Goal: Transaction & Acquisition: Purchase product/service

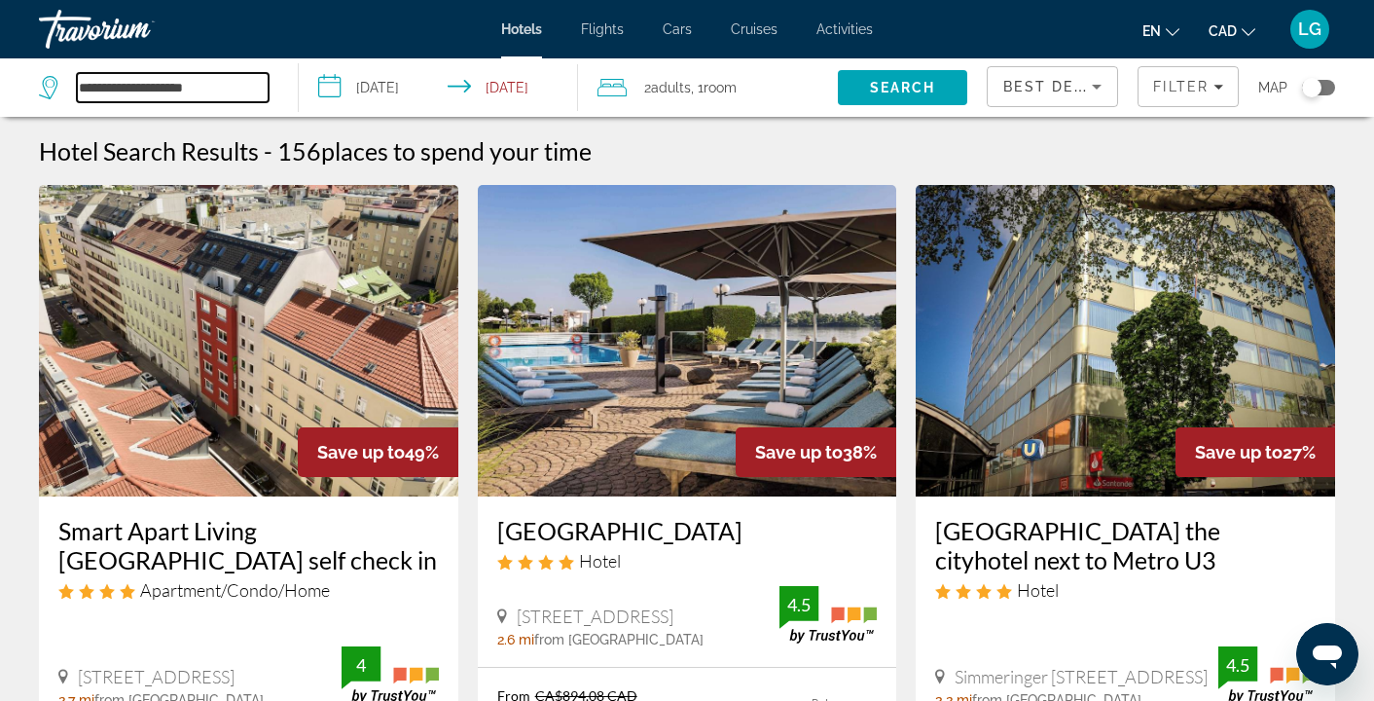
click at [220, 85] on input "**********" at bounding box center [173, 87] width 192 height 29
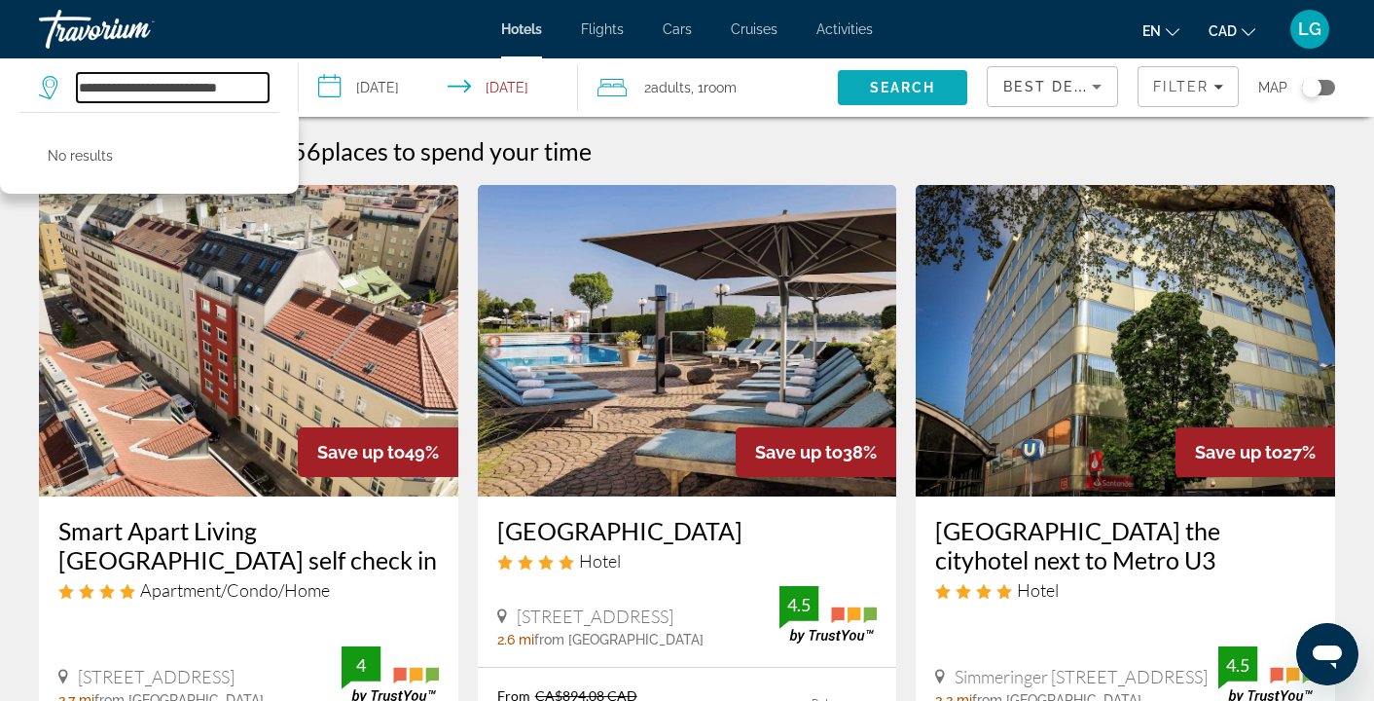
type input "**********"
click at [918, 82] on span "Search" at bounding box center [903, 88] width 66 height 16
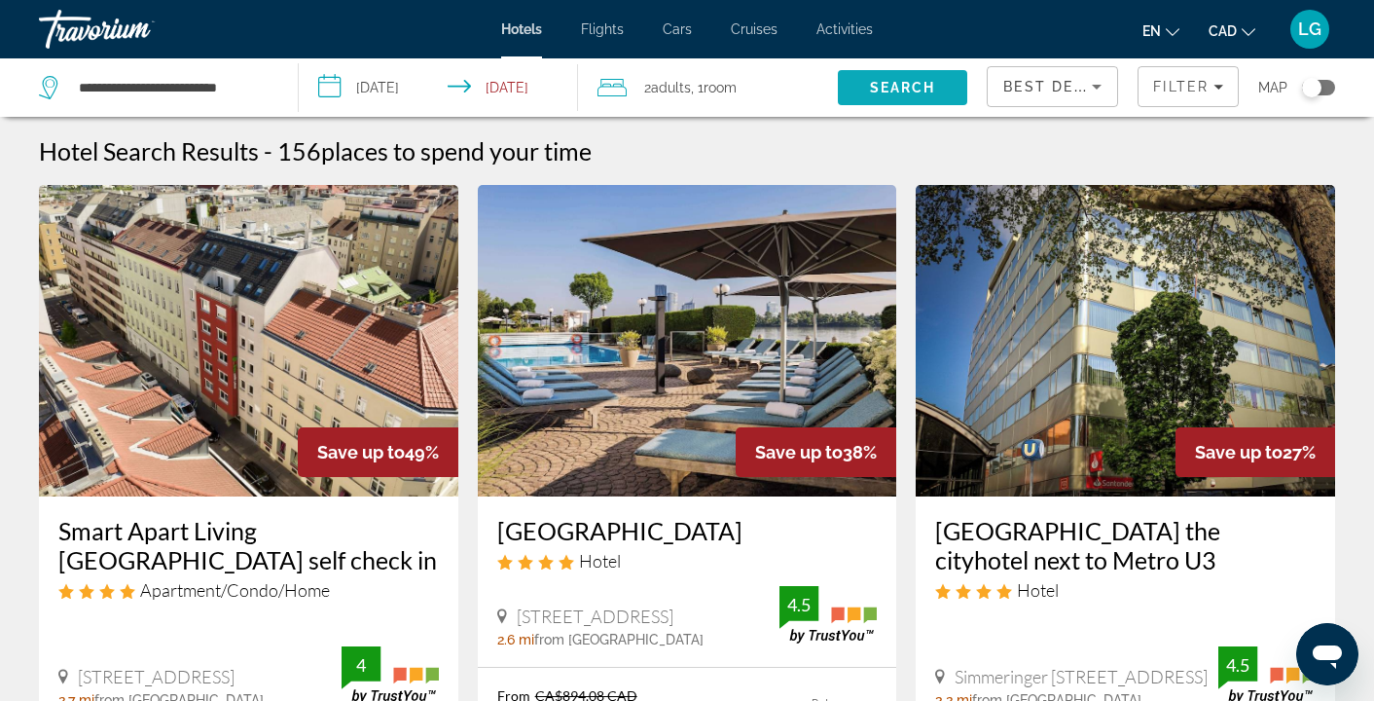
click at [919, 91] on span "Search" at bounding box center [903, 88] width 66 height 16
click at [1221, 92] on div "Filter" at bounding box center [1188, 87] width 70 height 16
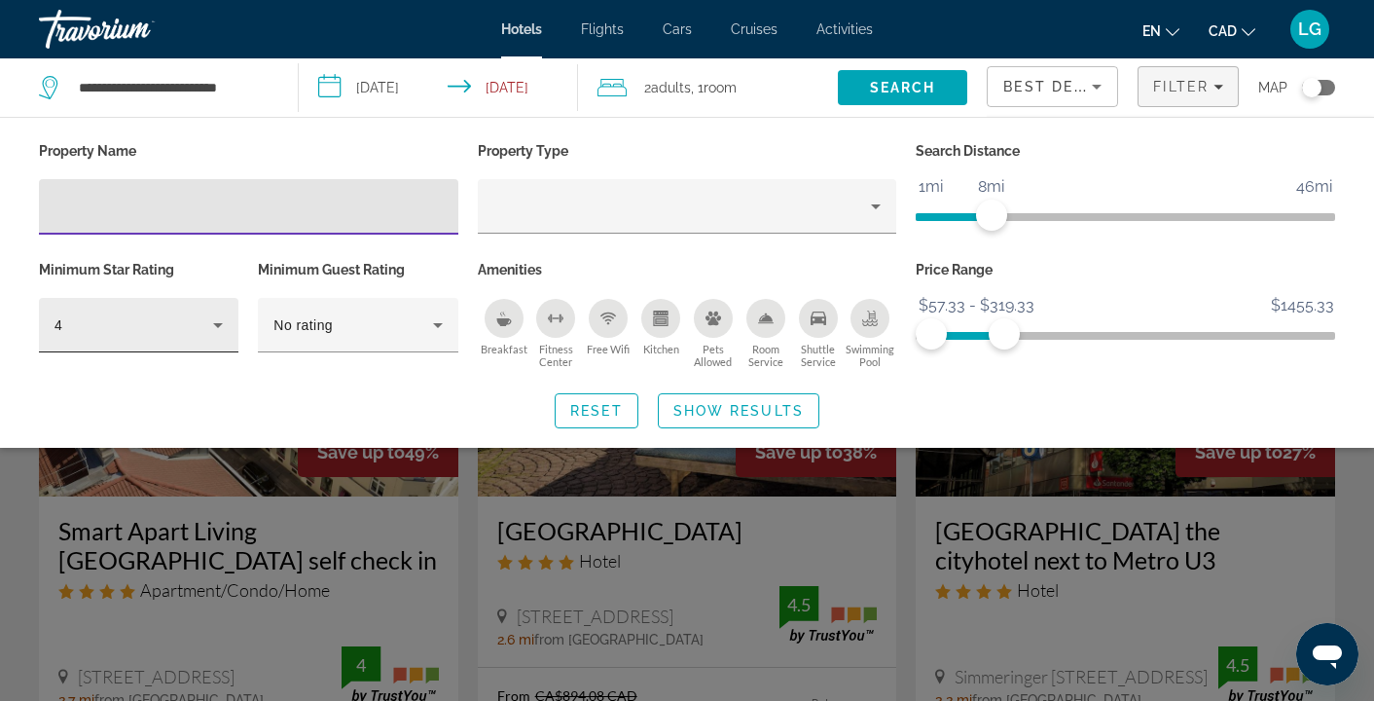
click at [220, 326] on icon "Hotel Filters" at bounding box center [217, 324] width 23 height 23
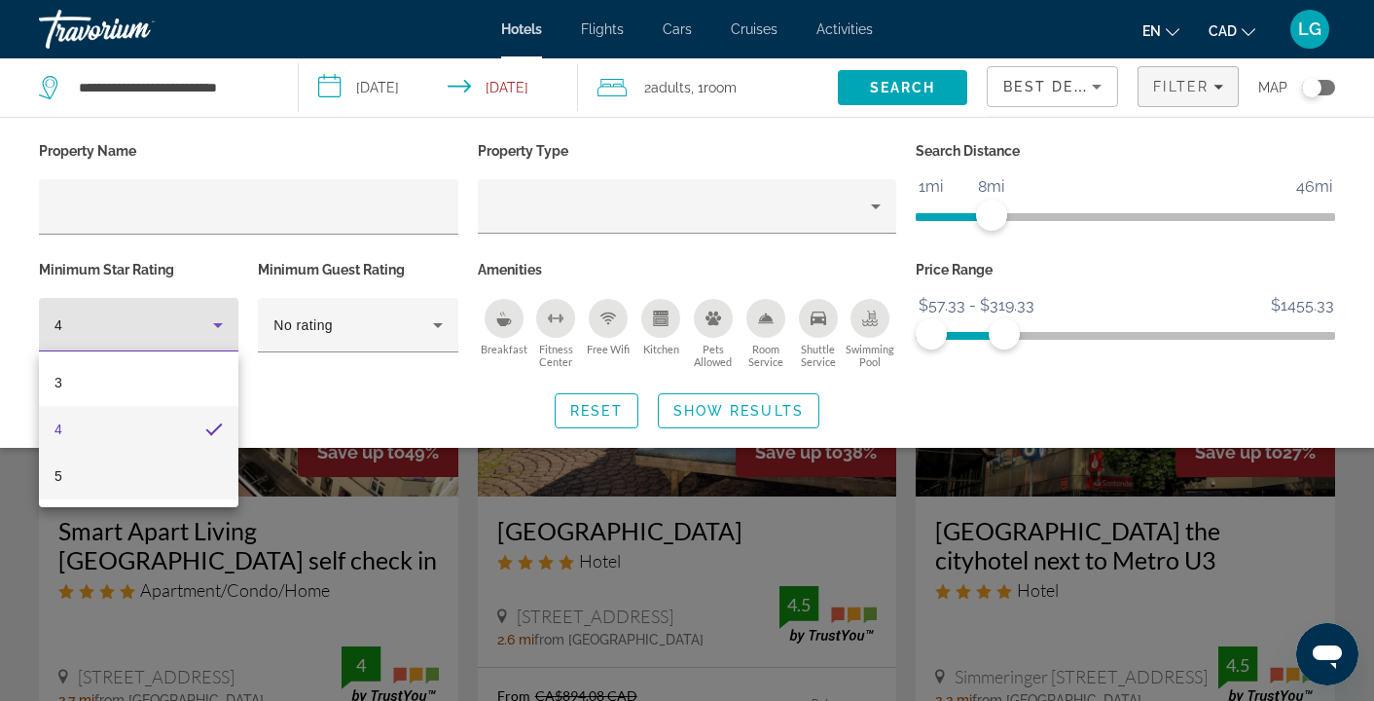
click at [199, 481] on mat-option "5" at bounding box center [139, 476] width 200 height 47
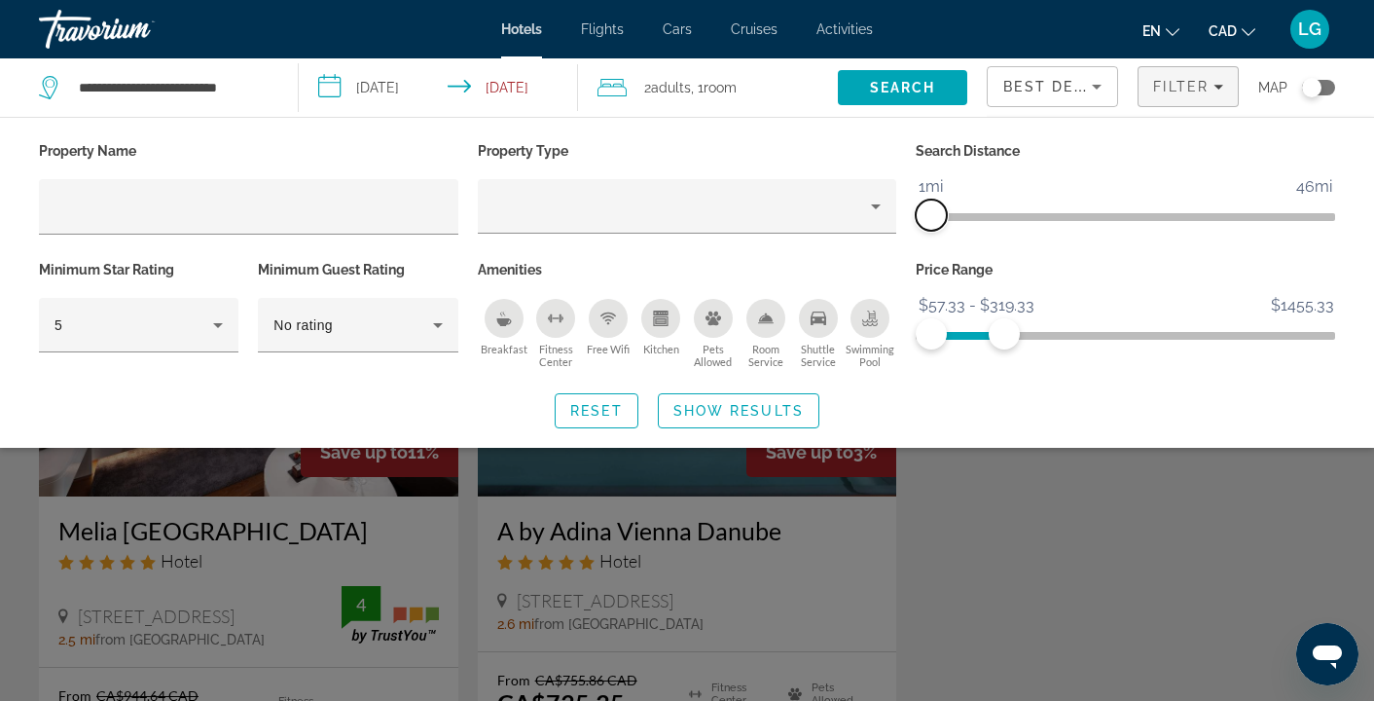
drag, startPoint x: 980, startPoint y: 220, endPoint x: 935, endPoint y: 234, distance: 46.8
click at [935, 234] on div "Search Distance 1mi 46mi 1mi" at bounding box center [1125, 196] width 439 height 119
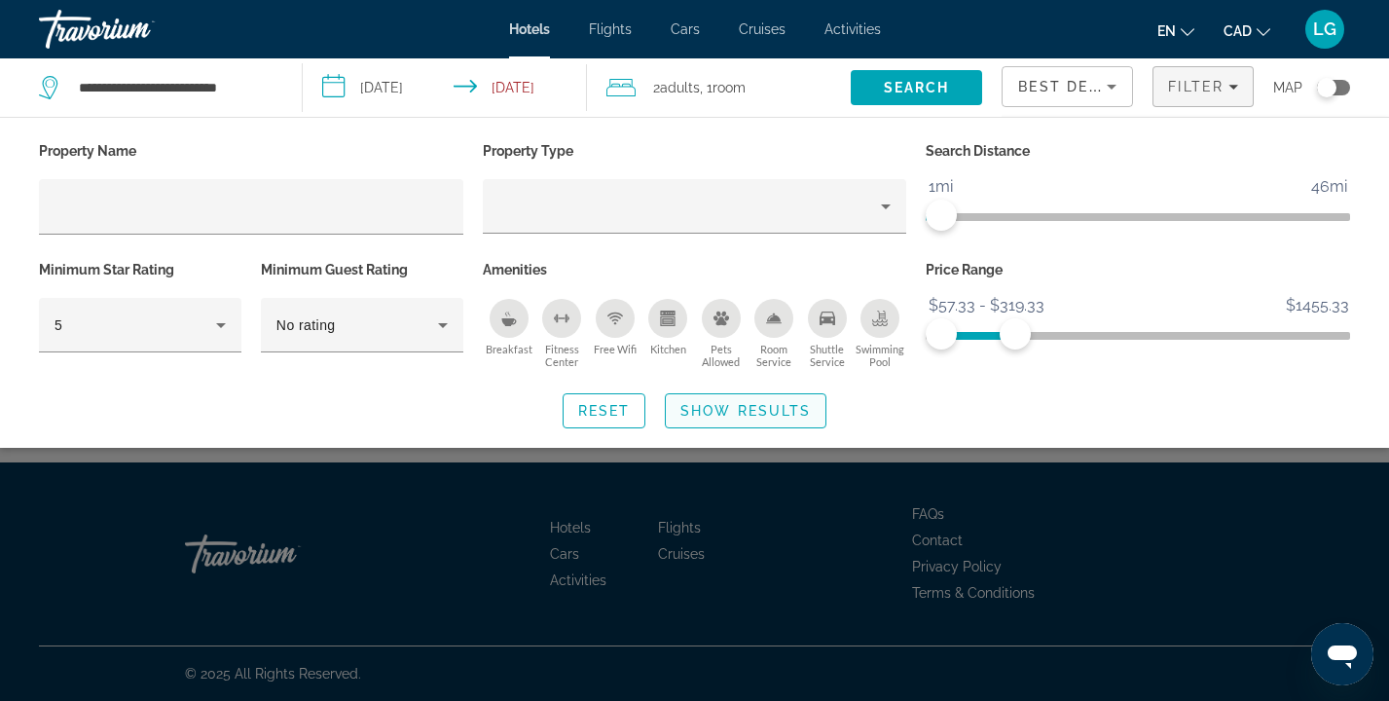
click at [720, 415] on span "Show Results" at bounding box center [745, 411] width 130 height 16
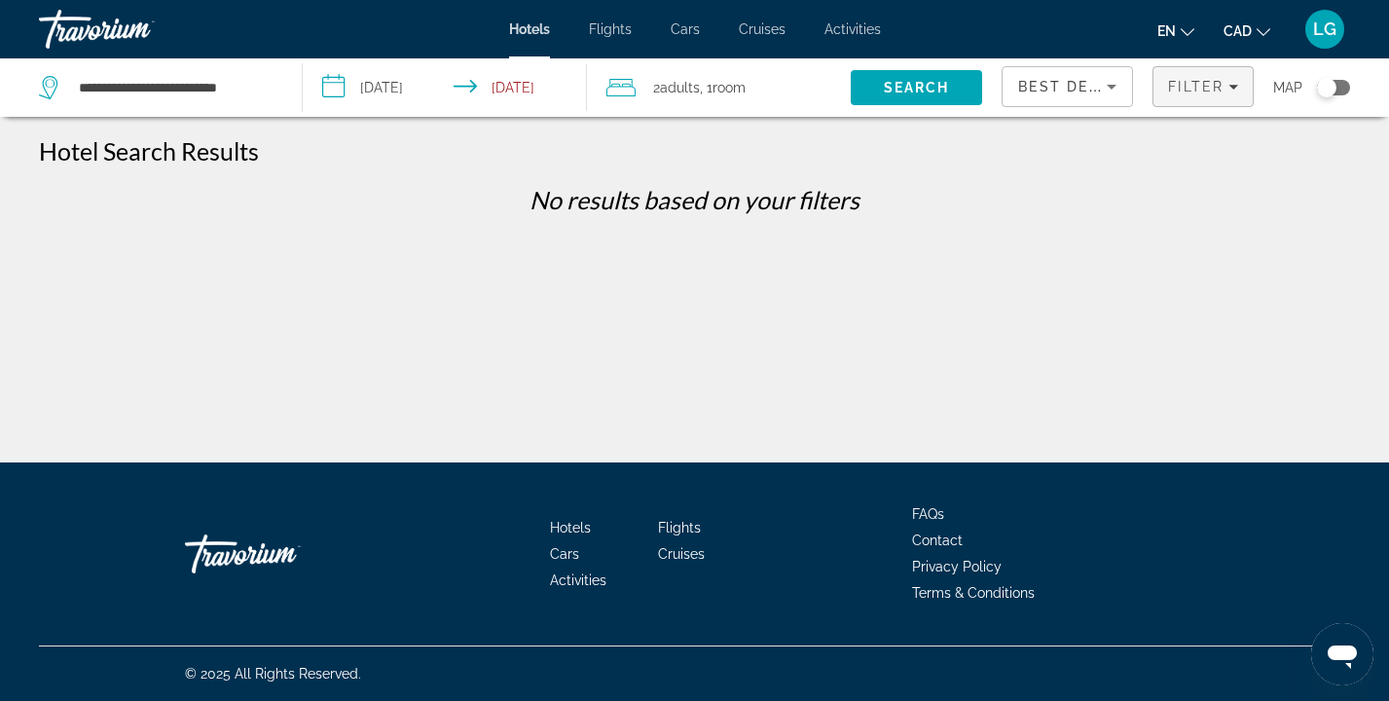
click at [1232, 87] on icon "Filters" at bounding box center [1233, 87] width 10 height 5
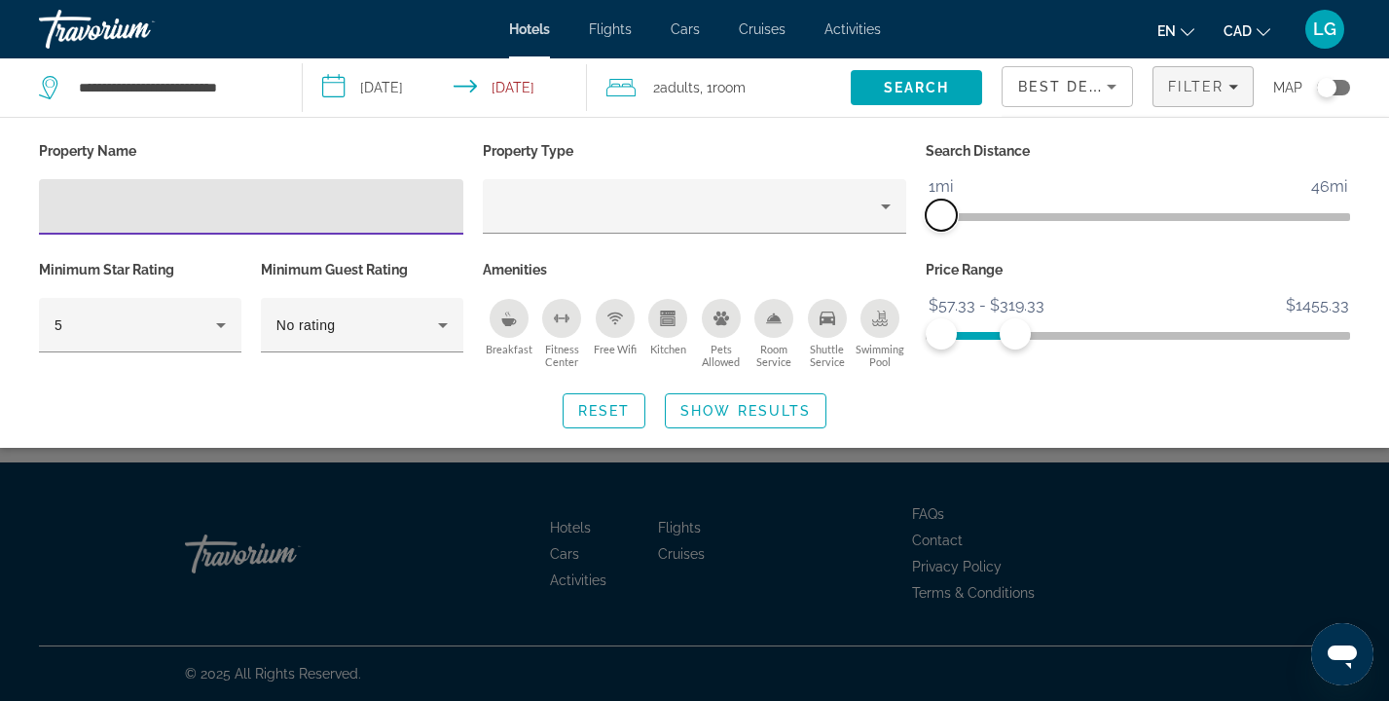
drag, startPoint x: 955, startPoint y: 223, endPoint x: 965, endPoint y: 224, distance: 10.7
click at [957, 224] on span "ngx-slider" at bounding box center [941, 215] width 31 height 31
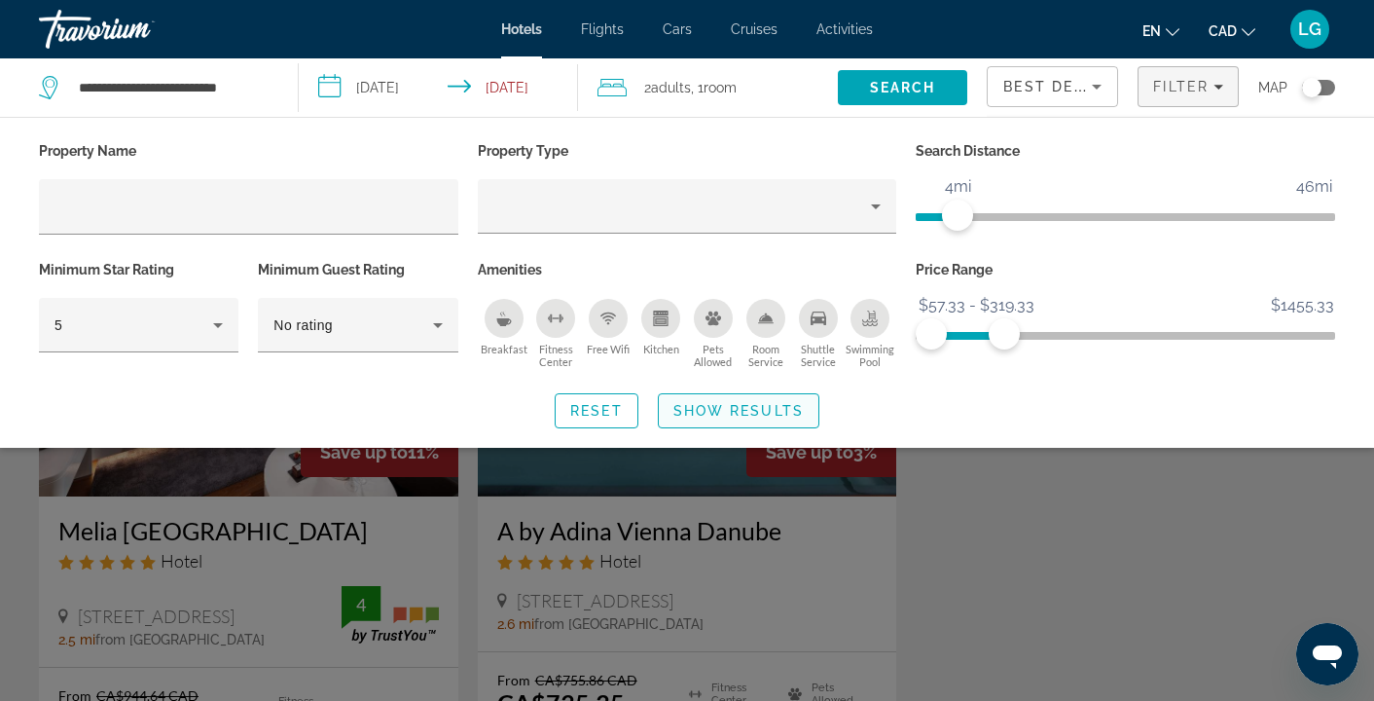
click at [724, 409] on span "Show Results" at bounding box center [738, 411] width 130 height 16
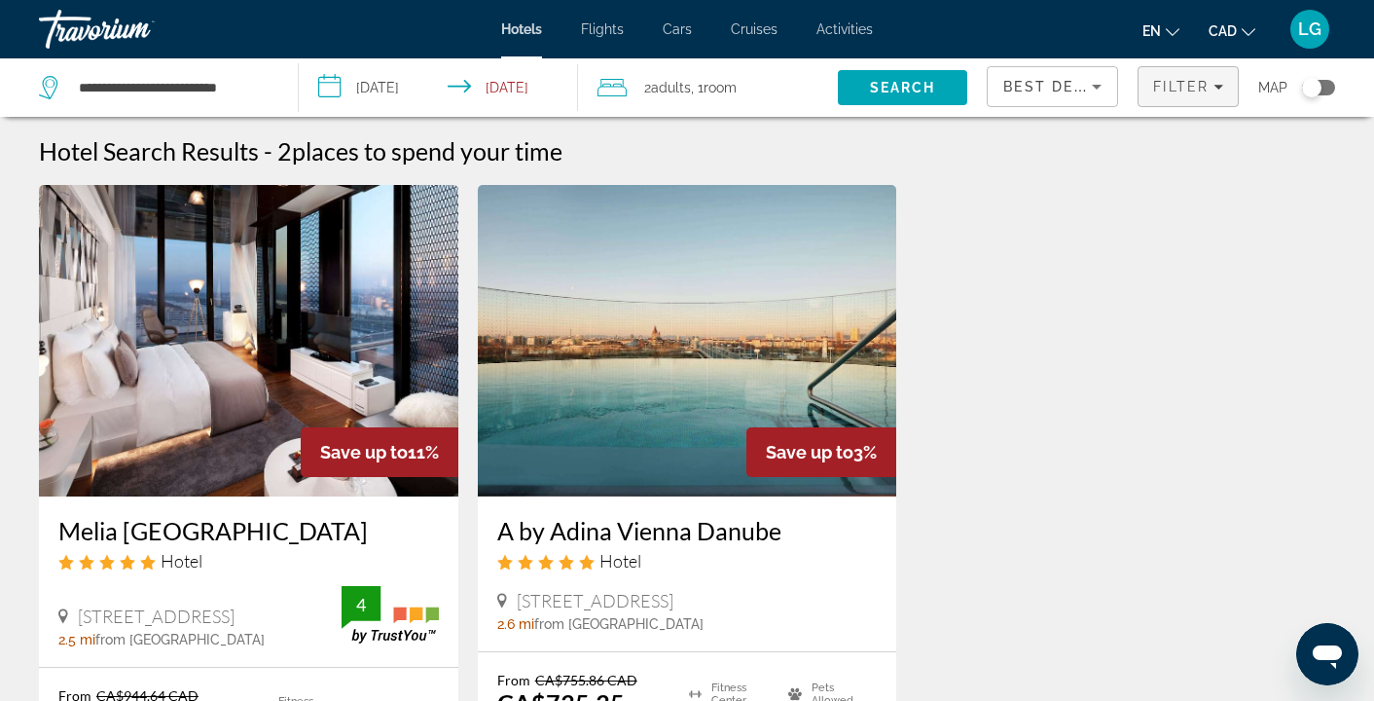
click at [1195, 91] on span "Filter" at bounding box center [1180, 87] width 55 height 16
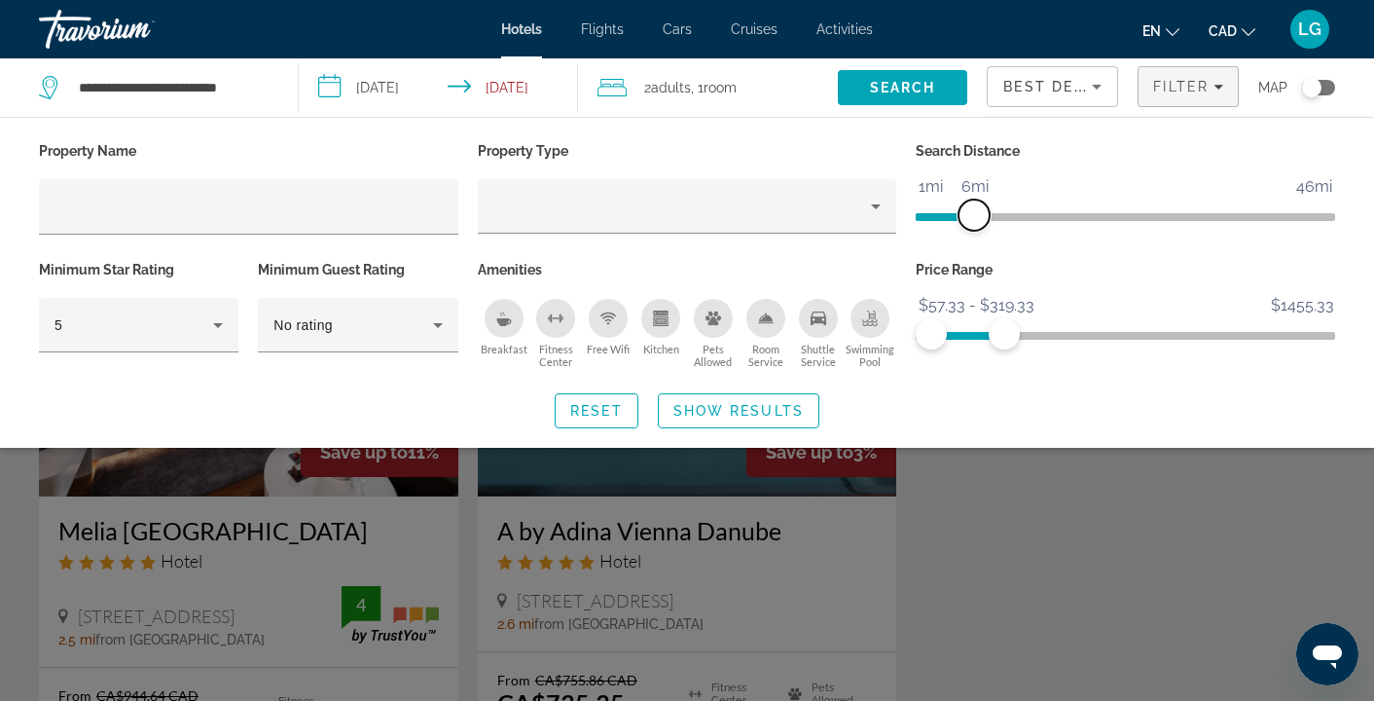
drag, startPoint x: 962, startPoint y: 221, endPoint x: 979, endPoint y: 223, distance: 17.6
click at [979, 223] on span "ngx-slider" at bounding box center [974, 215] width 31 height 31
click at [733, 410] on span "Show Results" at bounding box center [738, 411] width 130 height 16
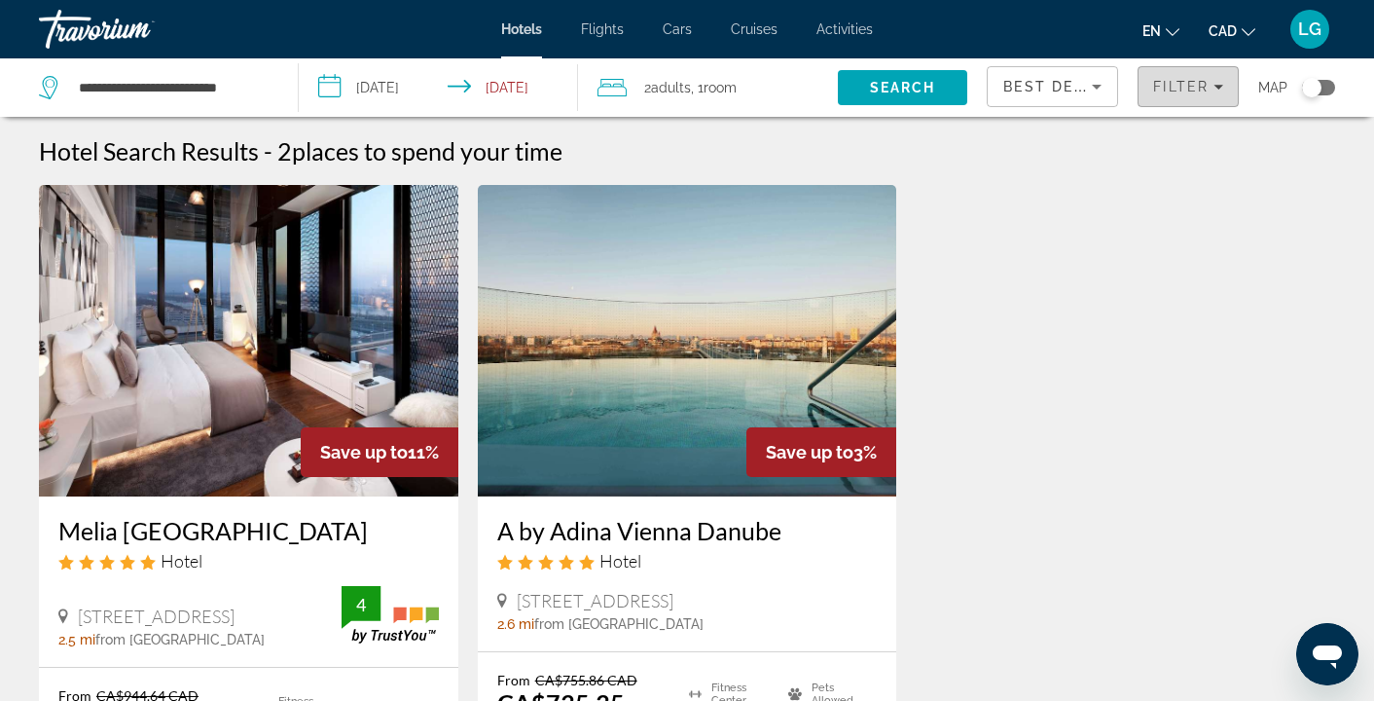
click at [1223, 93] on span "Filters" at bounding box center [1188, 86] width 99 height 47
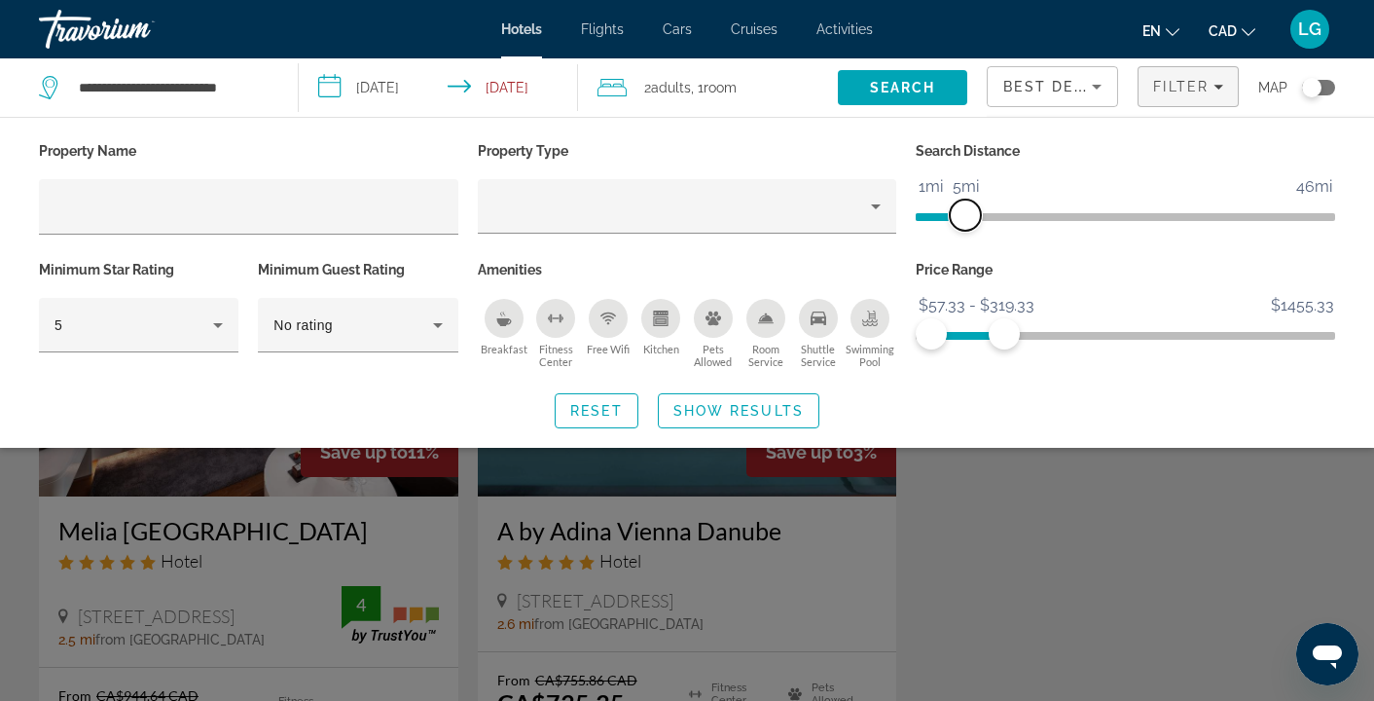
click at [966, 219] on span "ngx-slider" at bounding box center [965, 215] width 31 height 31
drag, startPoint x: 1017, startPoint y: 335, endPoint x: 1033, endPoint y: 335, distance: 15.6
click at [1033, 335] on span "ngx-slider-max" at bounding box center [1032, 333] width 31 height 31
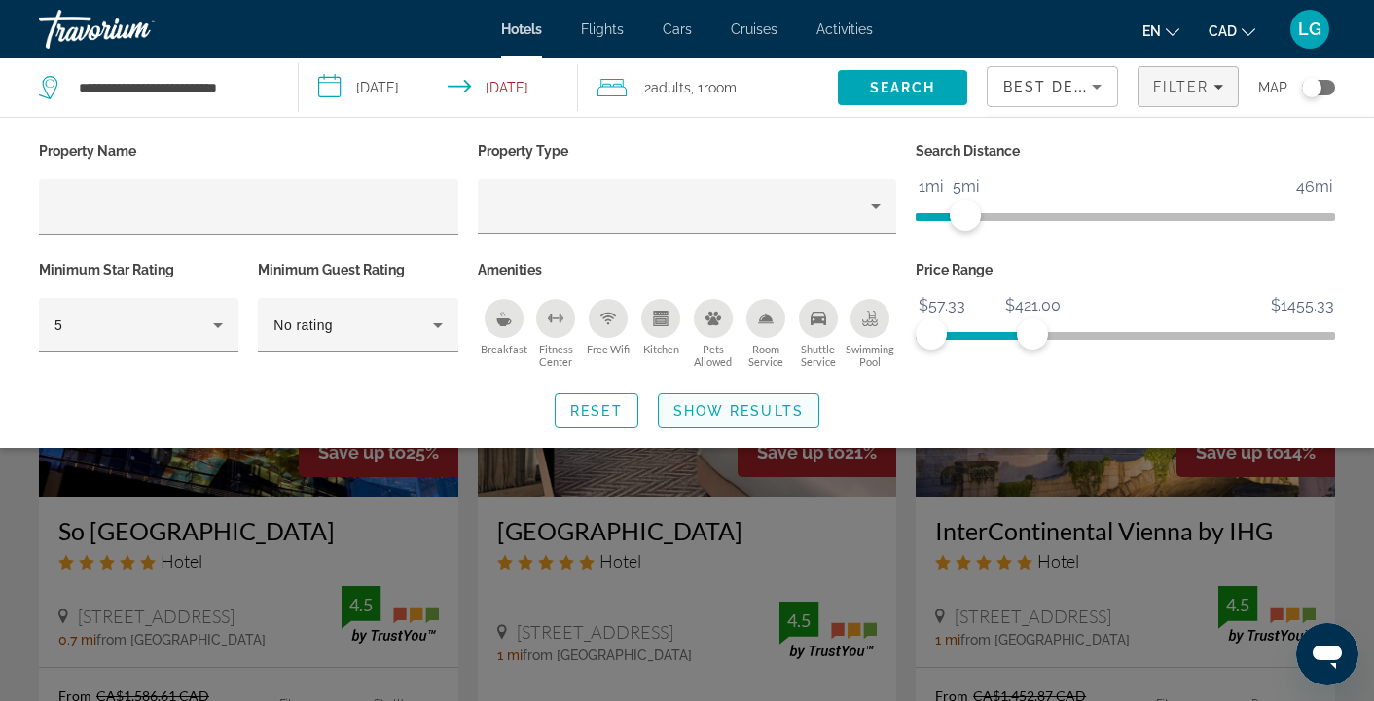
click at [755, 409] on span "Show Results" at bounding box center [738, 411] width 130 height 16
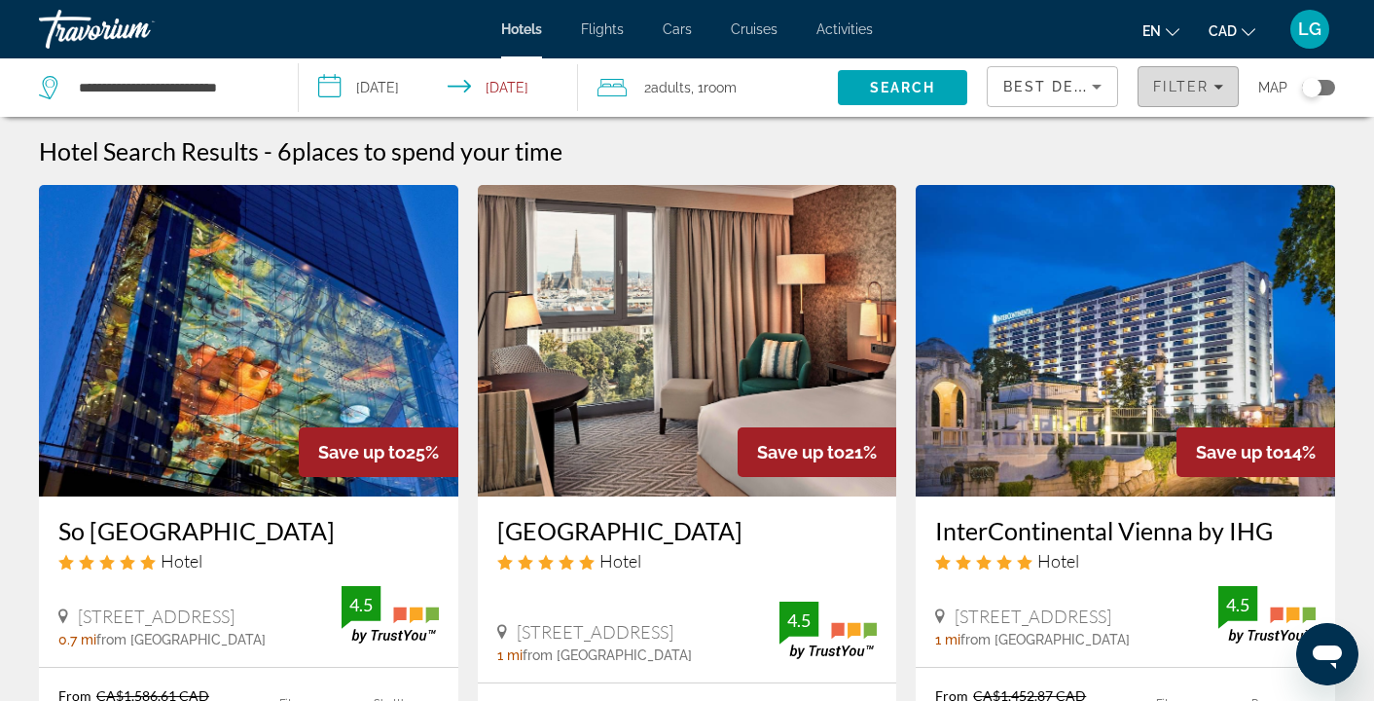
click at [1221, 95] on span "Filters" at bounding box center [1188, 86] width 99 height 47
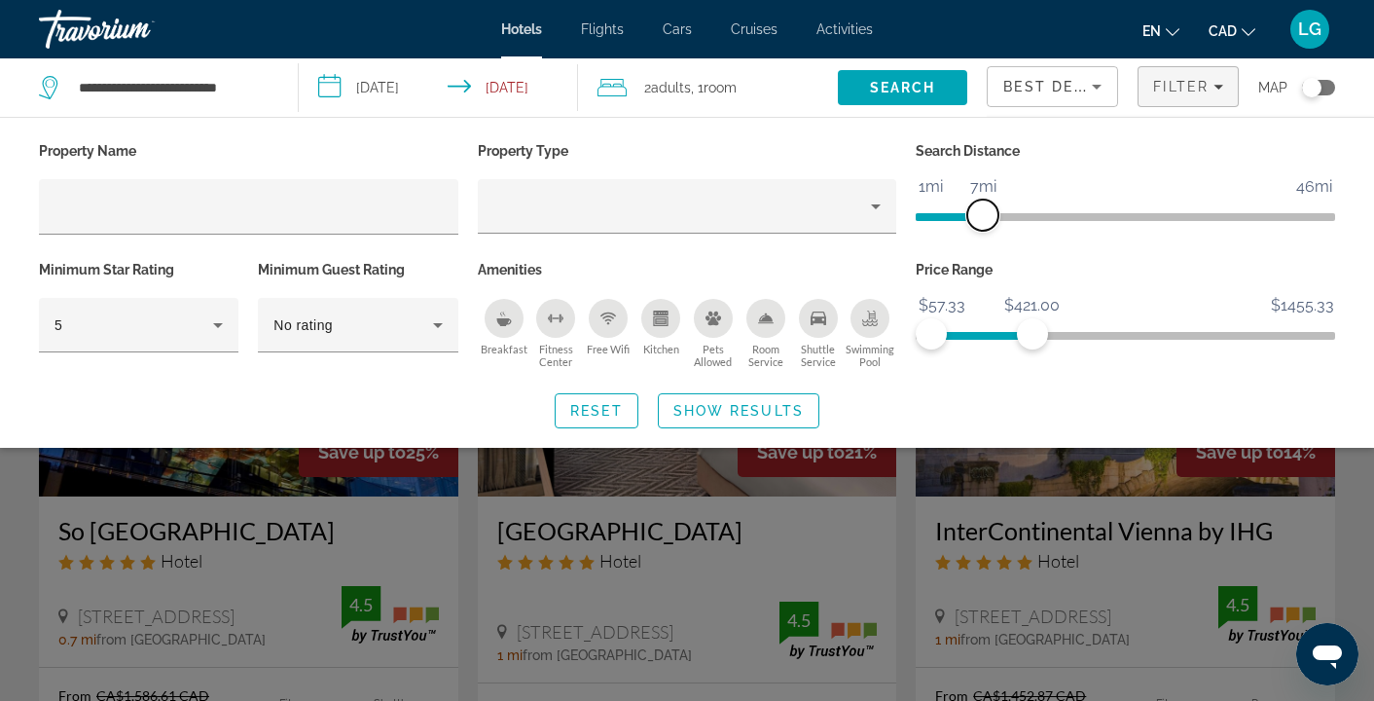
click at [981, 225] on span "ngx-slider" at bounding box center [982, 215] width 31 height 31
click at [714, 414] on span "Show Results" at bounding box center [738, 411] width 130 height 16
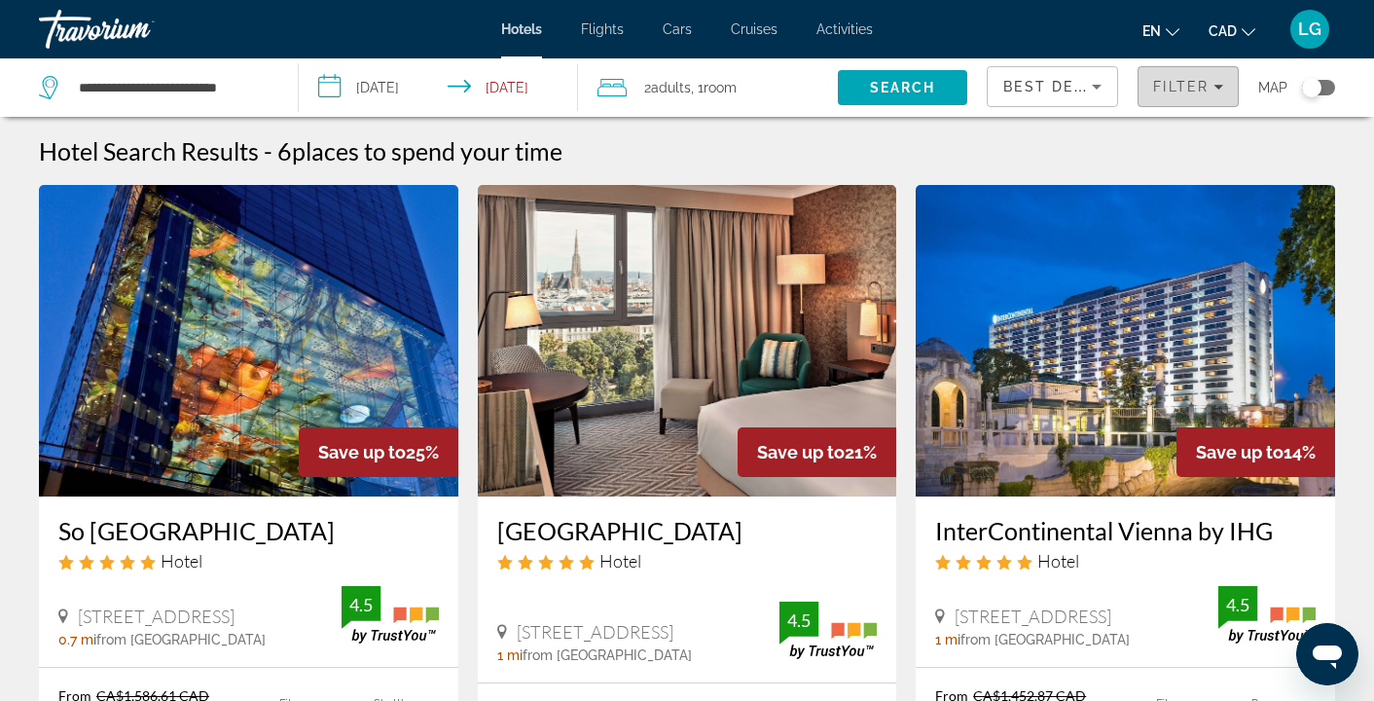
click at [1218, 89] on icon "Filters" at bounding box center [1219, 87] width 10 height 5
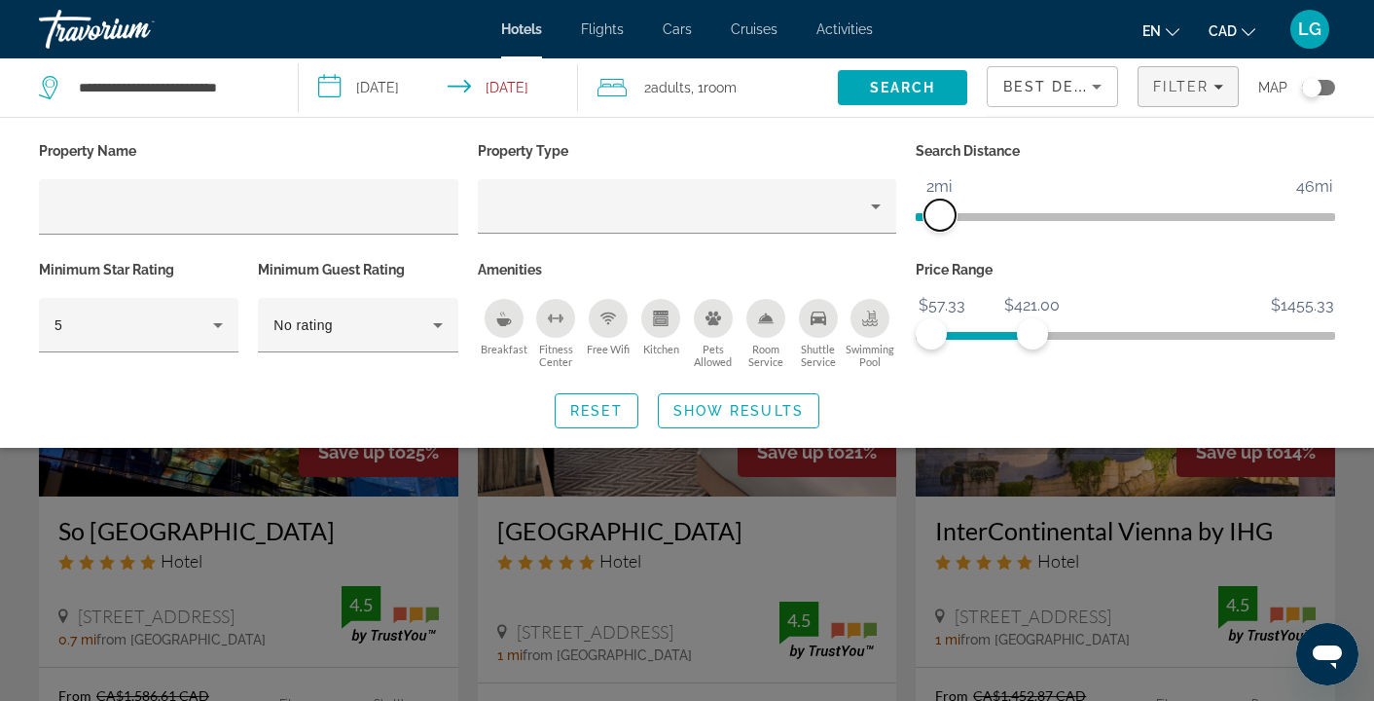
drag, startPoint x: 973, startPoint y: 218, endPoint x: 939, endPoint y: 230, distance: 36.0
click at [939, 230] on span "ngx-slider" at bounding box center [940, 215] width 31 height 31
click at [741, 413] on span "Show Results" at bounding box center [738, 411] width 130 height 16
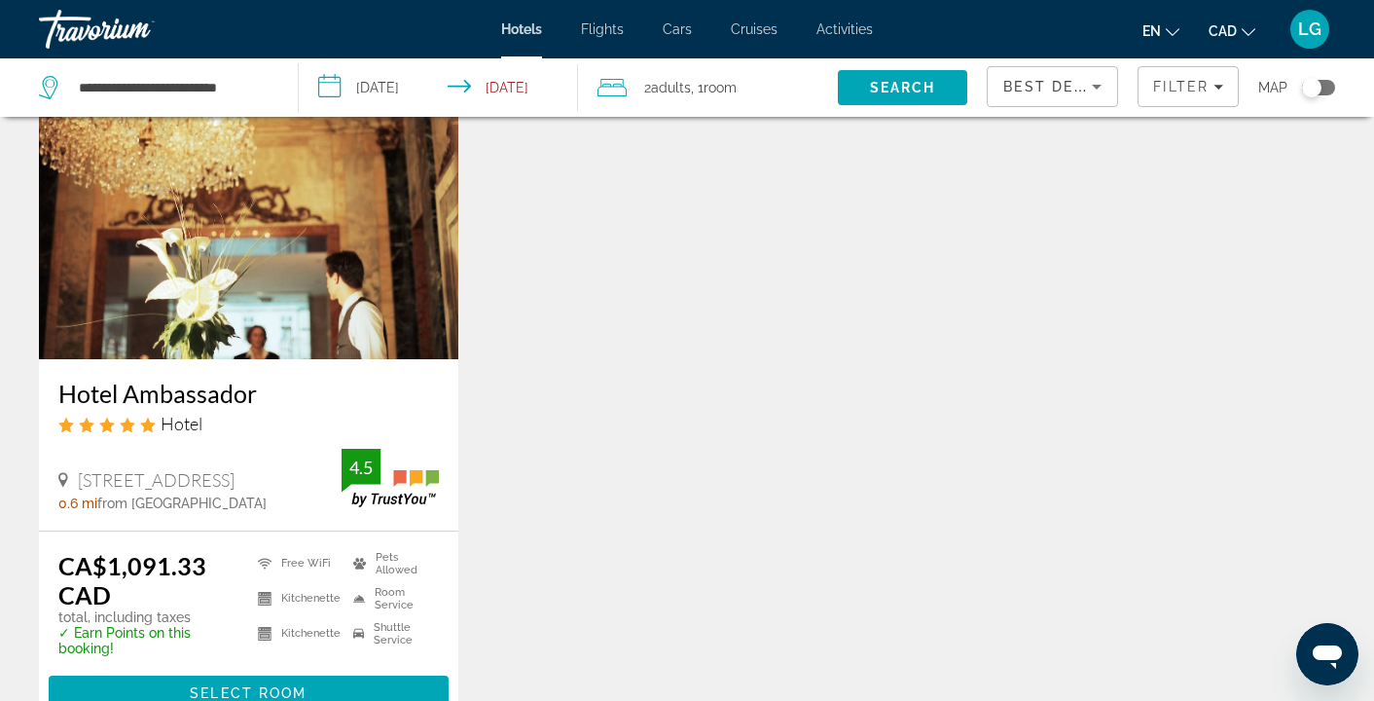
scroll to position [929, 0]
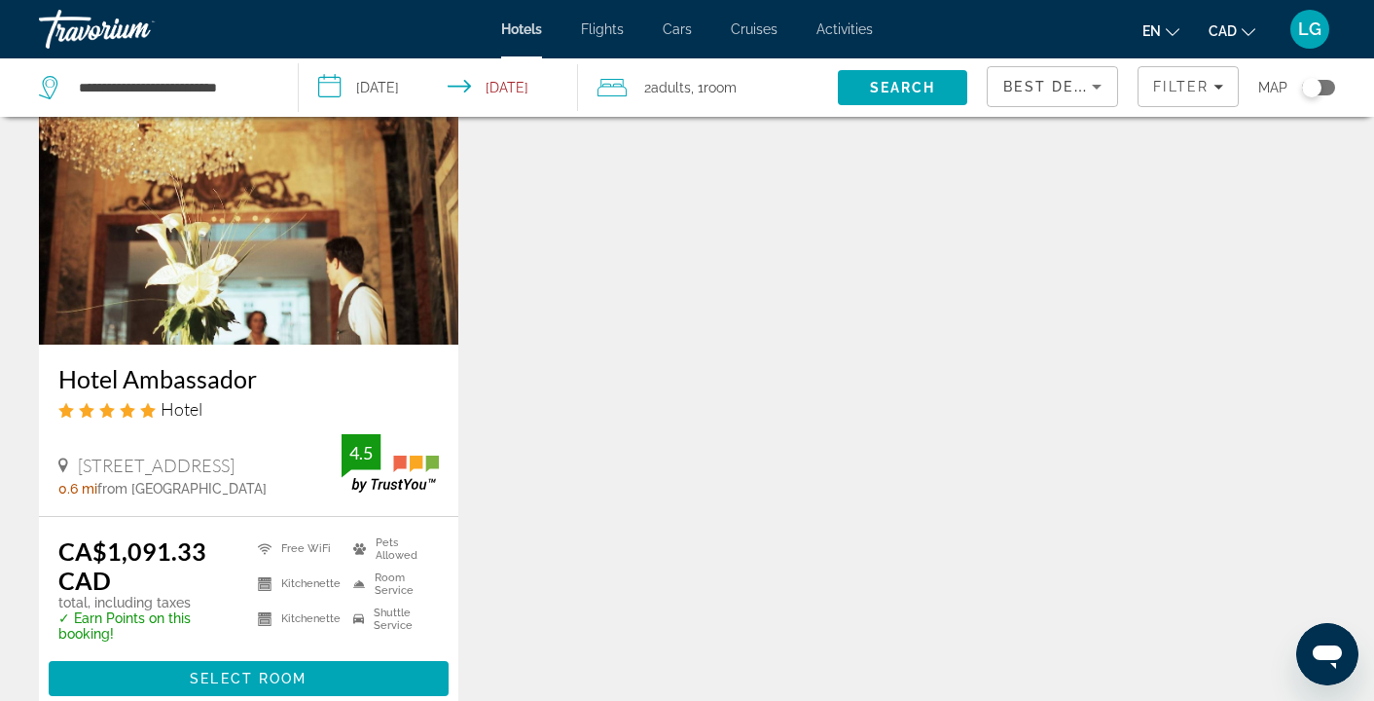
click at [393, 288] on img "Main content" at bounding box center [248, 188] width 419 height 311
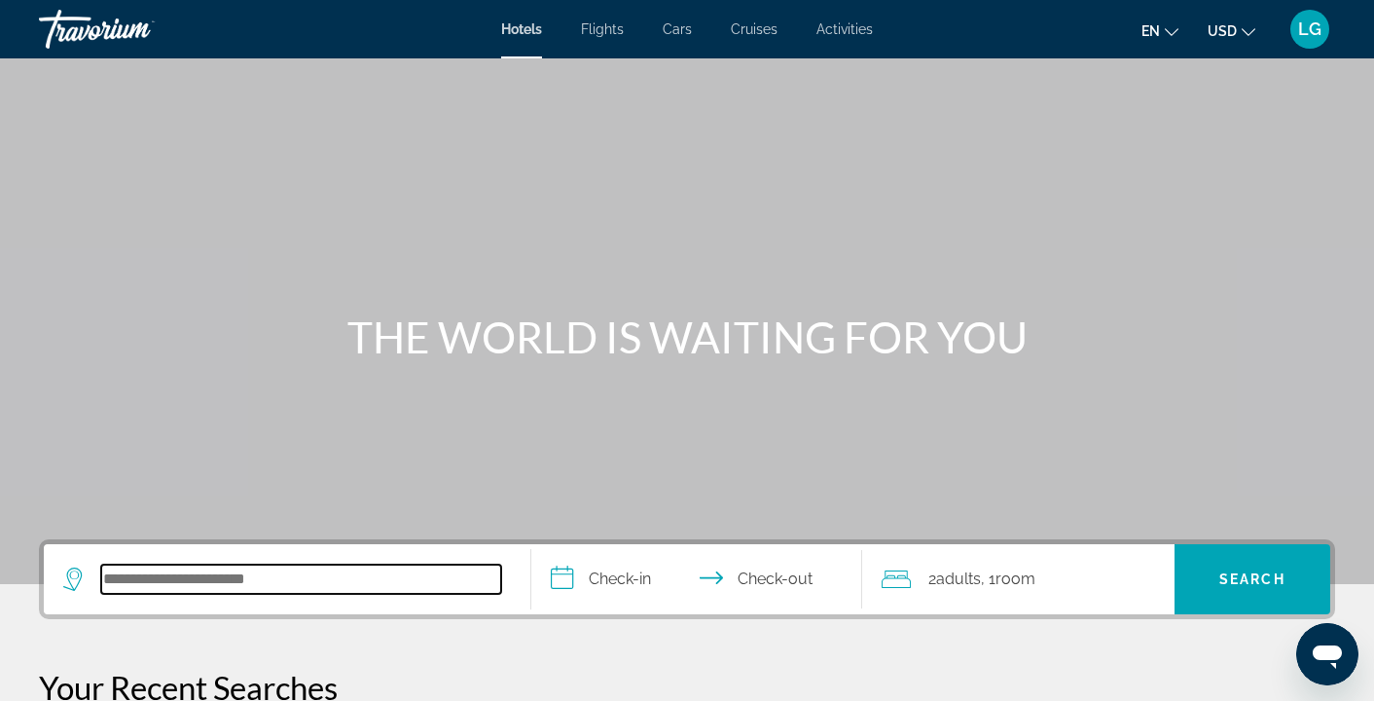
click at [286, 575] on input "Search hotel destination" at bounding box center [301, 578] width 400 height 29
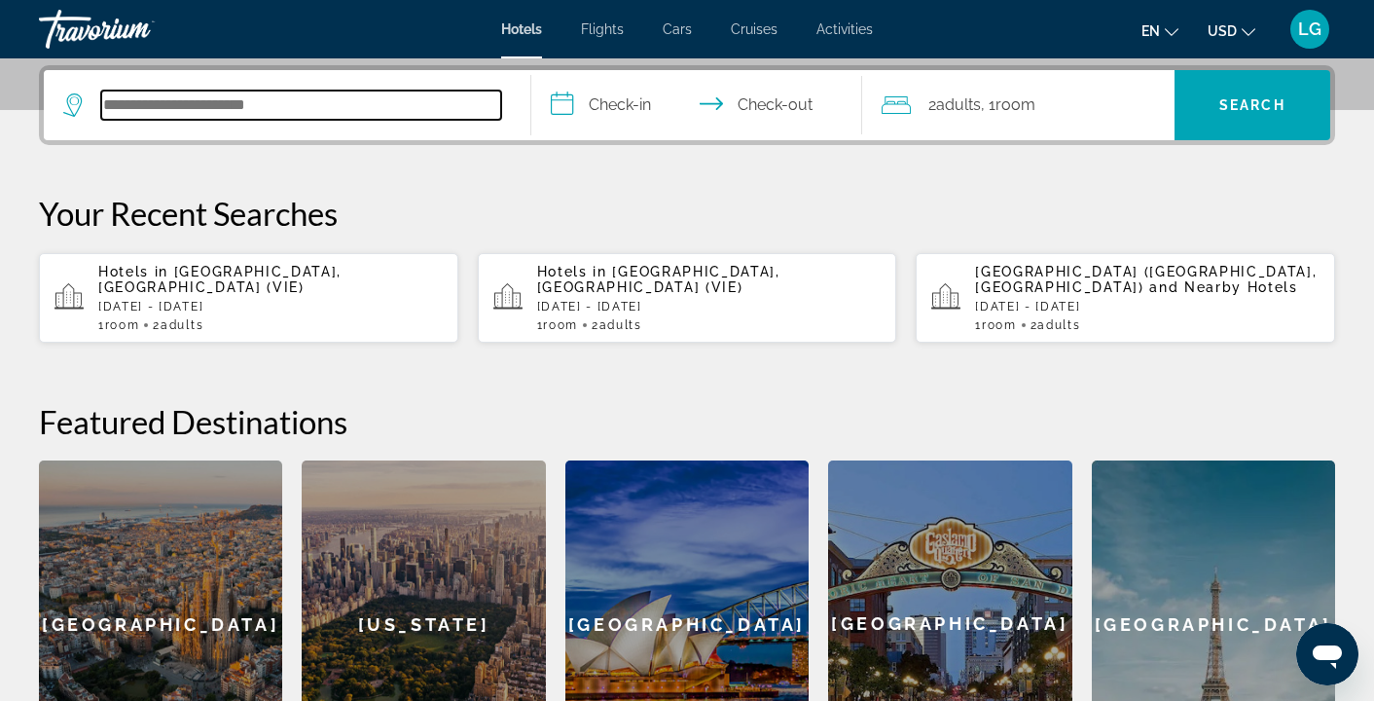
scroll to position [476, 0]
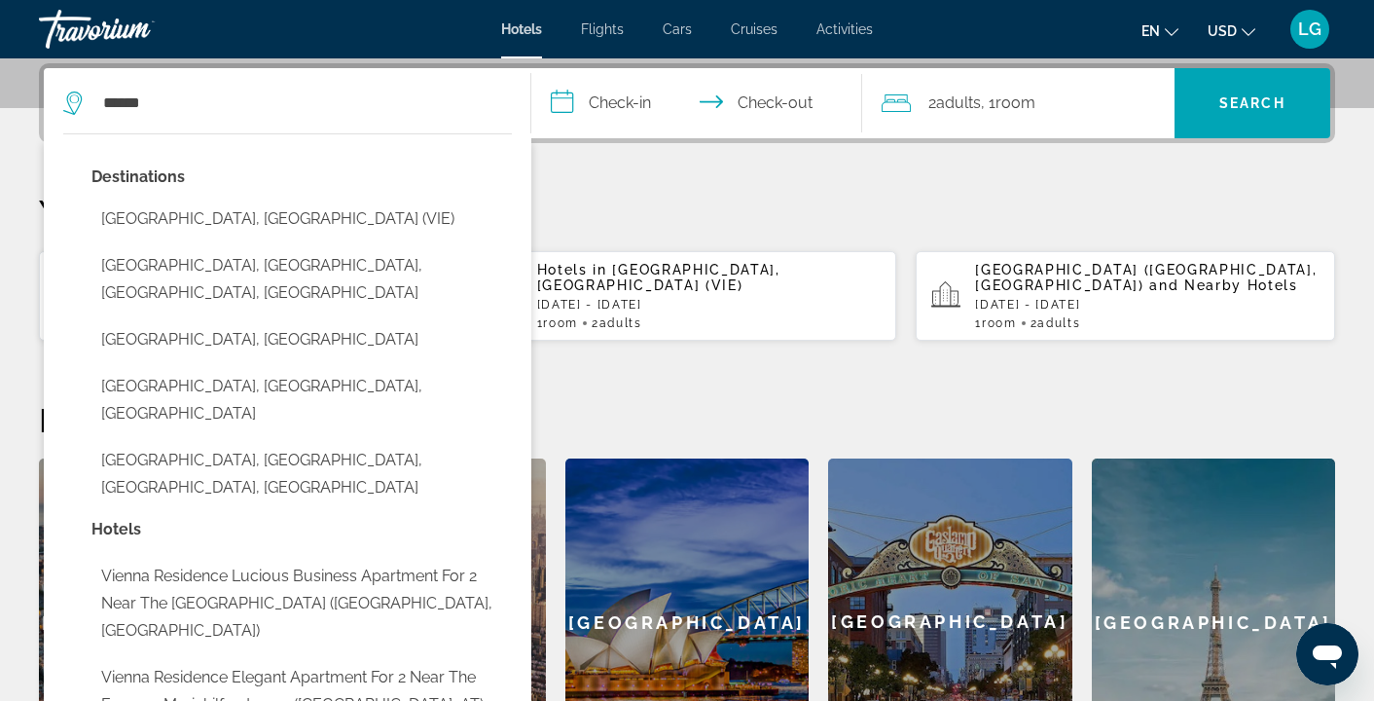
click at [323, 218] on button "[GEOGRAPHIC_DATA], [GEOGRAPHIC_DATA] (VIE)" at bounding box center [301, 218] width 420 height 37
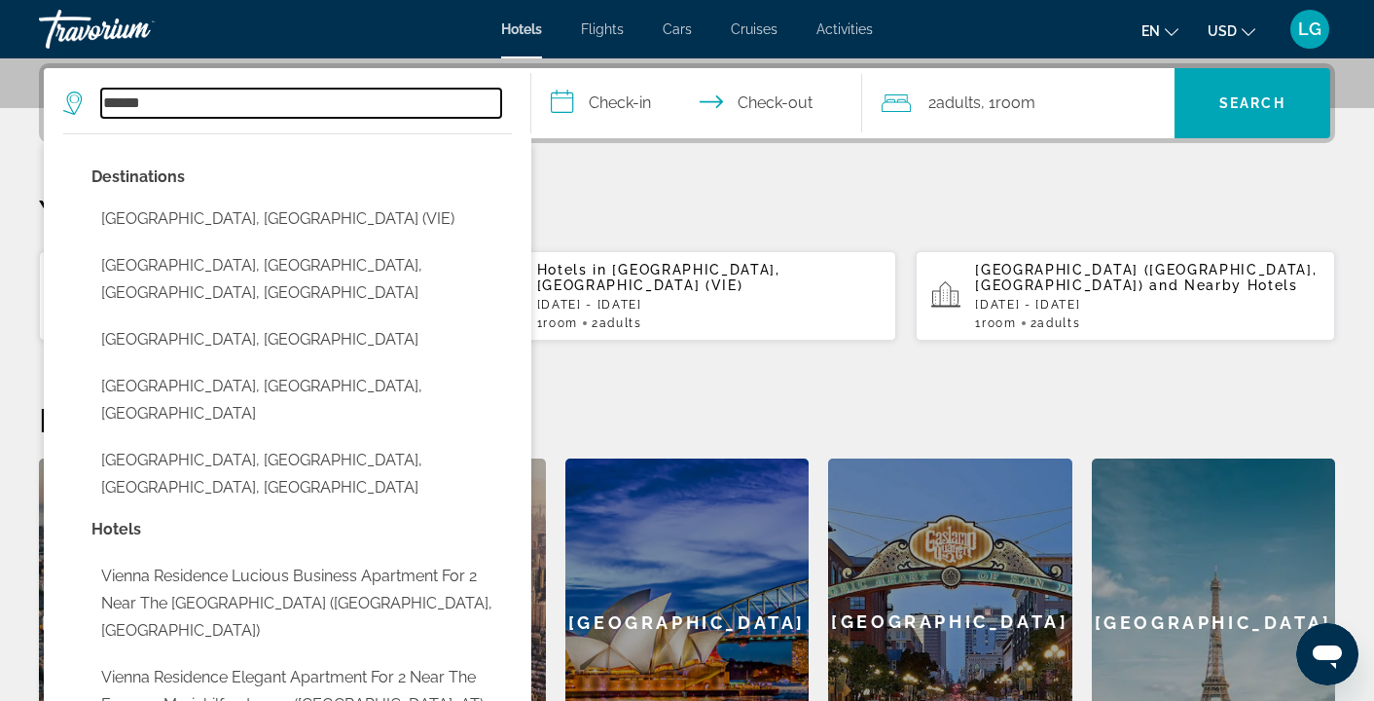
type input "**********"
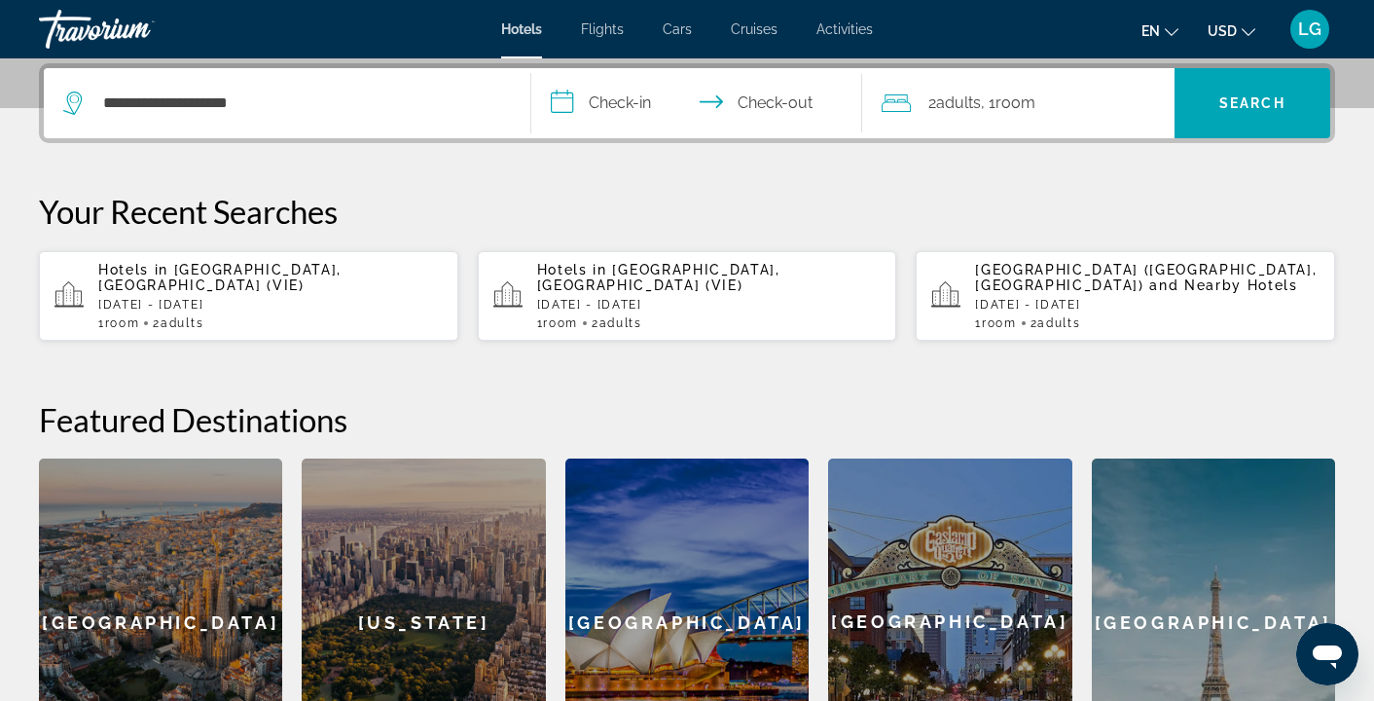
click at [623, 106] on input "**********" at bounding box center [701, 106] width 340 height 76
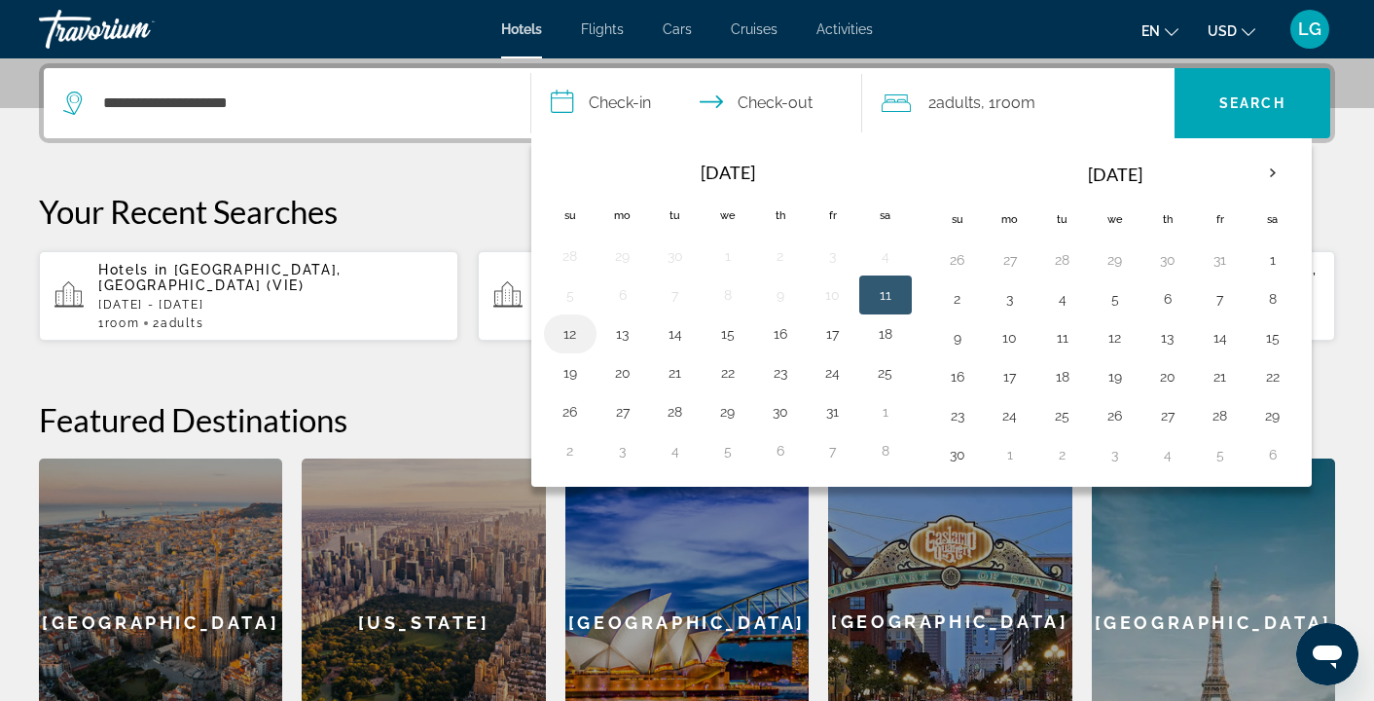
click at [567, 335] on button "12" at bounding box center [570, 333] width 31 height 27
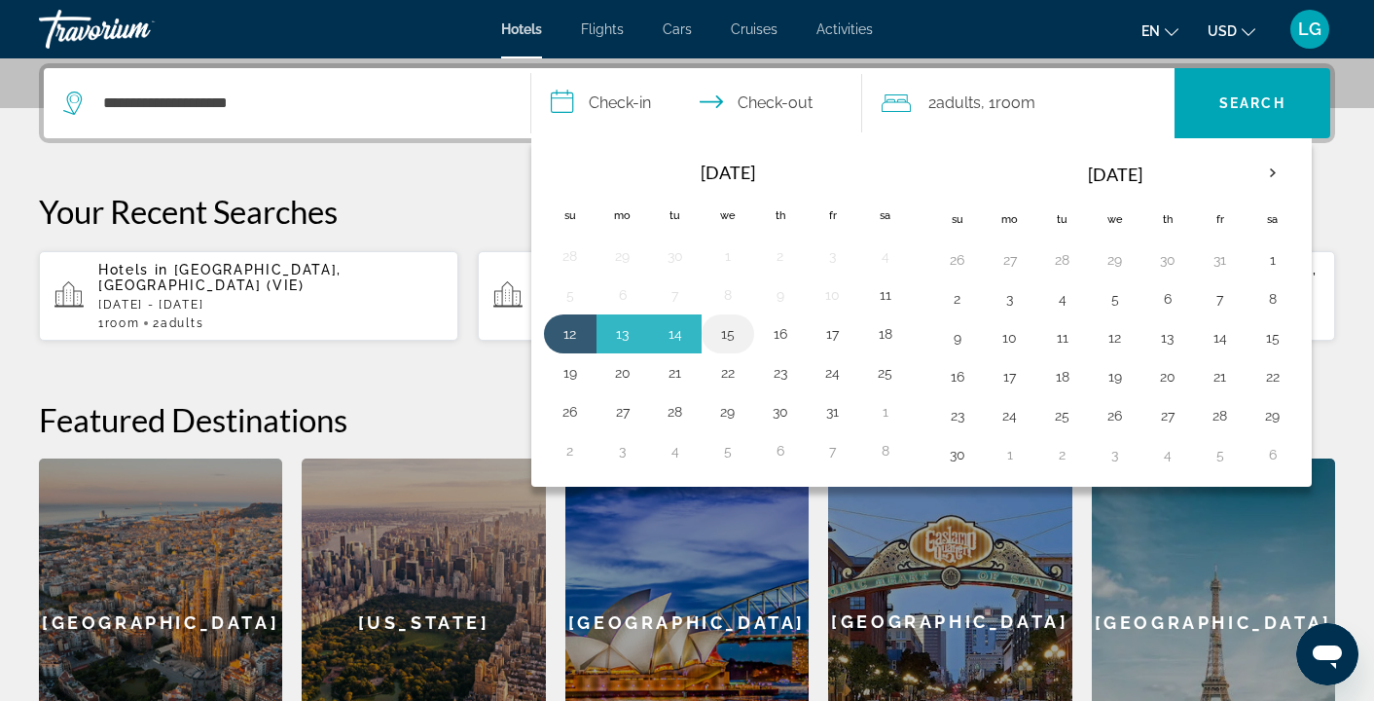
click at [717, 335] on button "15" at bounding box center [727, 333] width 31 height 27
type input "**********"
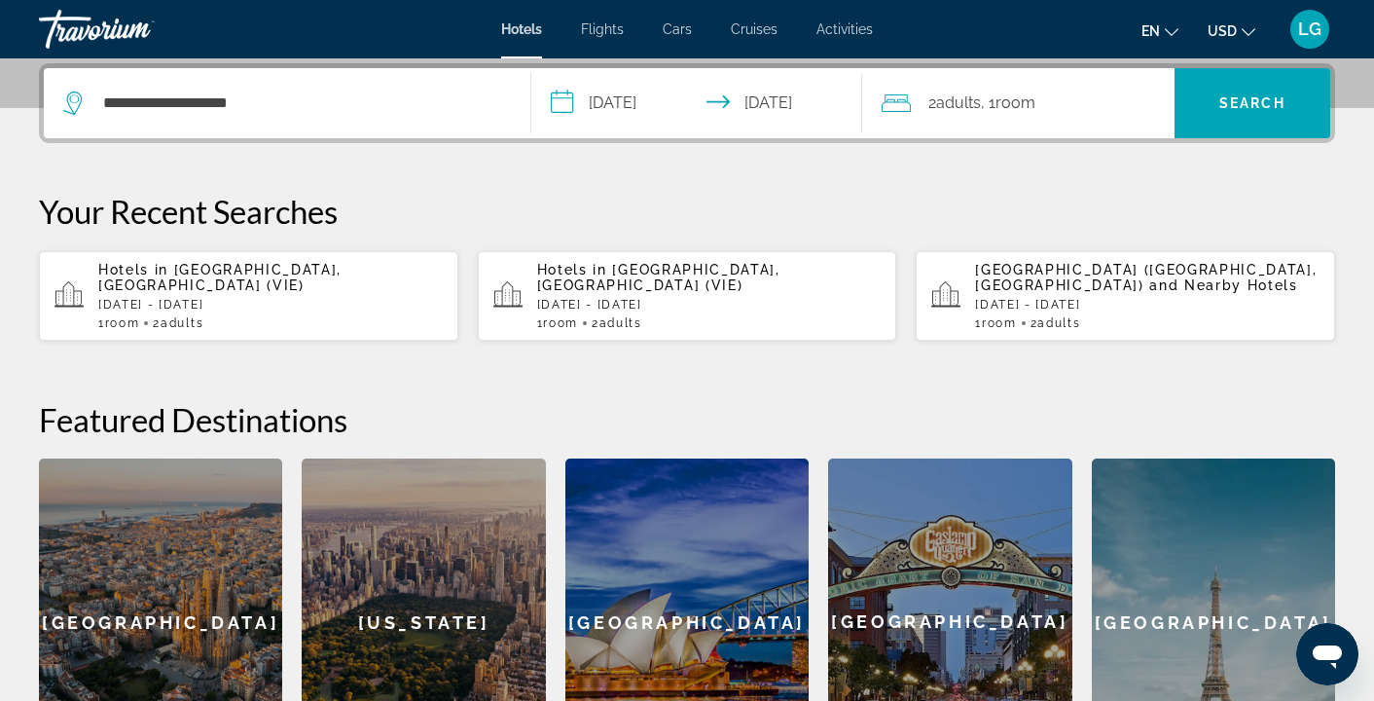
click at [1252, 32] on icon "Change currency" at bounding box center [1249, 32] width 14 height 8
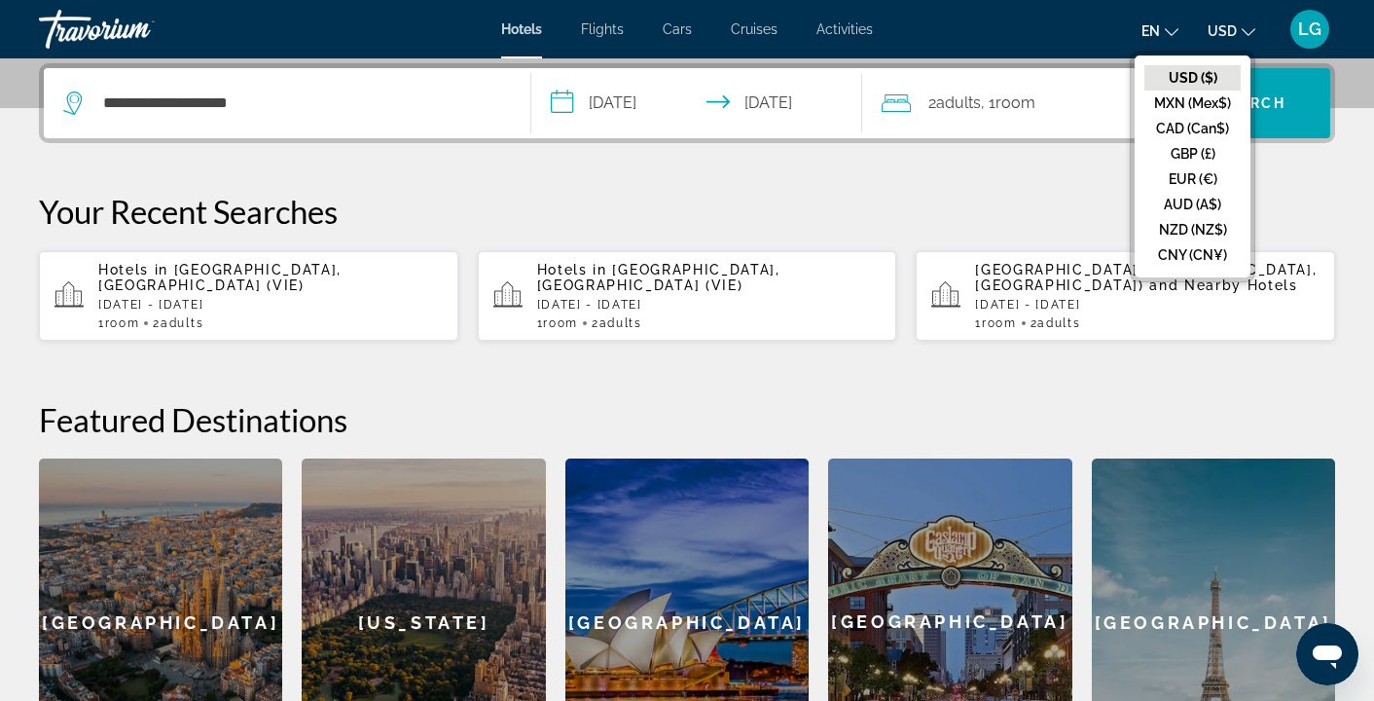
drag, startPoint x: 1163, startPoint y: 128, endPoint x: 1189, endPoint y: 141, distance: 29.2
click at [1163, 128] on button "CAD (Can$)" at bounding box center [1192, 128] width 96 height 25
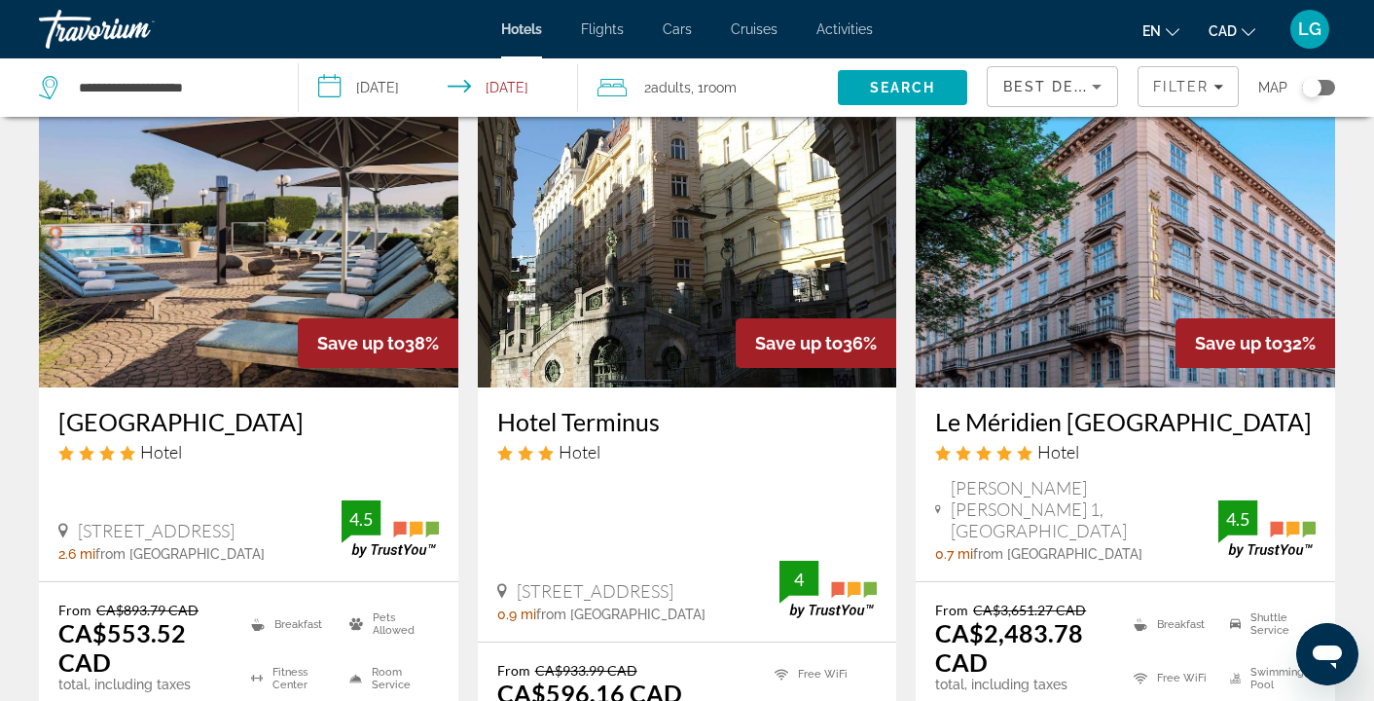
scroll to position [888, 0]
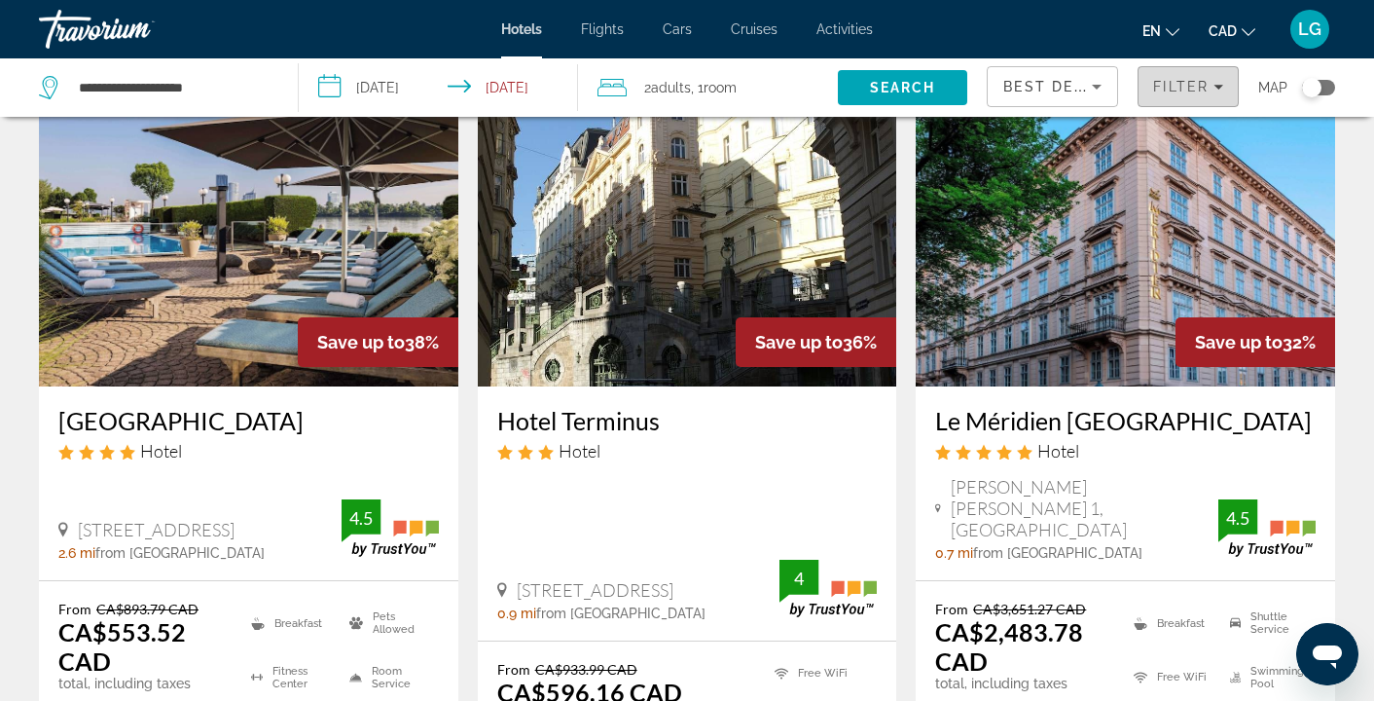
click at [1225, 85] on span "Filters" at bounding box center [1188, 86] width 99 height 47
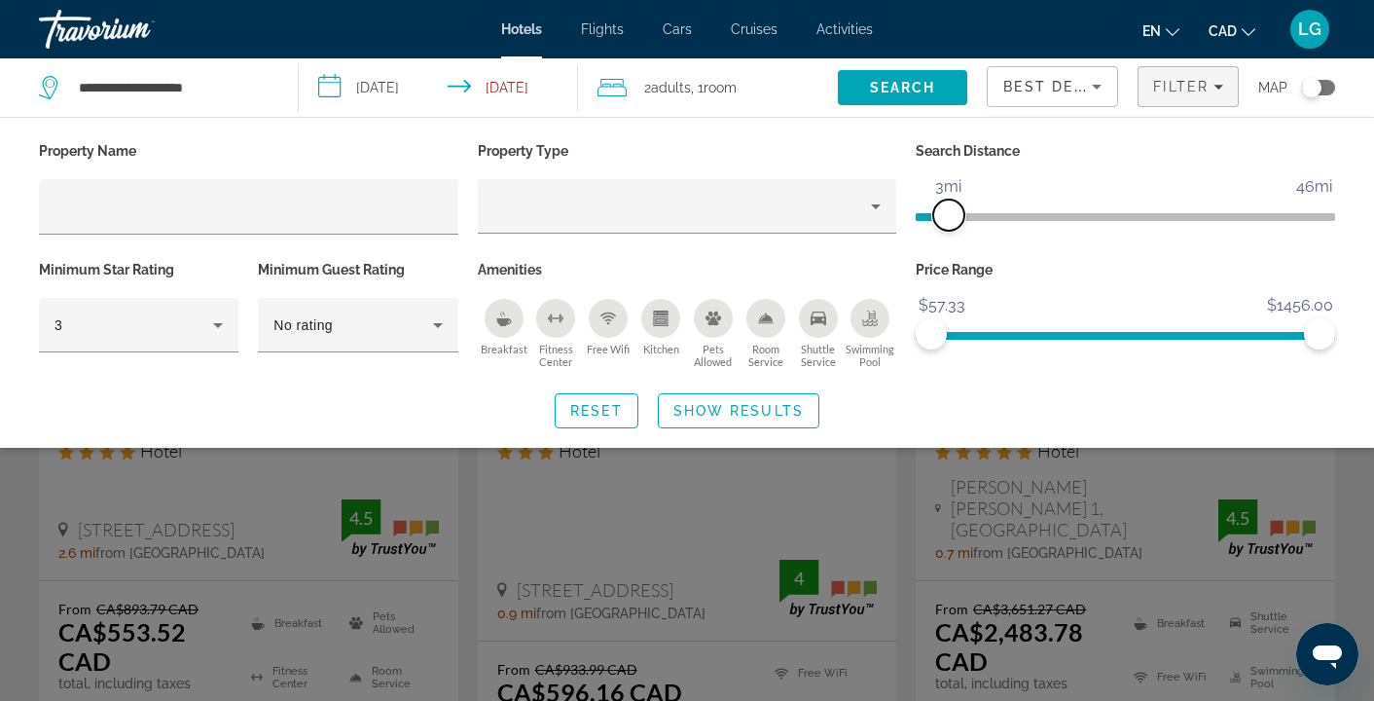
drag, startPoint x: 1161, startPoint y: 208, endPoint x: 950, endPoint y: 227, distance: 212.0
click at [951, 231] on div "Search Distance 1mi 46mi 3mi" at bounding box center [1125, 196] width 439 height 119
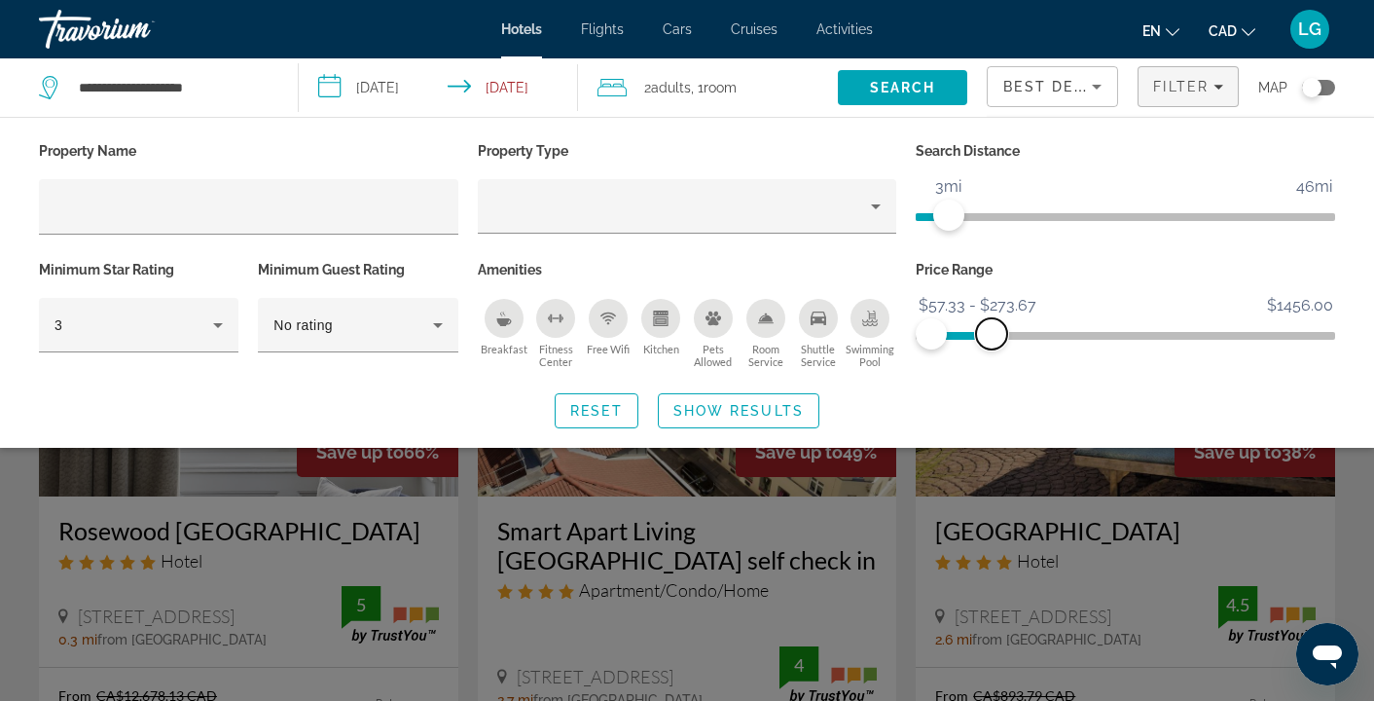
drag, startPoint x: 1312, startPoint y: 345, endPoint x: 992, endPoint y: 363, distance: 320.7
click at [992, 363] on div "Price Range $57.33 $1456.00 $57.33 $273.67 $57.33 - $273.67" at bounding box center [1125, 315] width 439 height 118
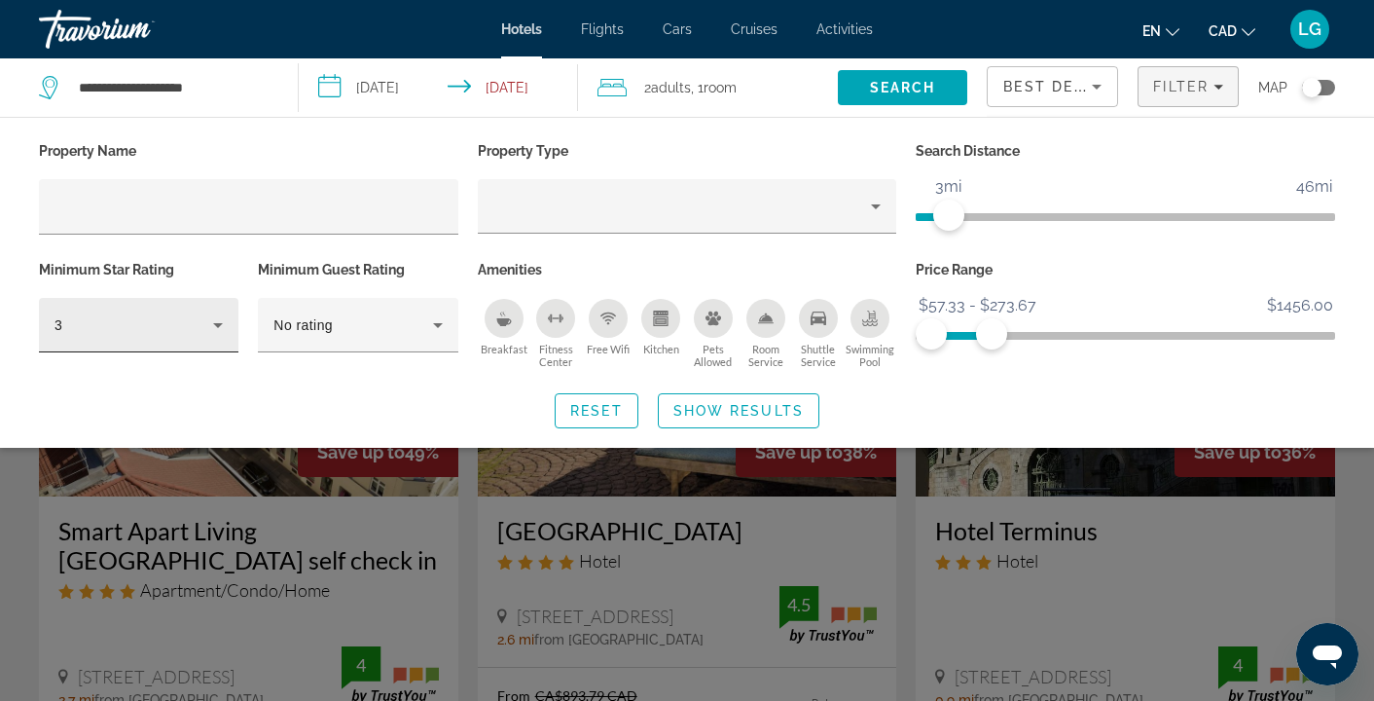
click at [223, 333] on icon "Hotel Filters" at bounding box center [217, 324] width 23 height 23
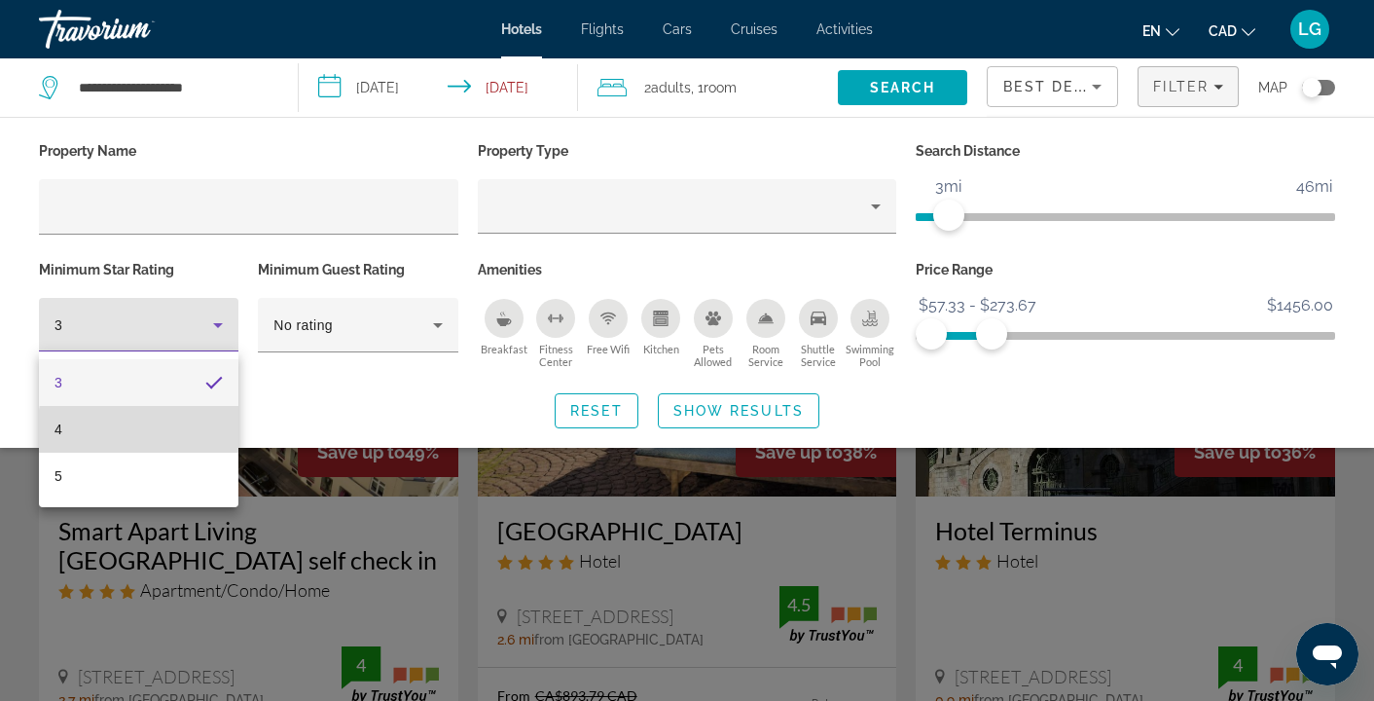
click at [181, 433] on mat-option "4" at bounding box center [139, 429] width 200 height 47
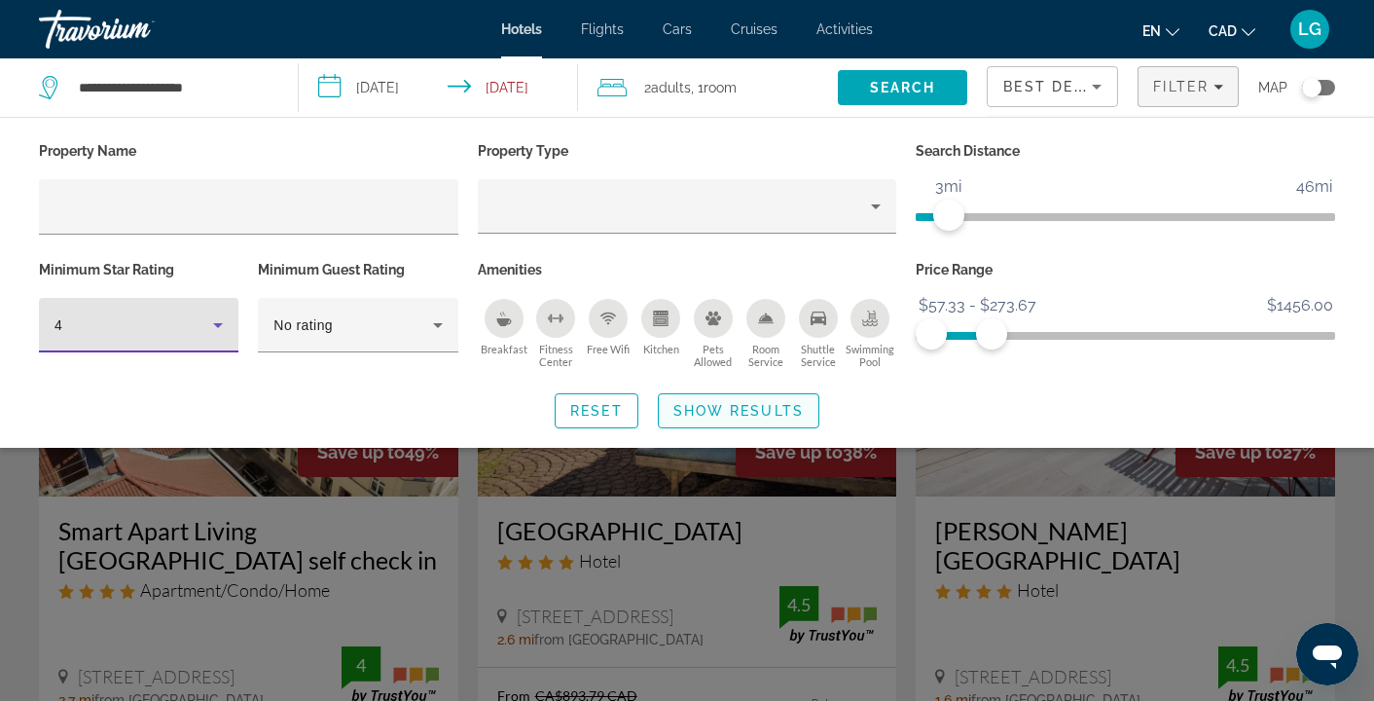
click at [766, 405] on span "Show Results" at bounding box center [738, 411] width 130 height 16
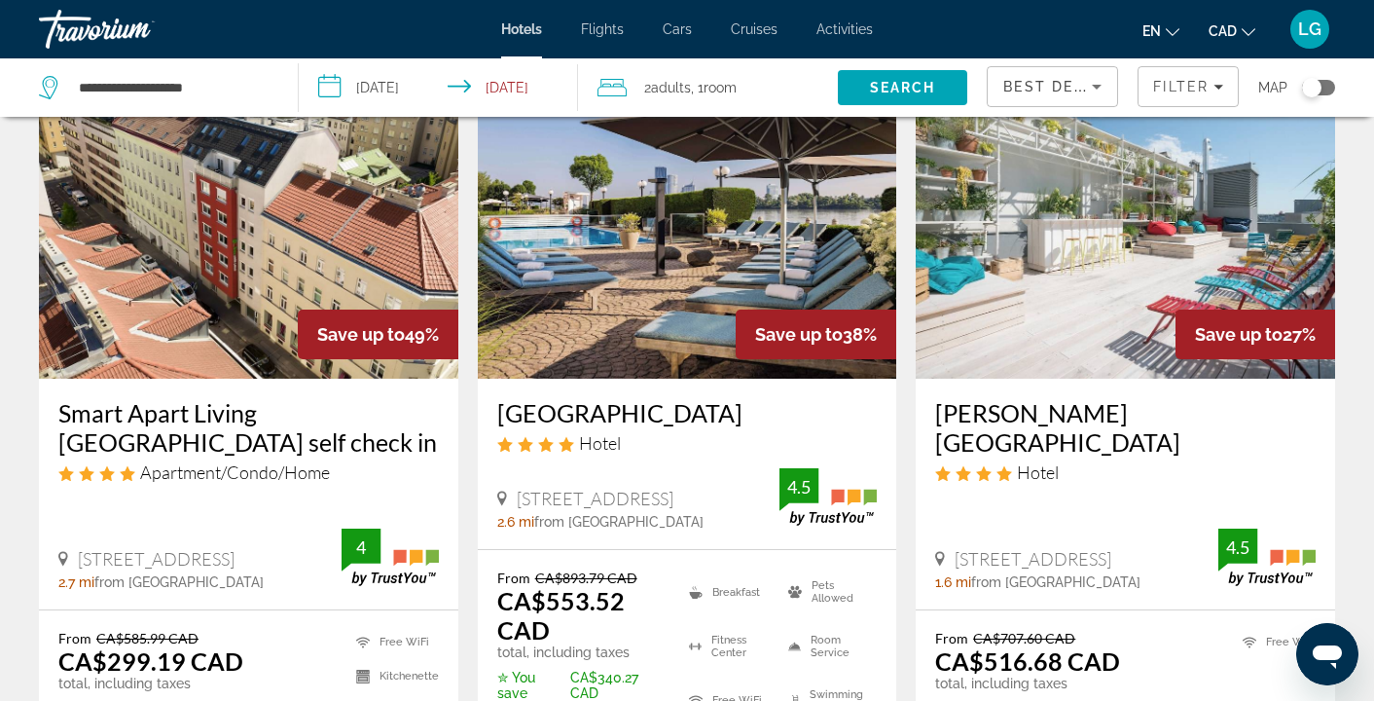
scroll to position [210, 0]
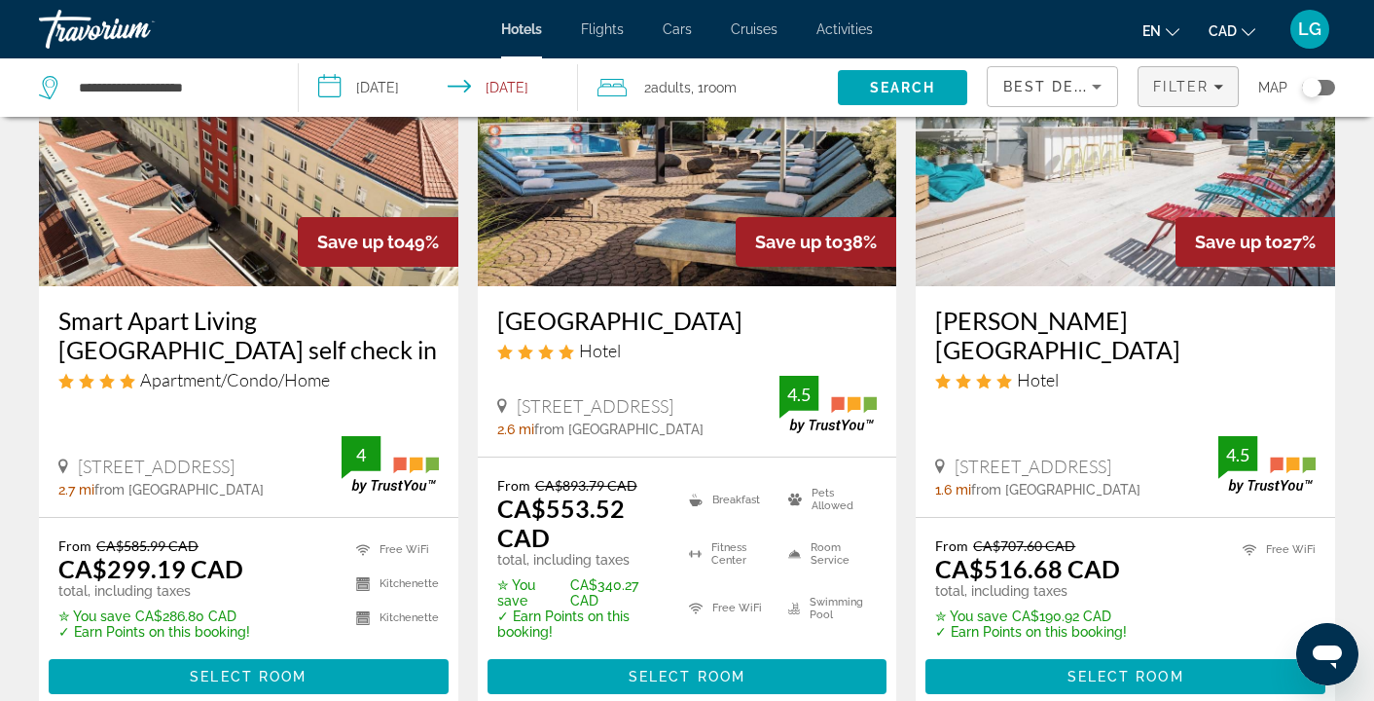
click at [1221, 89] on icon "Filters" at bounding box center [1219, 87] width 10 height 10
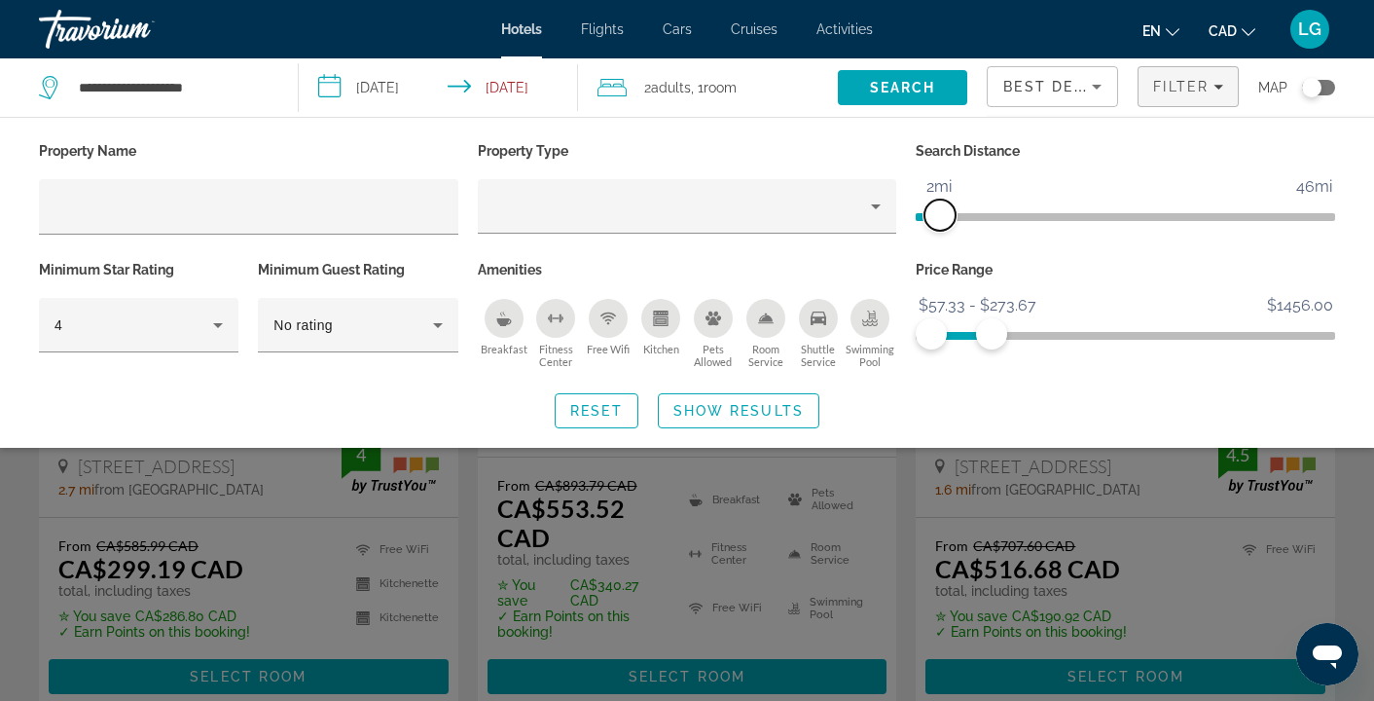
drag, startPoint x: 951, startPoint y: 225, endPoint x: 937, endPoint y: 225, distance: 13.6
click at [937, 225] on span "ngx-slider" at bounding box center [940, 215] width 31 height 31
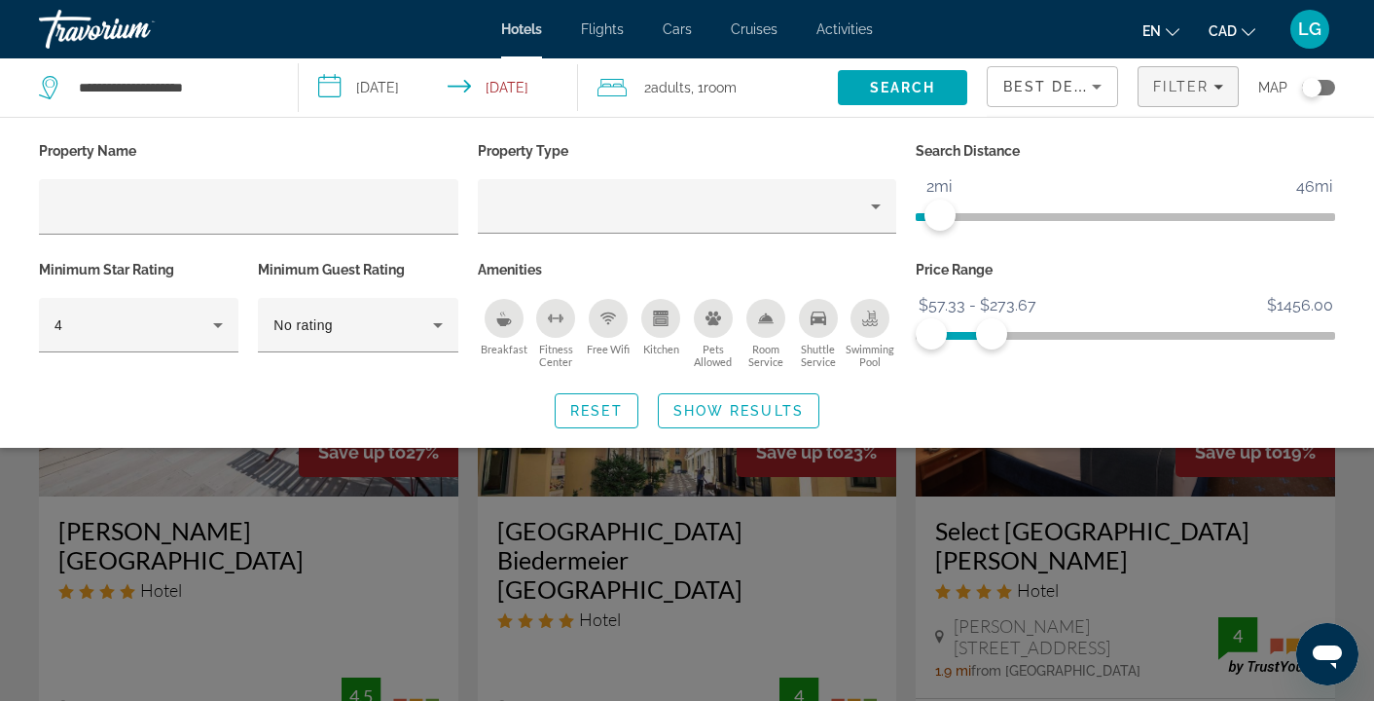
click at [733, 411] on span "Show Results" at bounding box center [738, 411] width 130 height 16
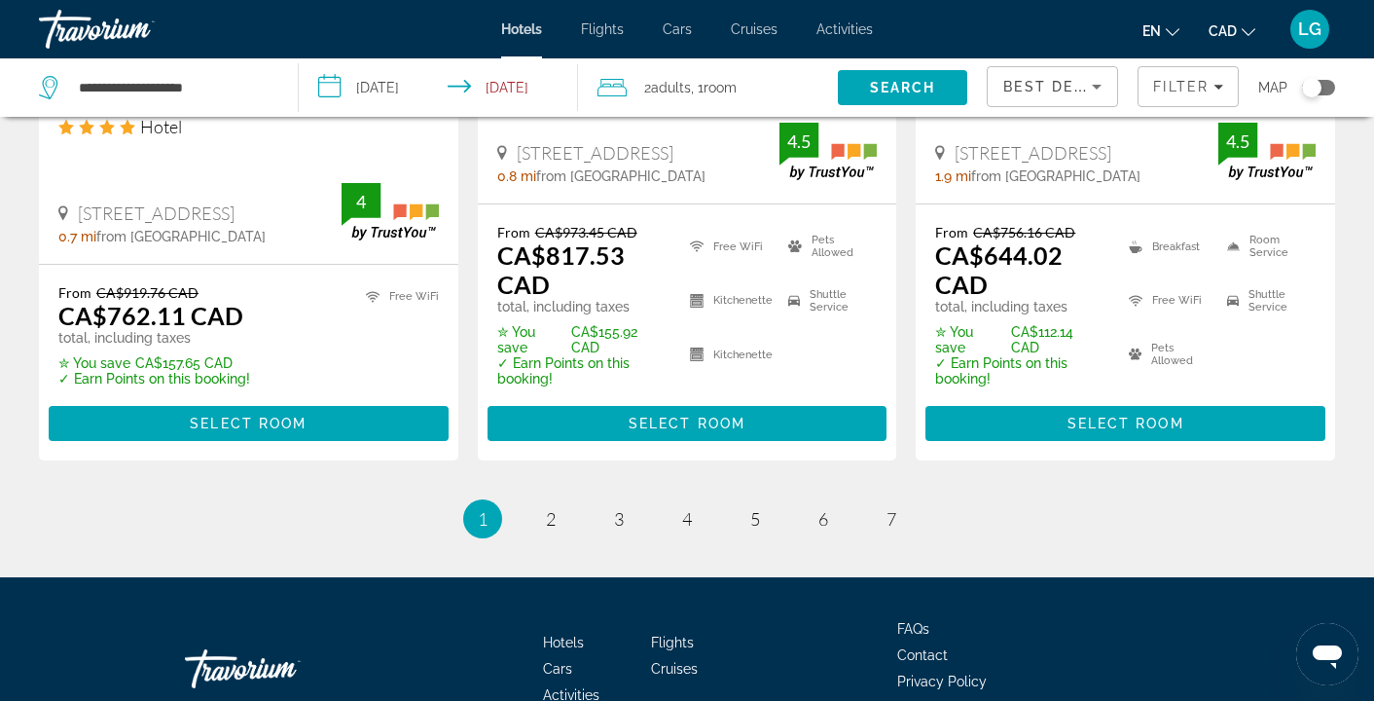
scroll to position [2853, 0]
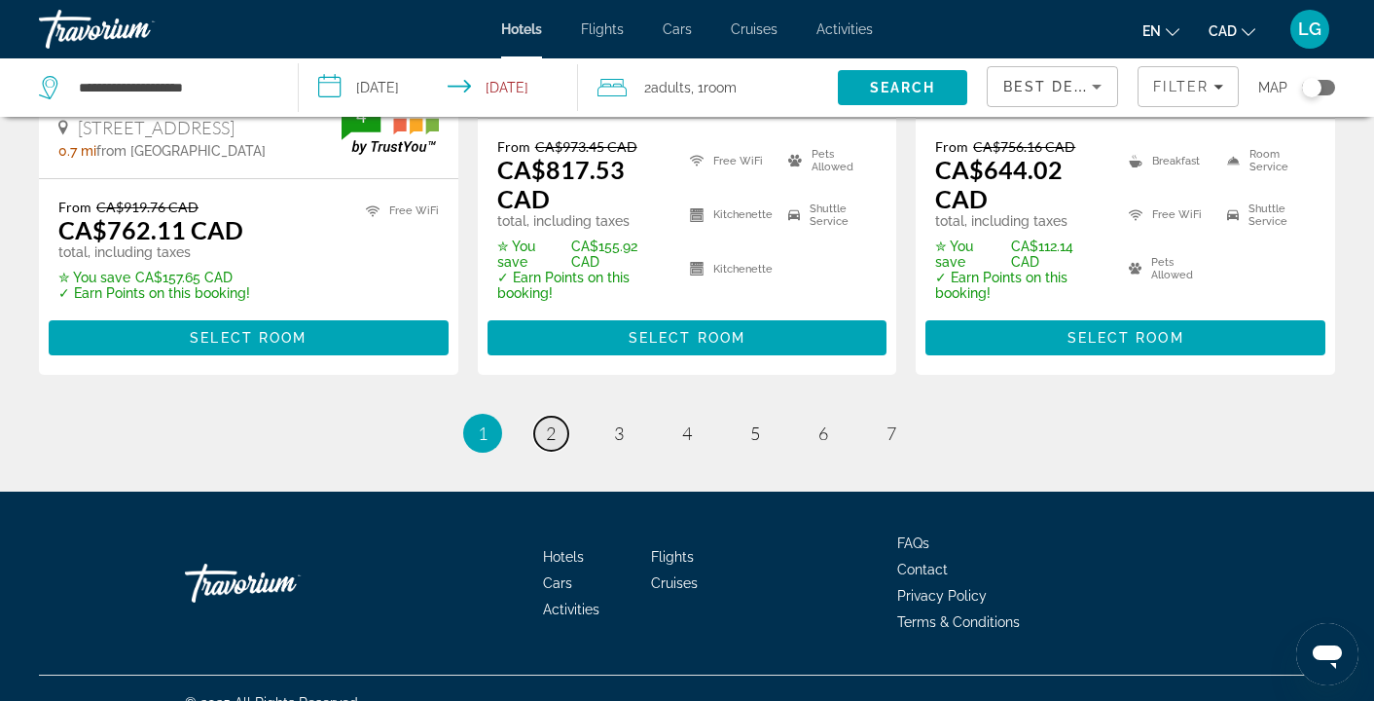
click at [549, 417] on link "page 2" at bounding box center [551, 434] width 34 height 34
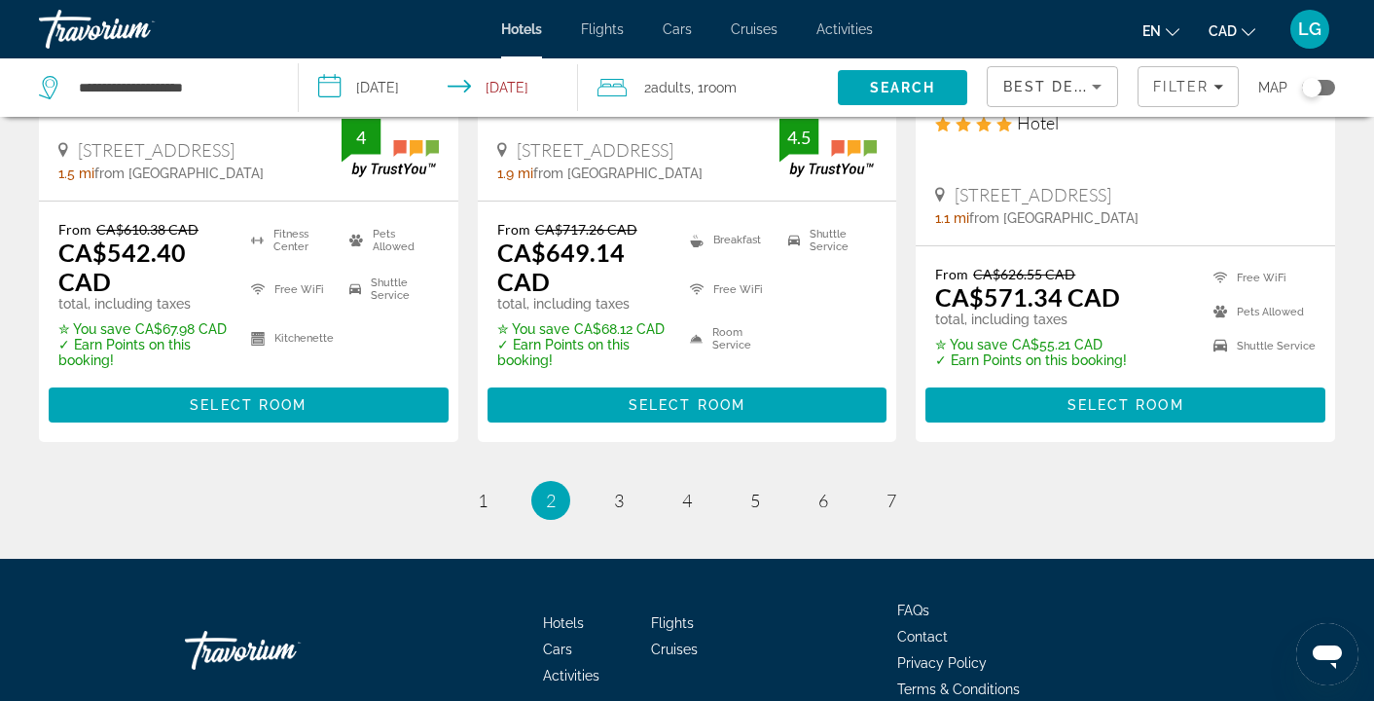
scroll to position [2836, 0]
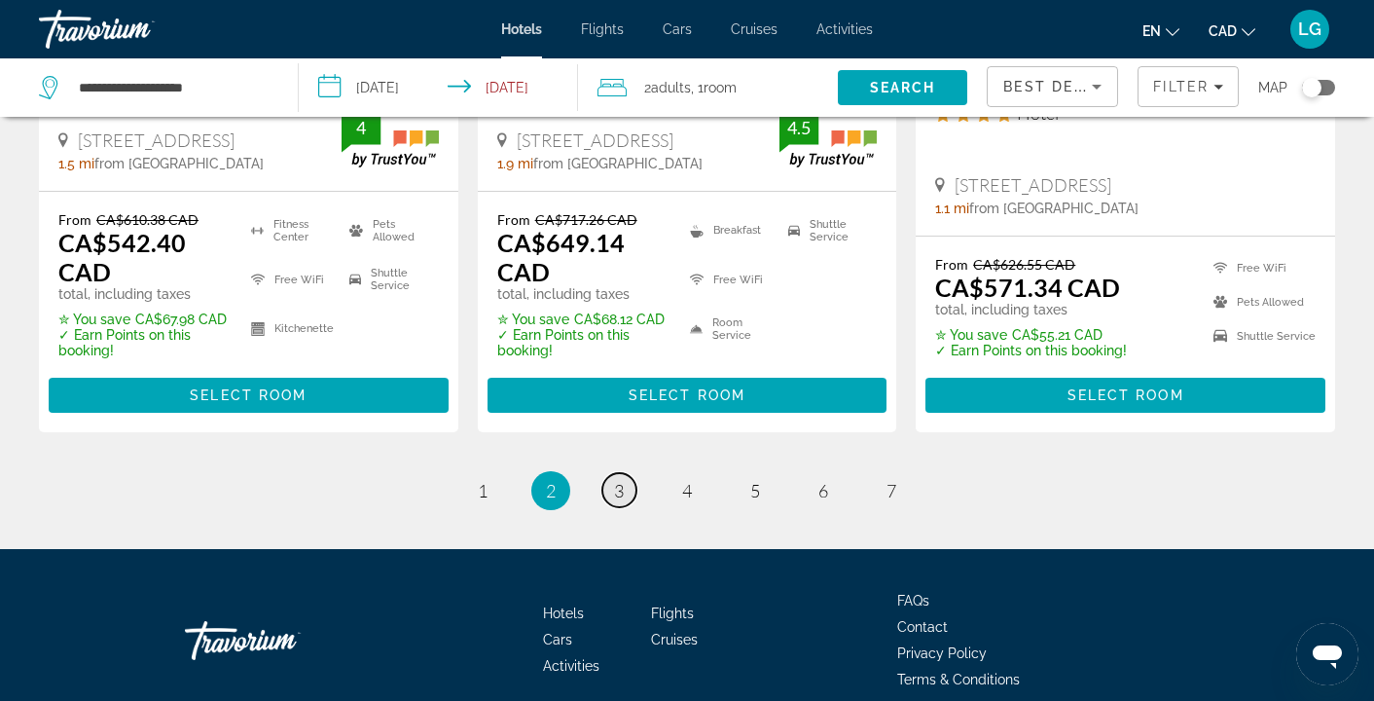
click at [627, 473] on link "page 3" at bounding box center [619, 490] width 34 height 34
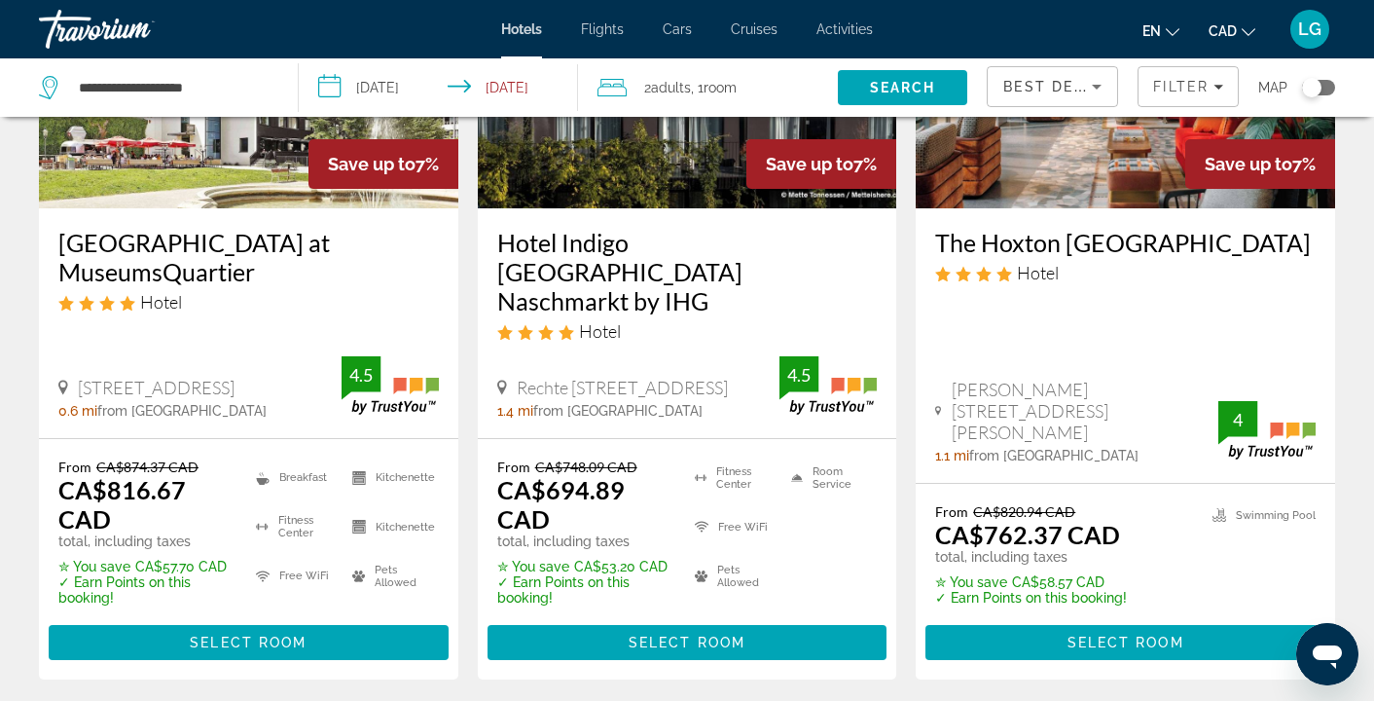
scroll to position [2689, 0]
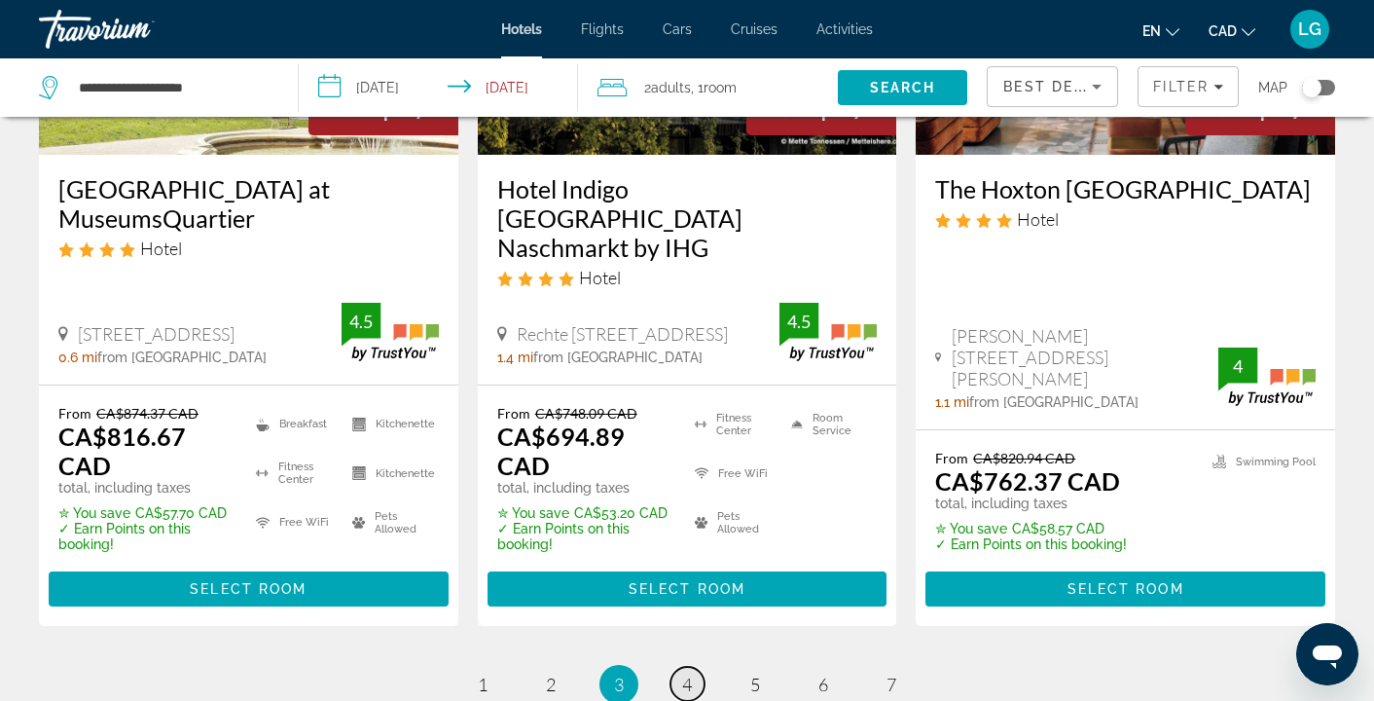
click at [689, 673] on span "4" at bounding box center [687, 683] width 10 height 21
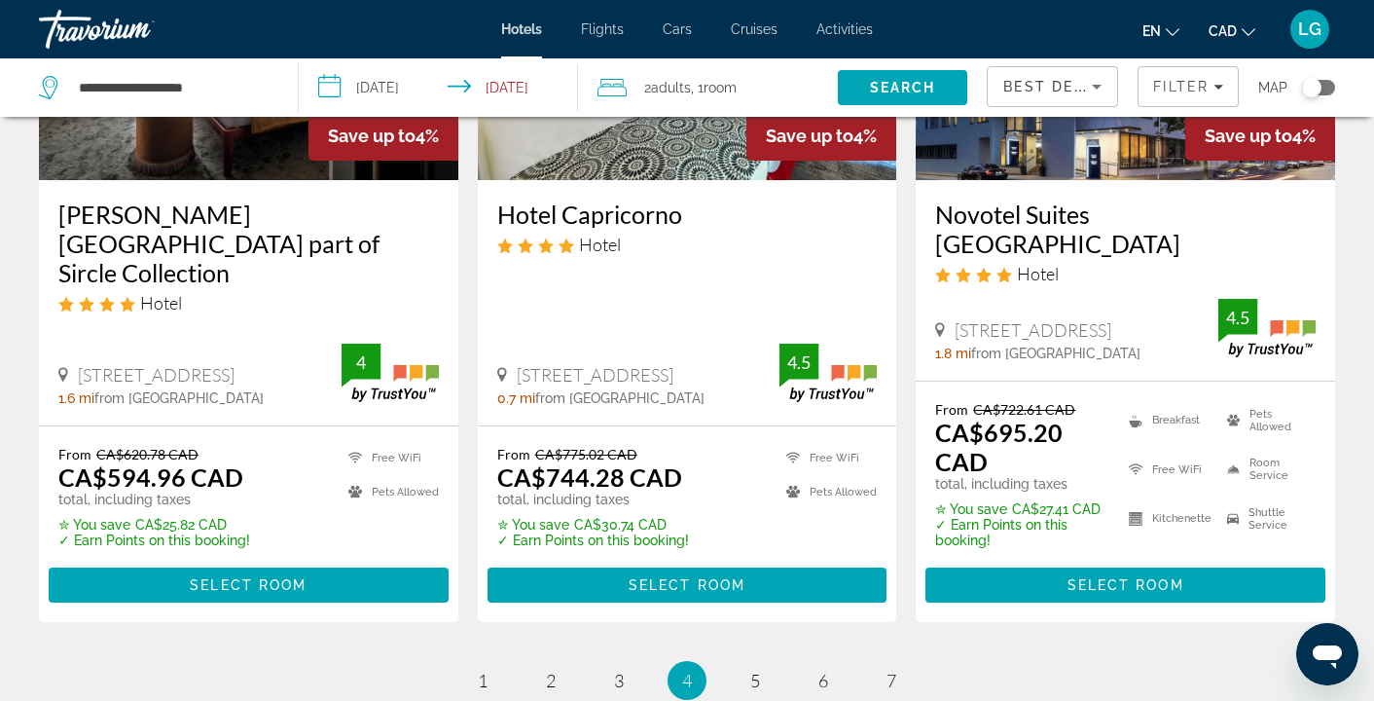
scroll to position [2879, 0]
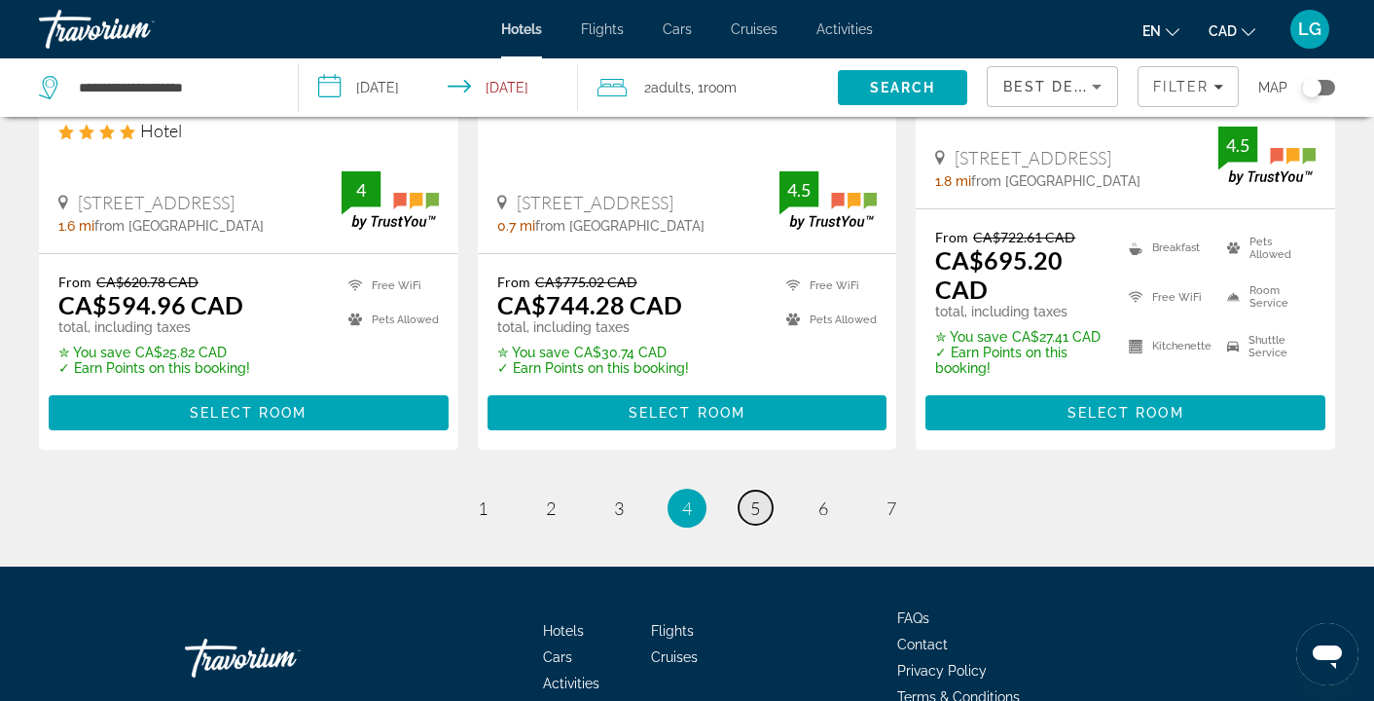
click at [759, 497] on span "5" at bounding box center [755, 507] width 10 height 21
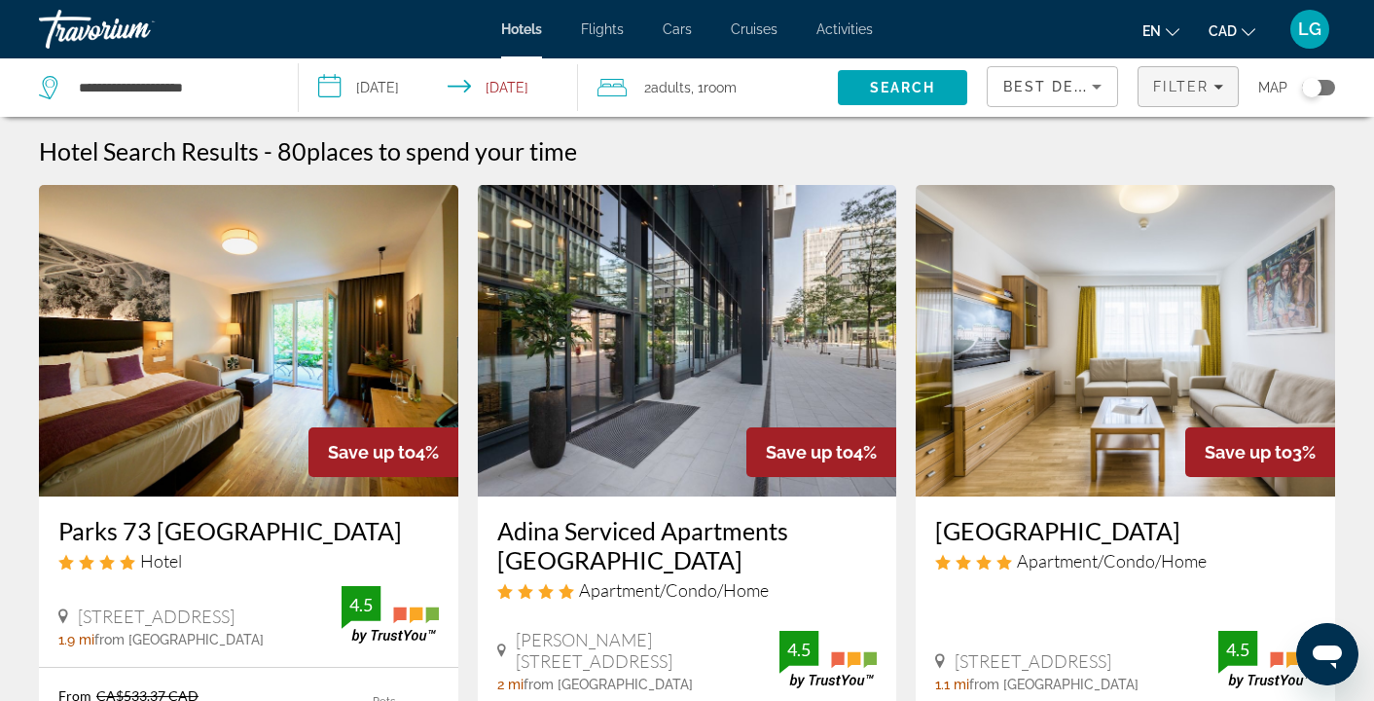
click at [1173, 90] on span "Filter" at bounding box center [1180, 87] width 55 height 16
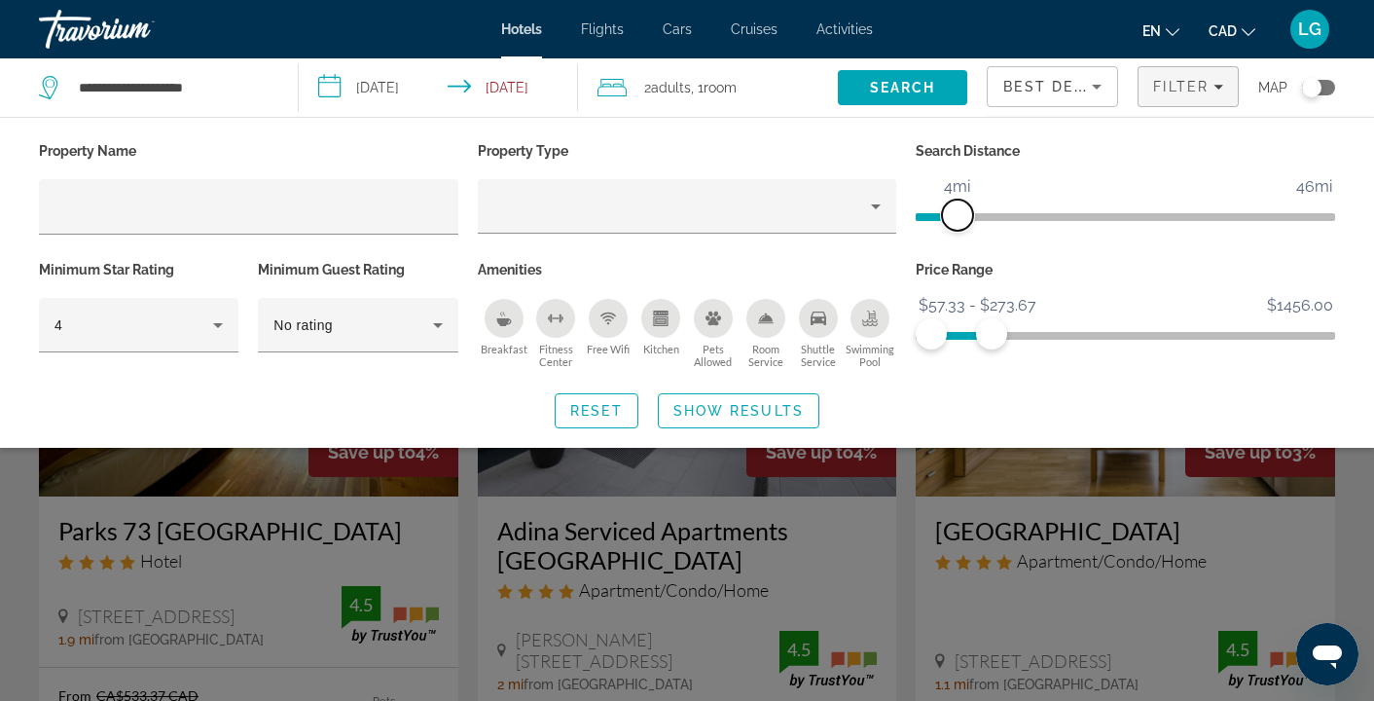
drag, startPoint x: 939, startPoint y: 218, endPoint x: 956, endPoint y: 219, distance: 16.6
click at [956, 219] on span "ngx-slider" at bounding box center [957, 215] width 31 height 31
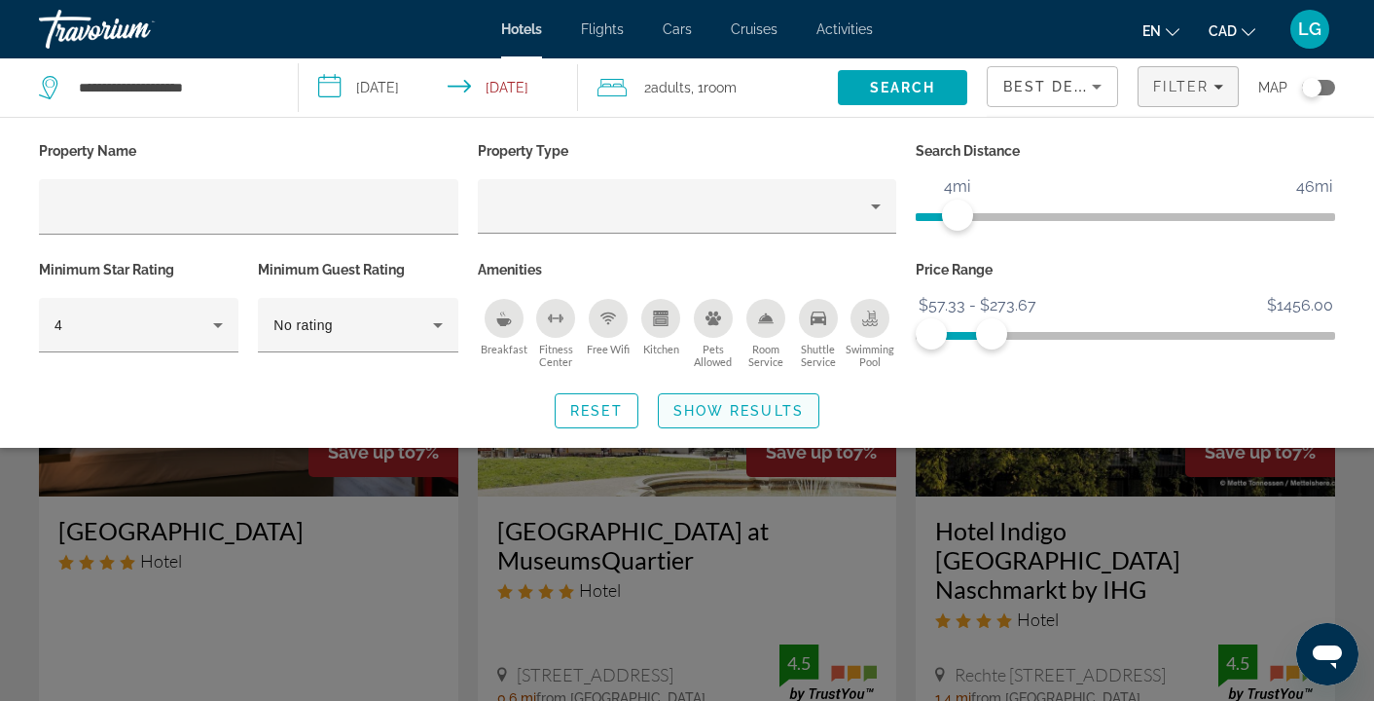
click at [734, 417] on span "Show Results" at bounding box center [738, 411] width 130 height 16
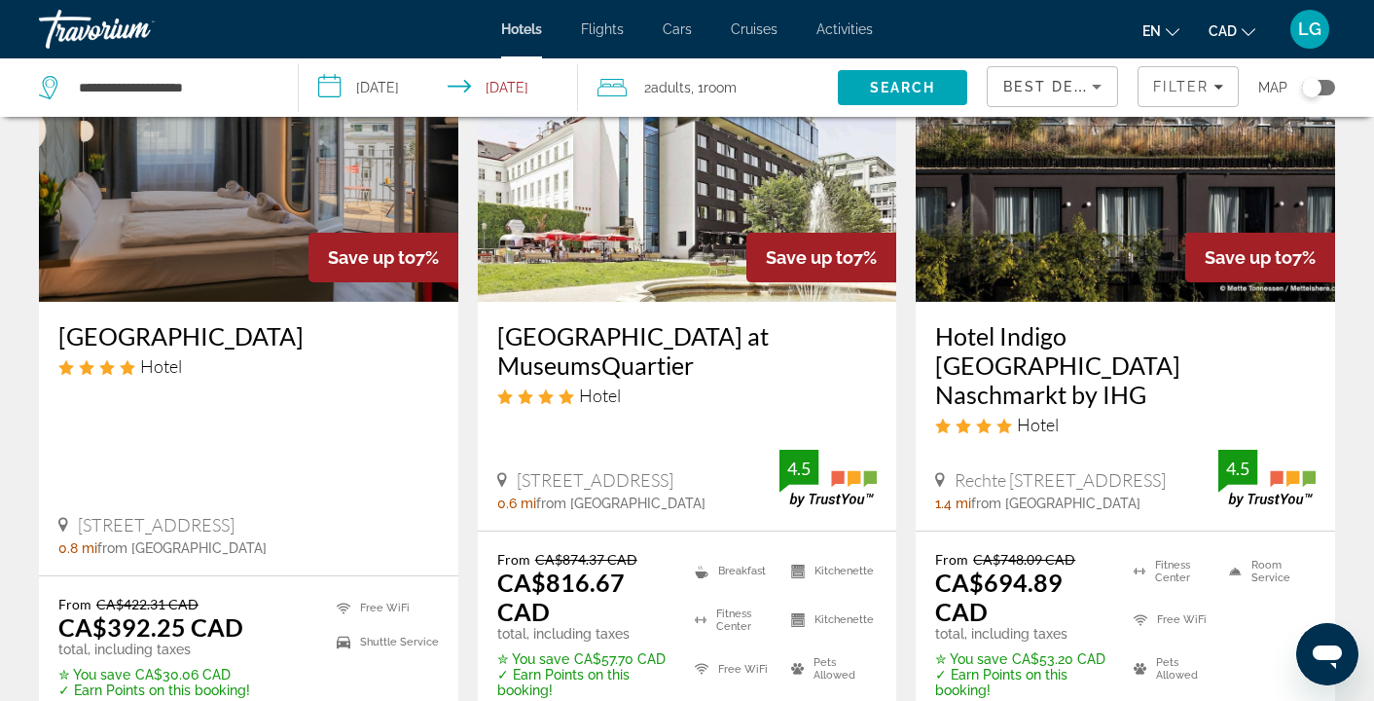
scroll to position [285, 0]
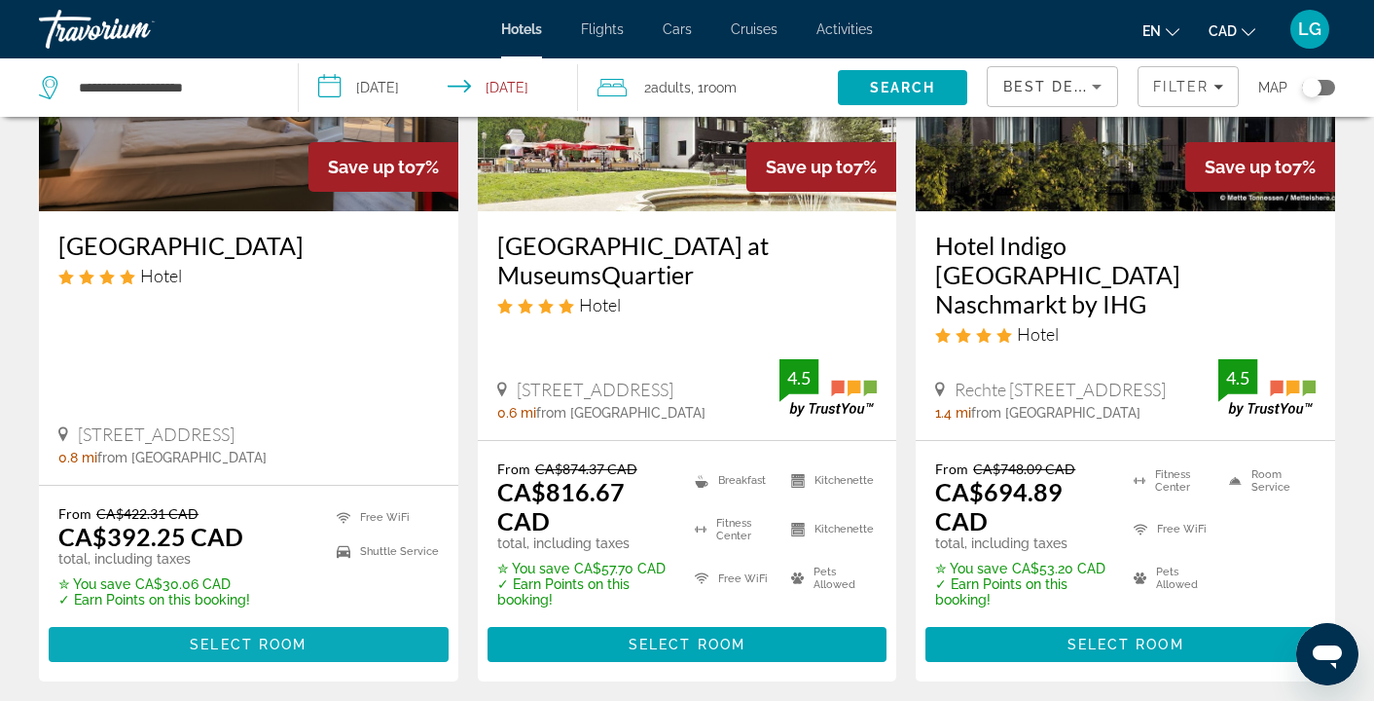
click at [214, 636] on span "Select Room" at bounding box center [248, 644] width 117 height 16
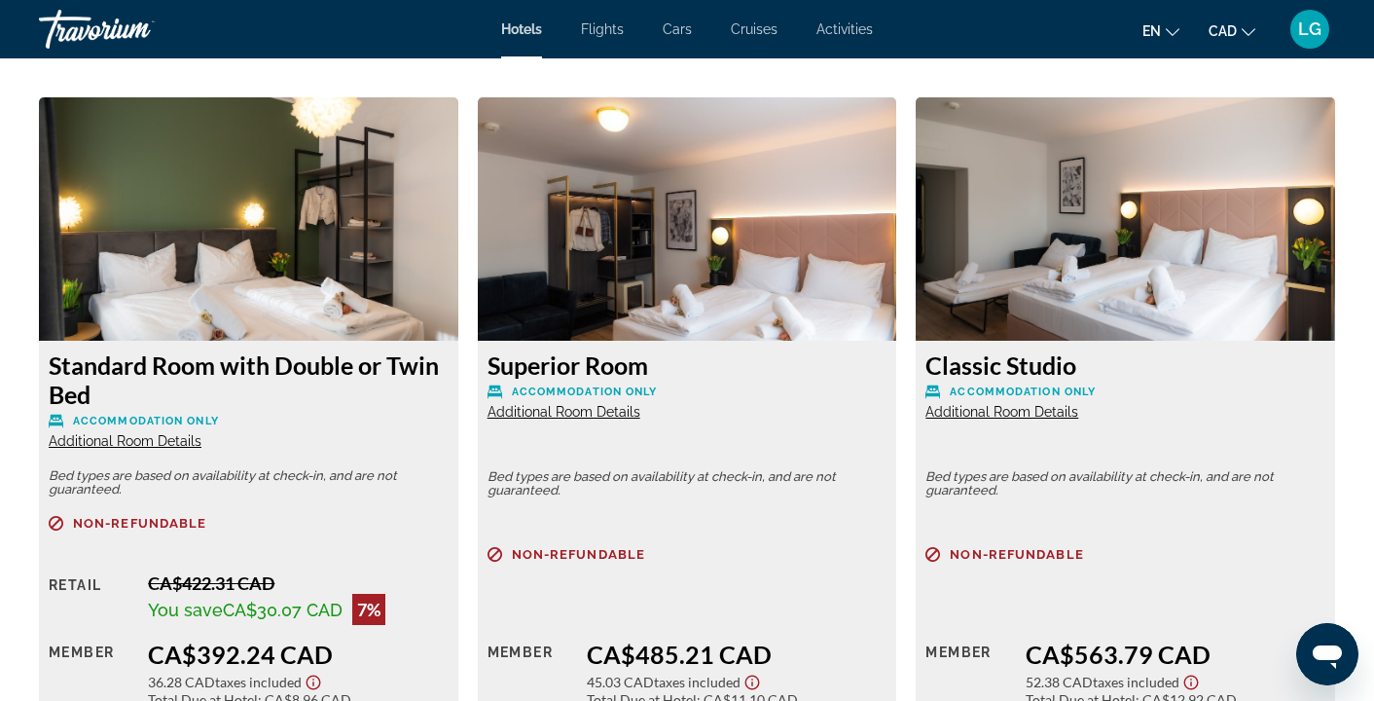
scroll to position [2551, 0]
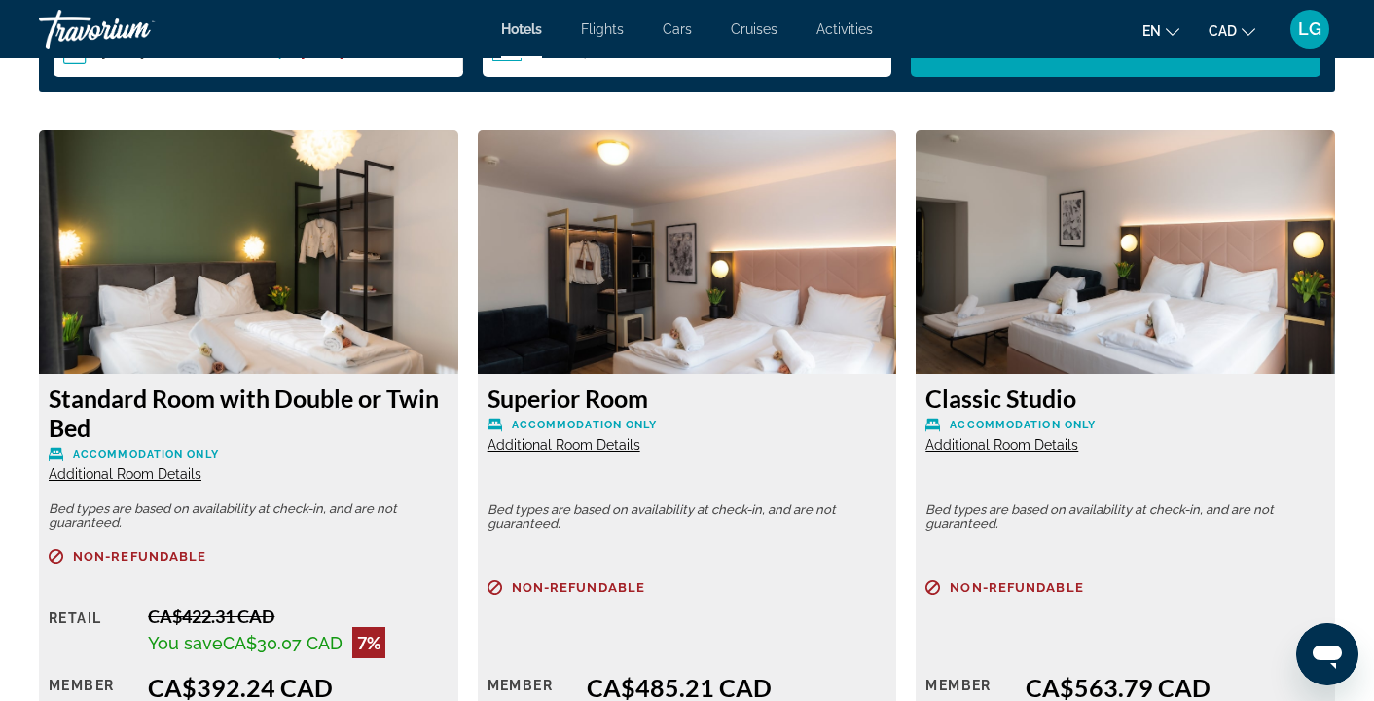
click at [241, 310] on img "Main content" at bounding box center [248, 251] width 419 height 243
click at [123, 474] on span "Additional Room Details" at bounding box center [125, 474] width 153 height 16
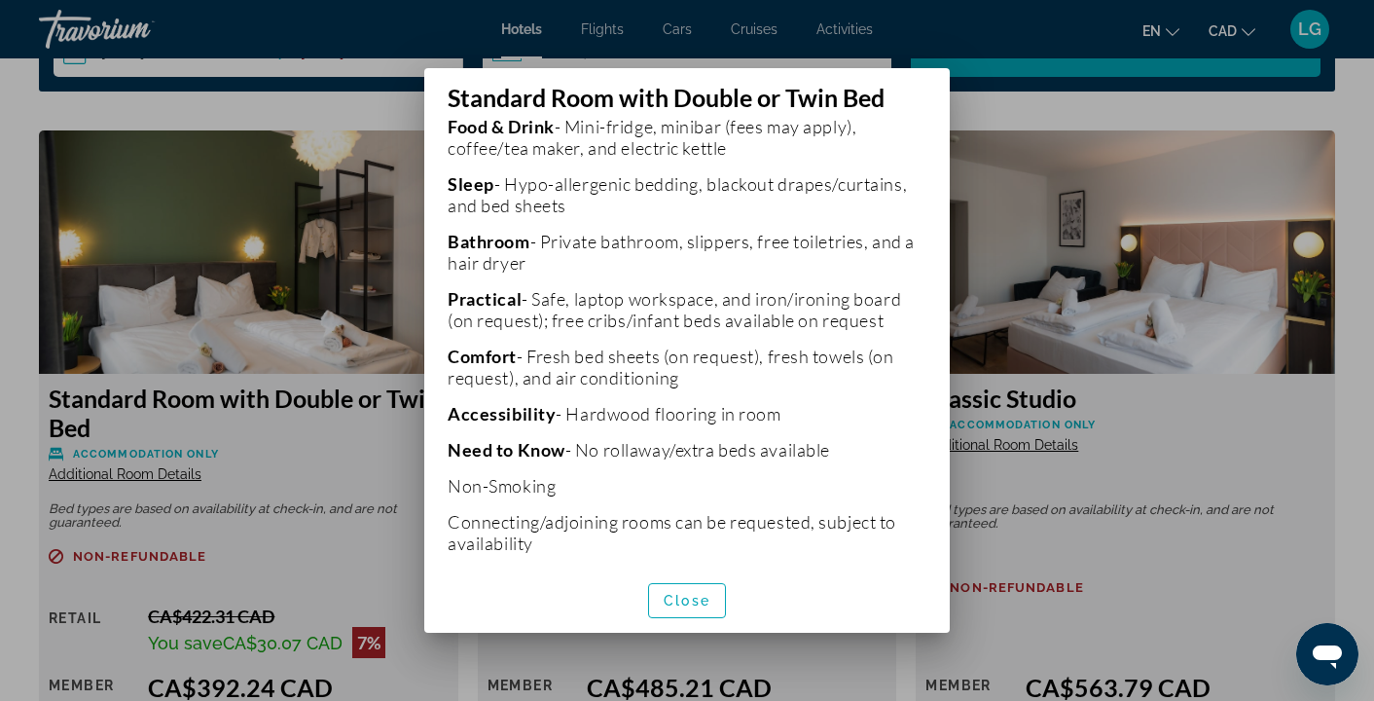
scroll to position [575, 0]
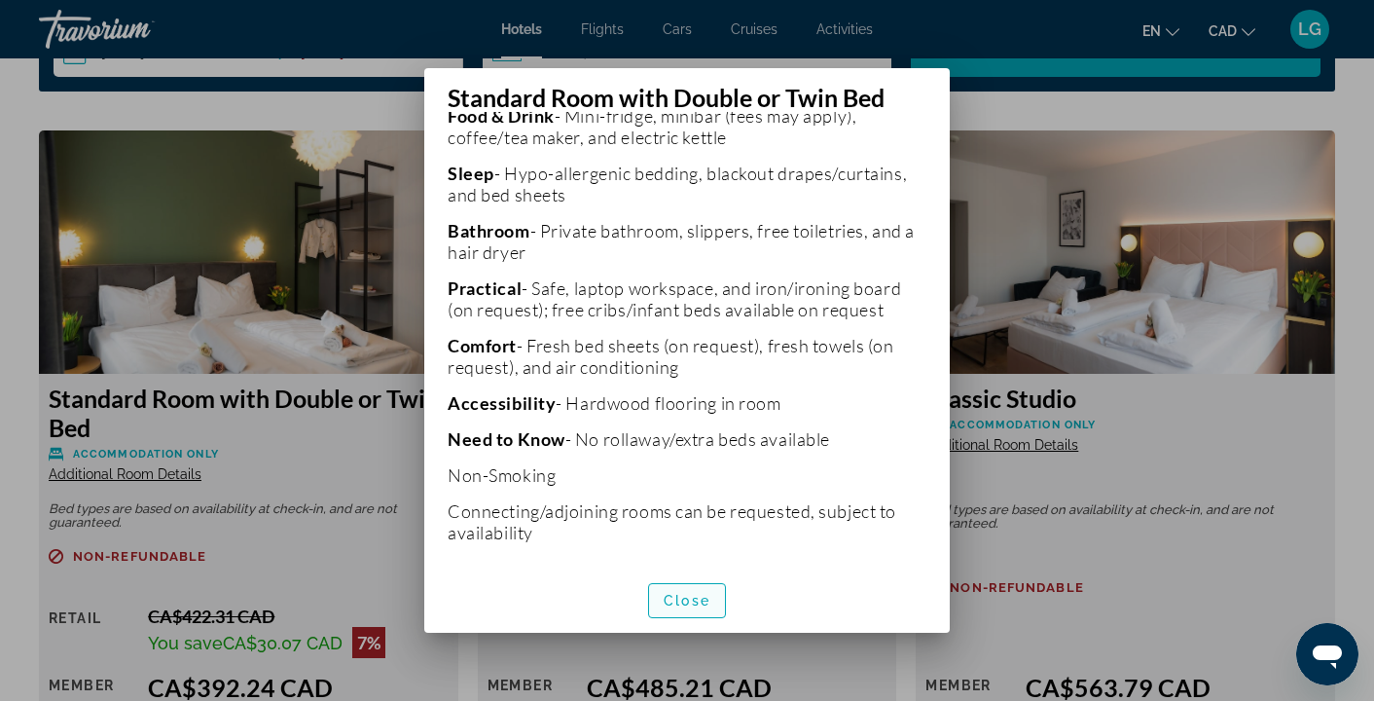
click at [678, 589] on span "button" at bounding box center [687, 600] width 76 height 47
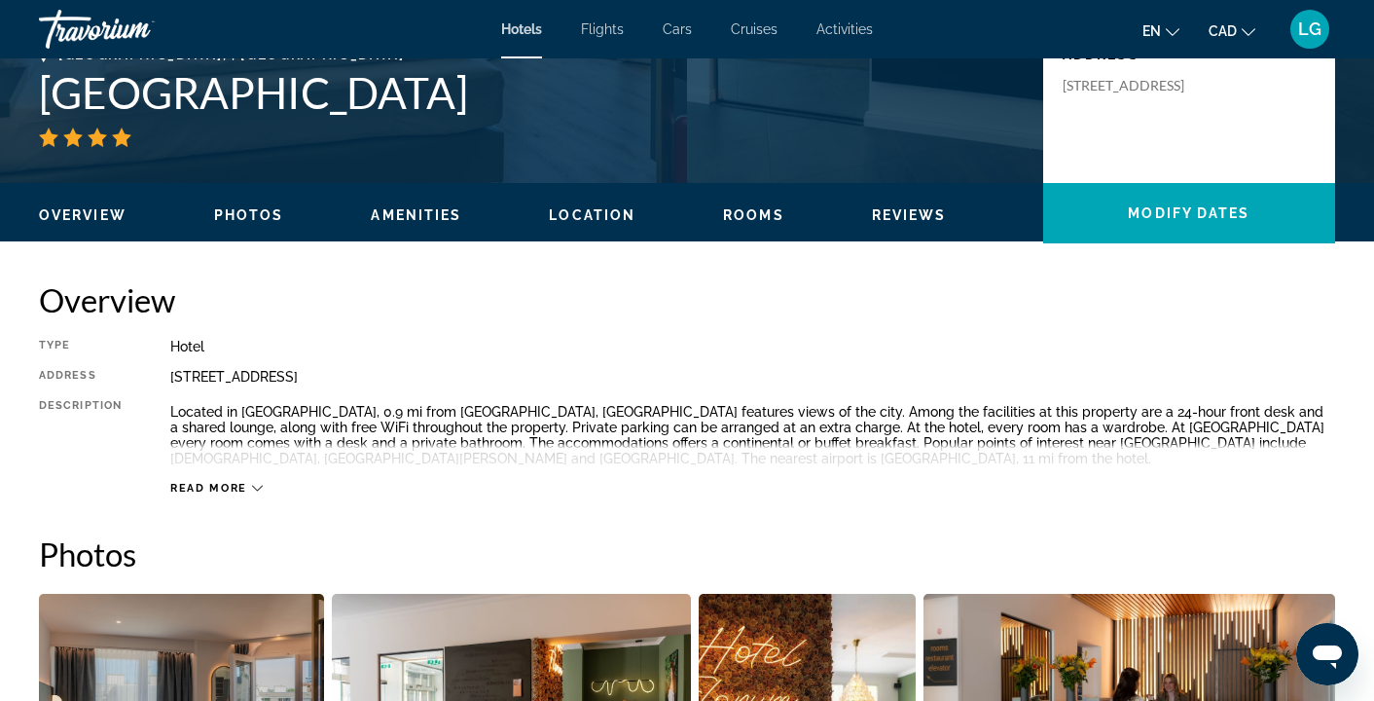
scroll to position [0, 0]
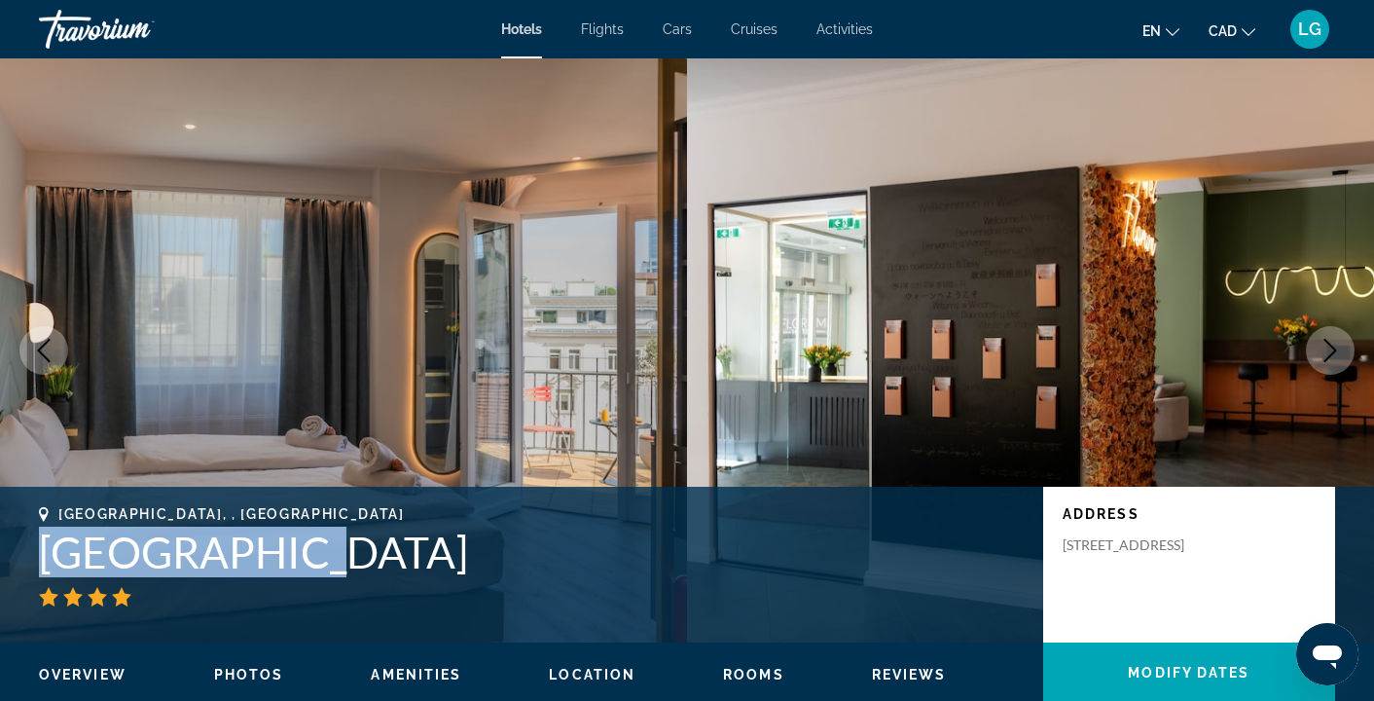
drag, startPoint x: 297, startPoint y: 567, endPoint x: 32, endPoint y: 530, distance: 267.3
click at [32, 530] on div "Vienna, , Austria Florum Hotel Address Taborstraße 25, Vienna 1020, Austria" at bounding box center [687, 564] width 1374 height 117
copy h1 "Florum Hotel"
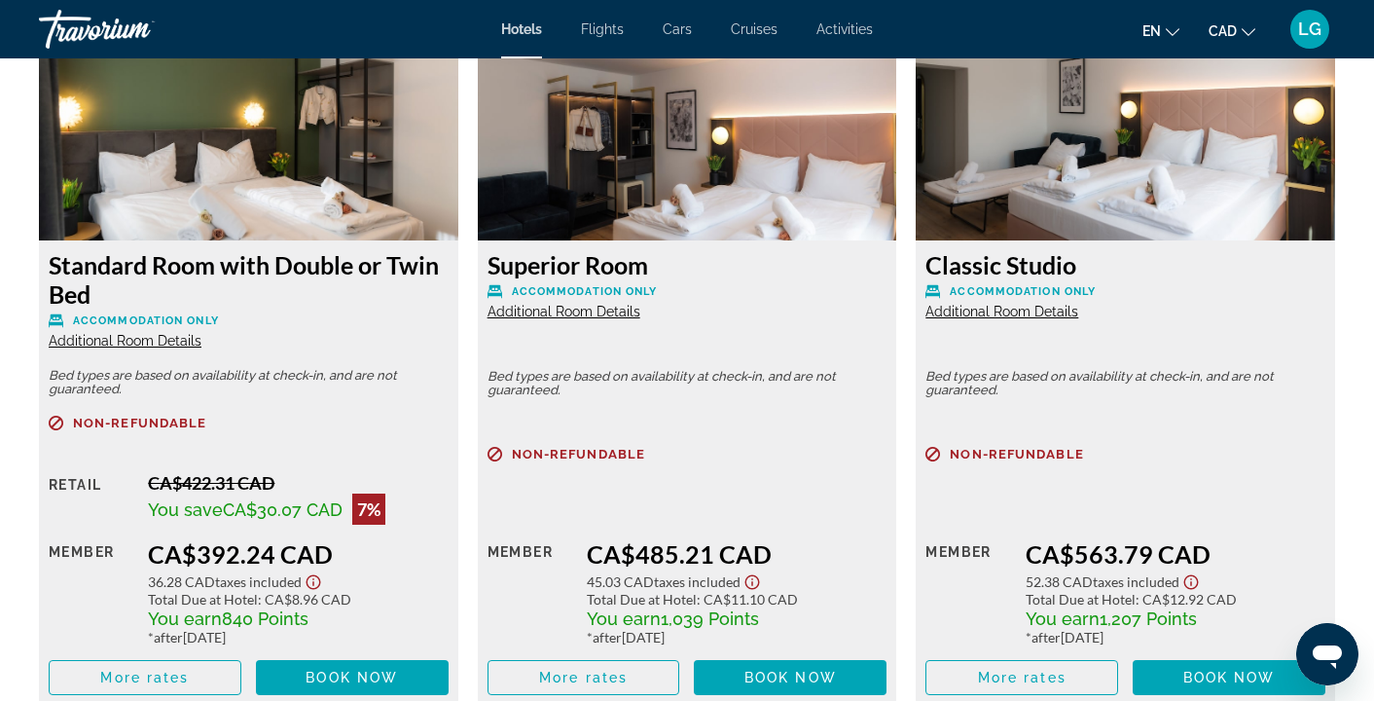
scroll to position [2851, 0]
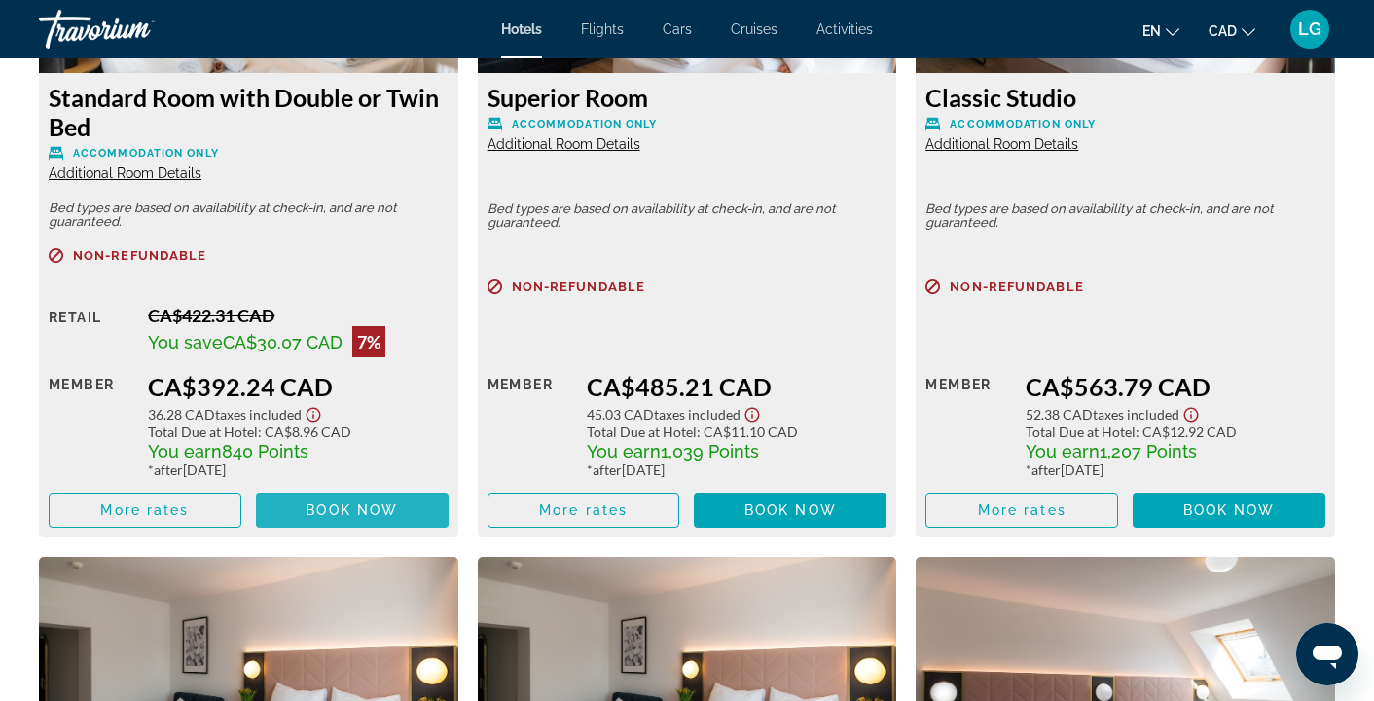
click at [347, 506] on span "Book now" at bounding box center [352, 510] width 92 height 16
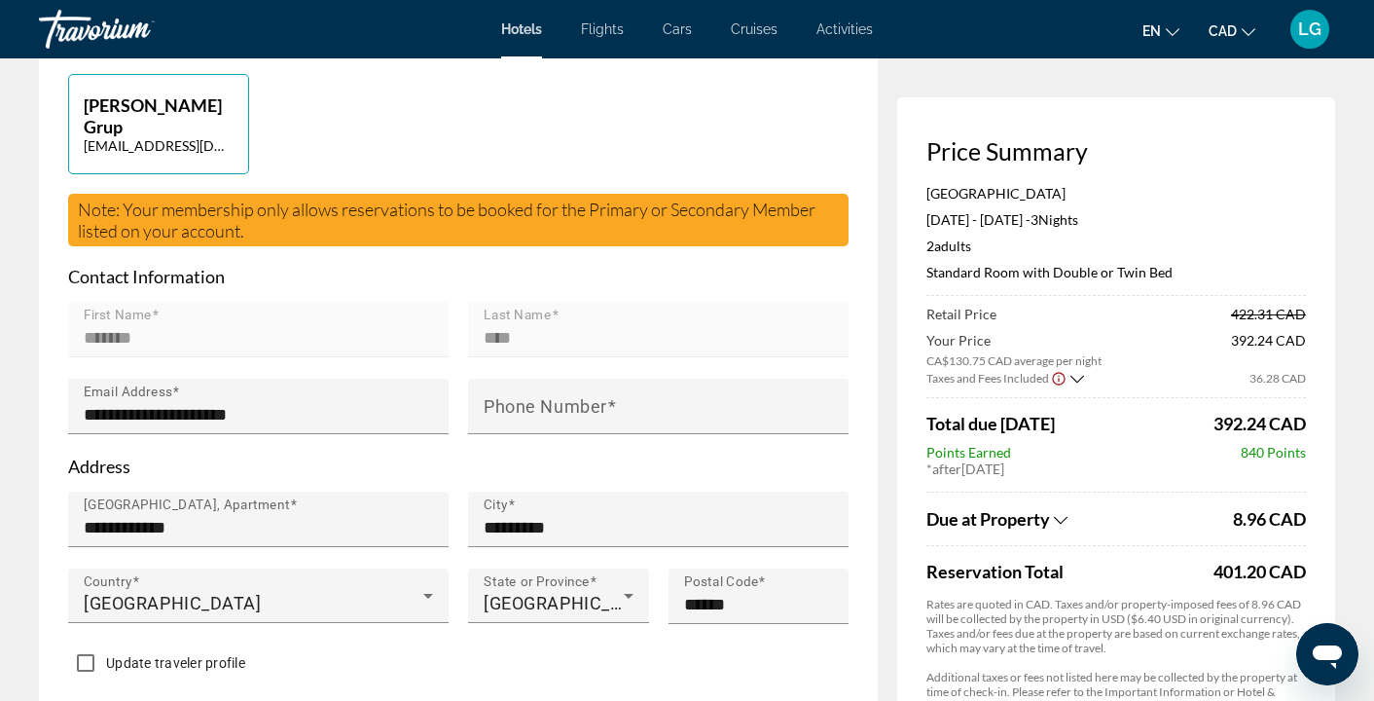
scroll to position [501, 0]
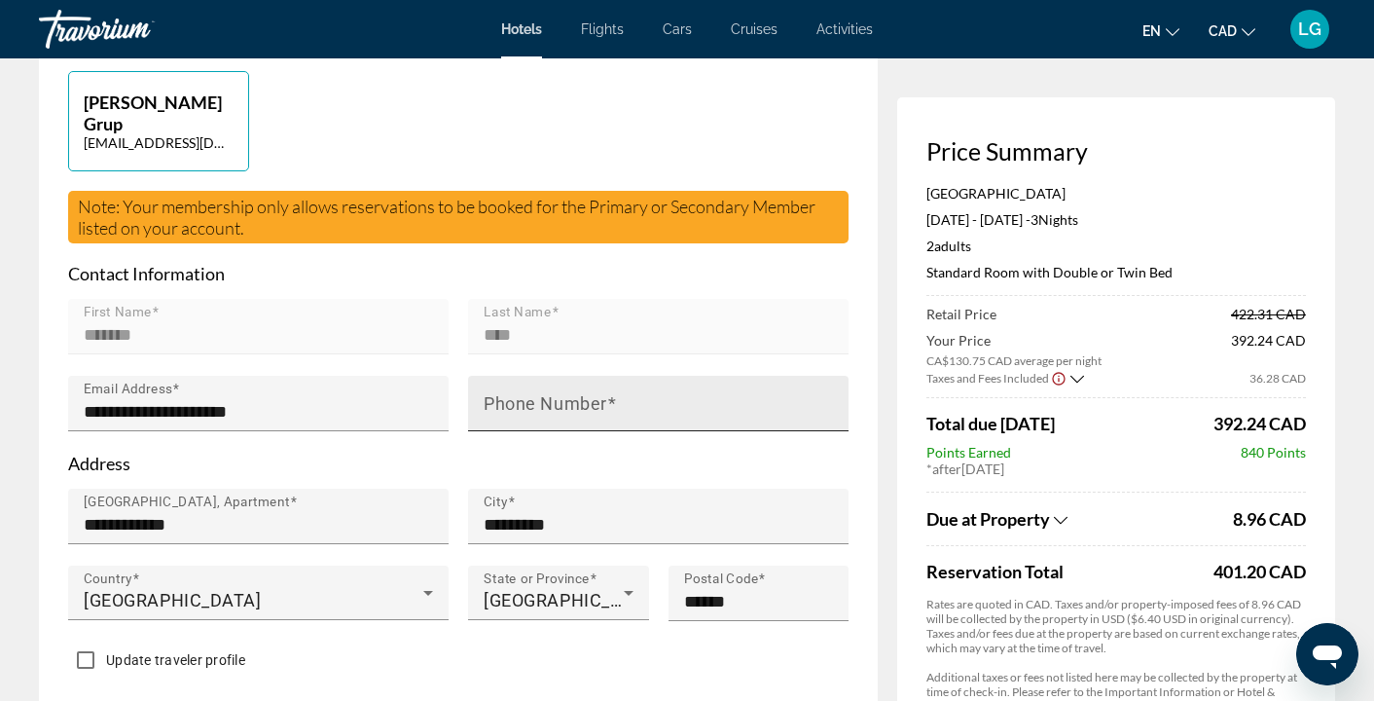
click at [570, 393] on mat-label "Phone Number" at bounding box center [546, 403] width 124 height 20
click at [570, 400] on input "Phone Number" at bounding box center [664, 411] width 361 height 23
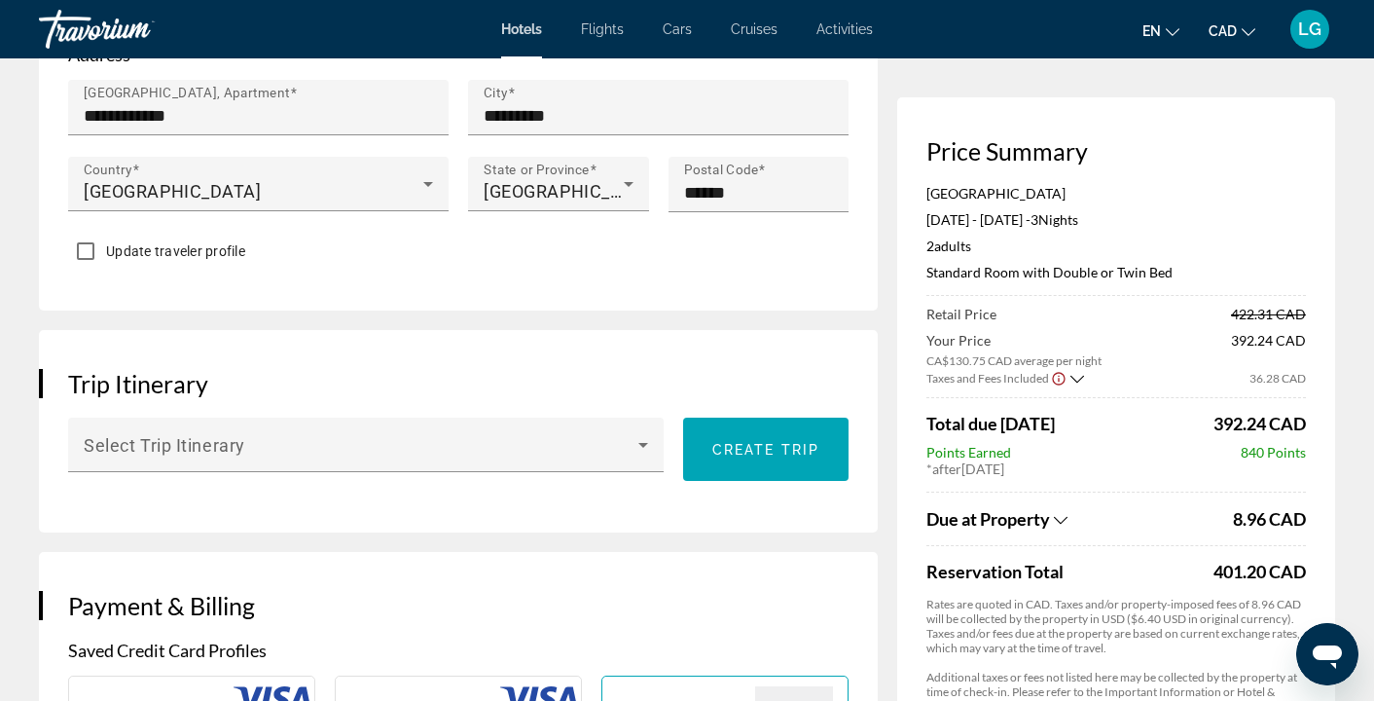
scroll to position [929, 0]
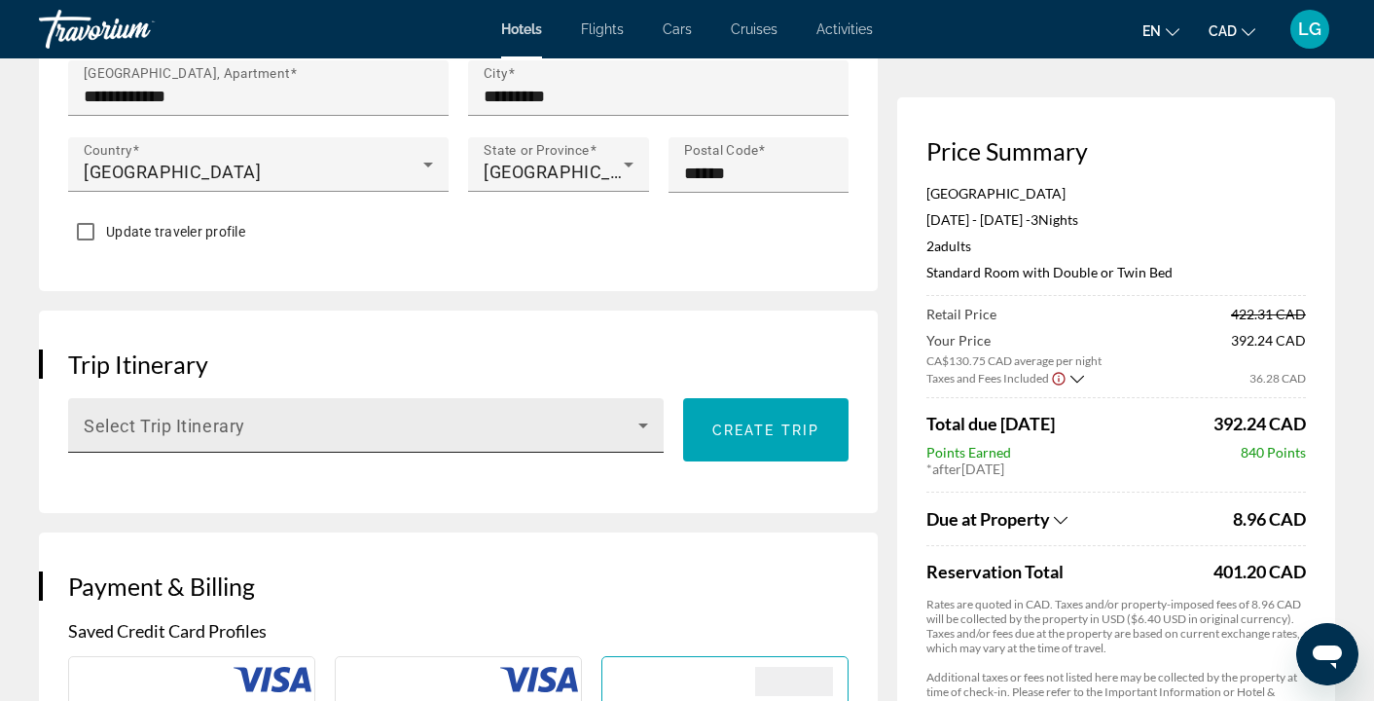
type input "**********"
click at [645, 414] on icon "Main content" at bounding box center [643, 425] width 23 height 23
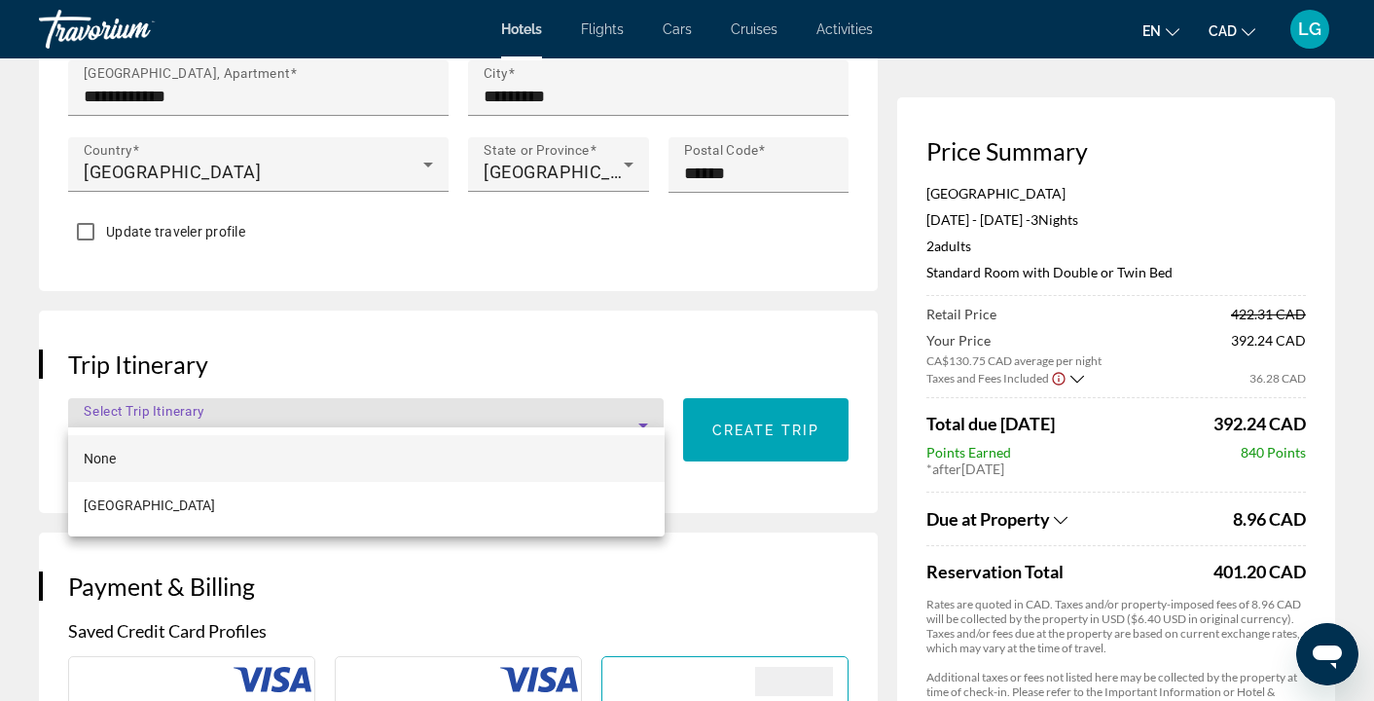
click at [777, 456] on div at bounding box center [687, 350] width 1374 height 701
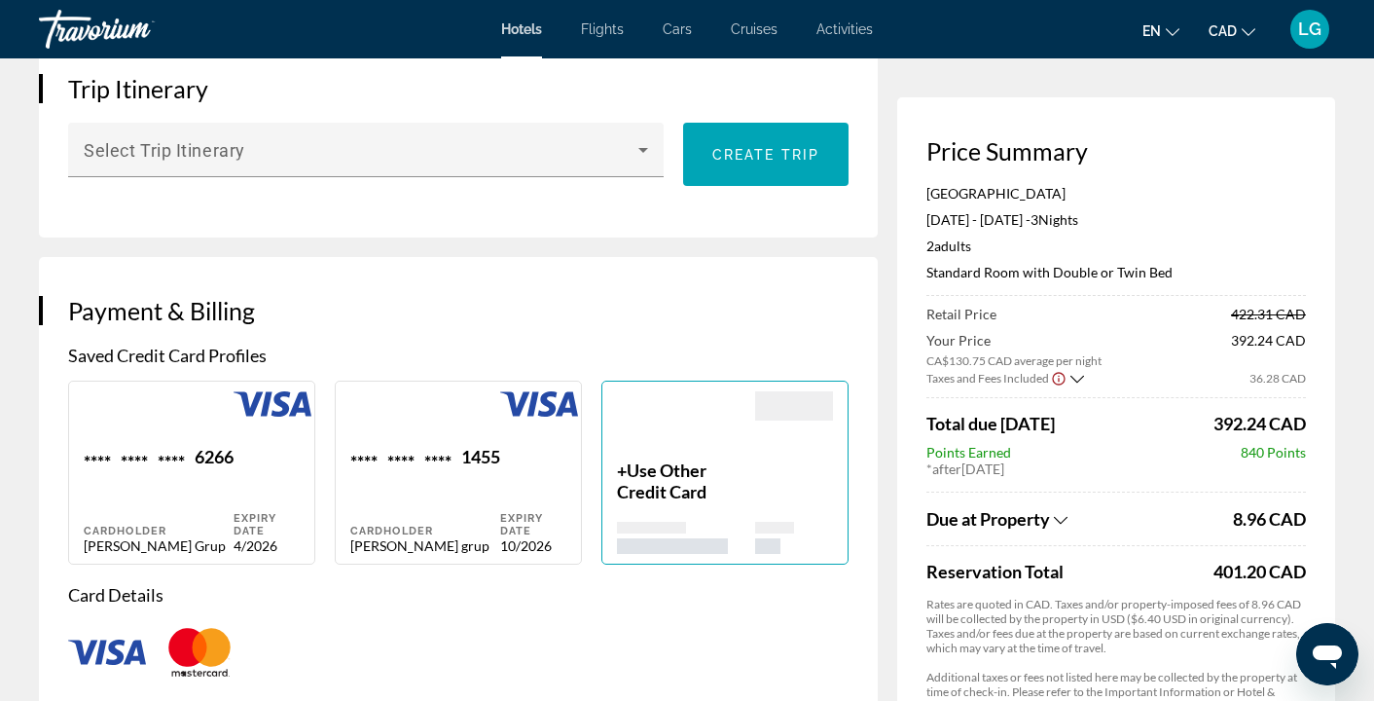
scroll to position [1236, 0]
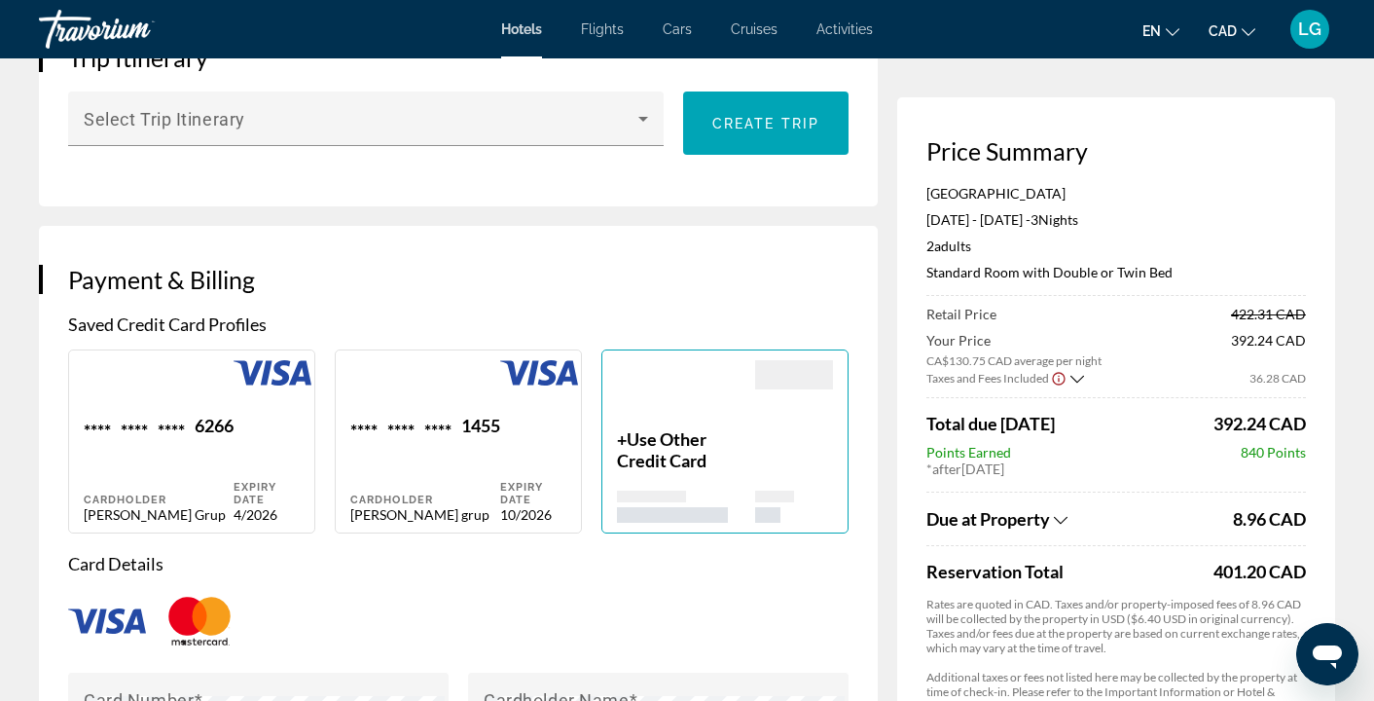
click at [424, 438] on div "**** **** **** 1455 Cardholder liliana grup" at bounding box center [425, 469] width 150 height 108
type input "*******"
type input "****"
type input "**********"
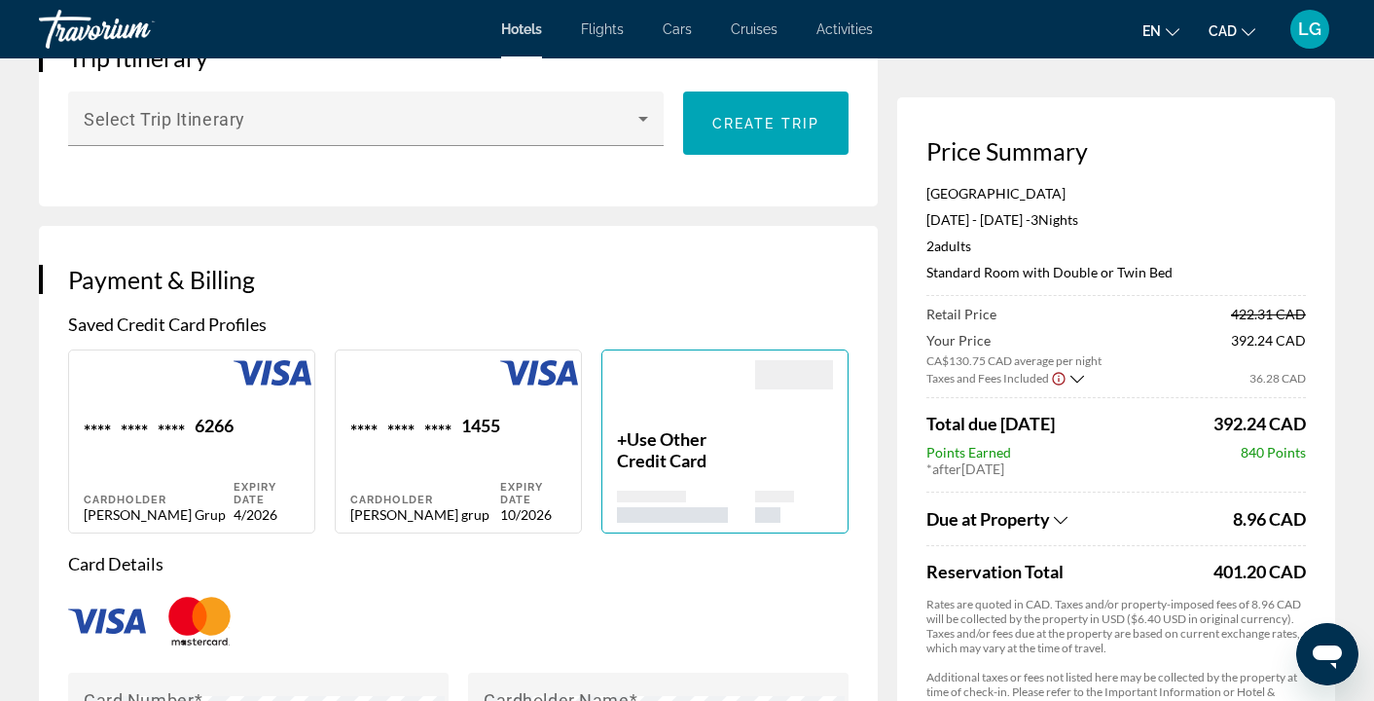
type input "*********"
type input "*******"
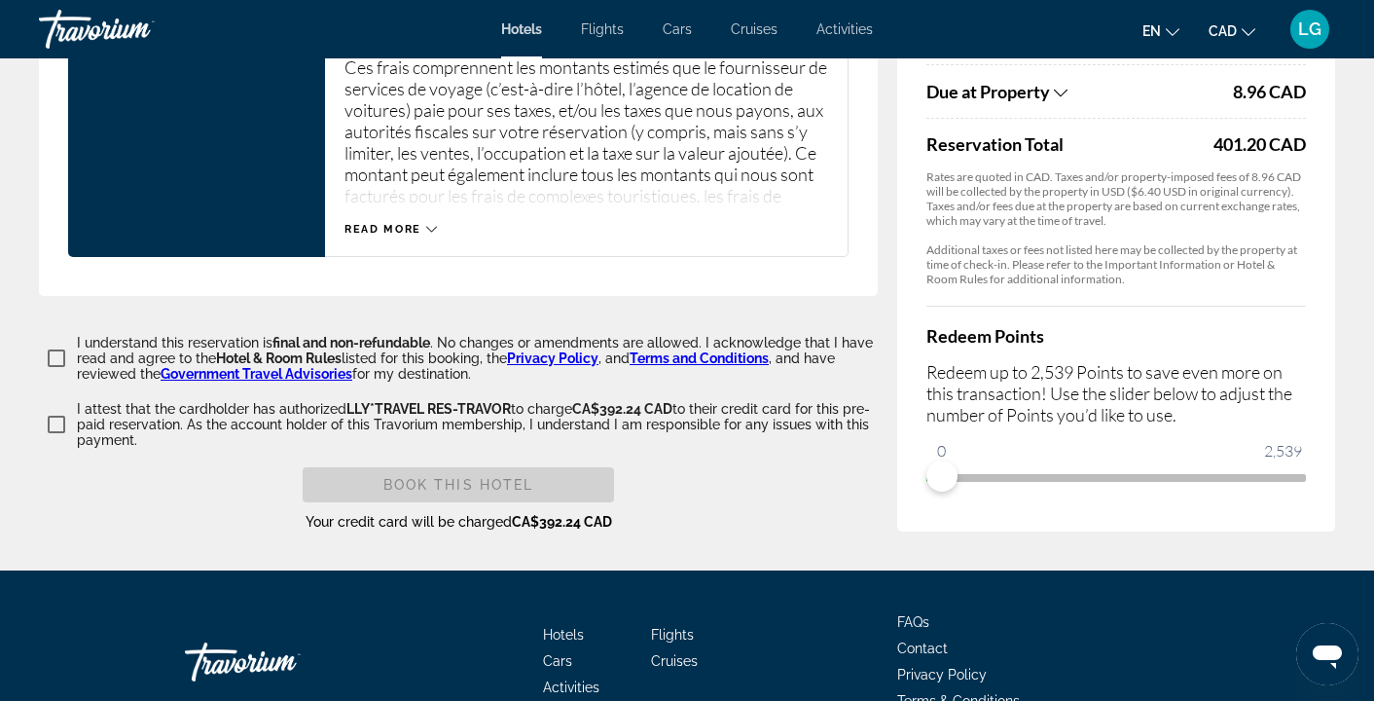
scroll to position [2667, 0]
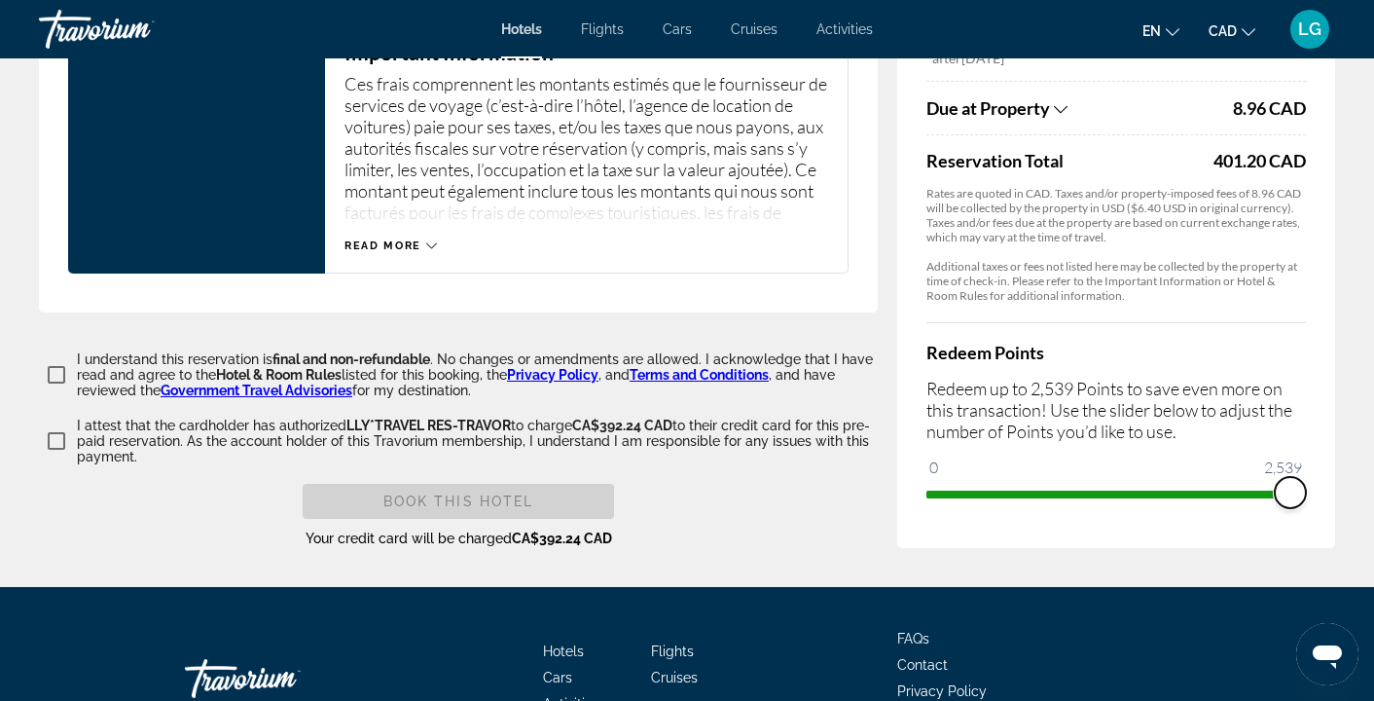
drag, startPoint x: 954, startPoint y: 468, endPoint x: 1322, endPoint y: 470, distance: 367.9
click at [1322, 470] on div "Price Summary Florum Hotel Oct 12, 2025 - Oct 15, 2025 - 3 Night Nights 2 Adult…" at bounding box center [1116, 117] width 438 height 861
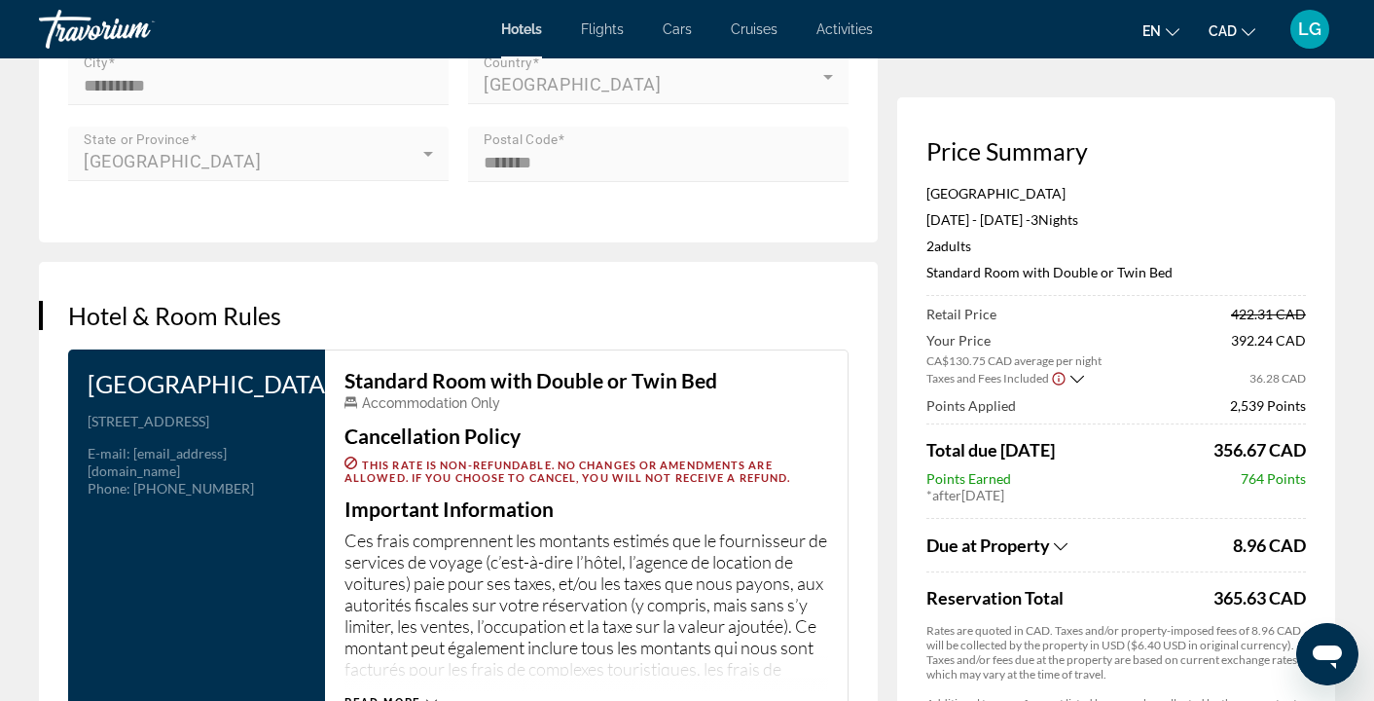
scroll to position [2574, 0]
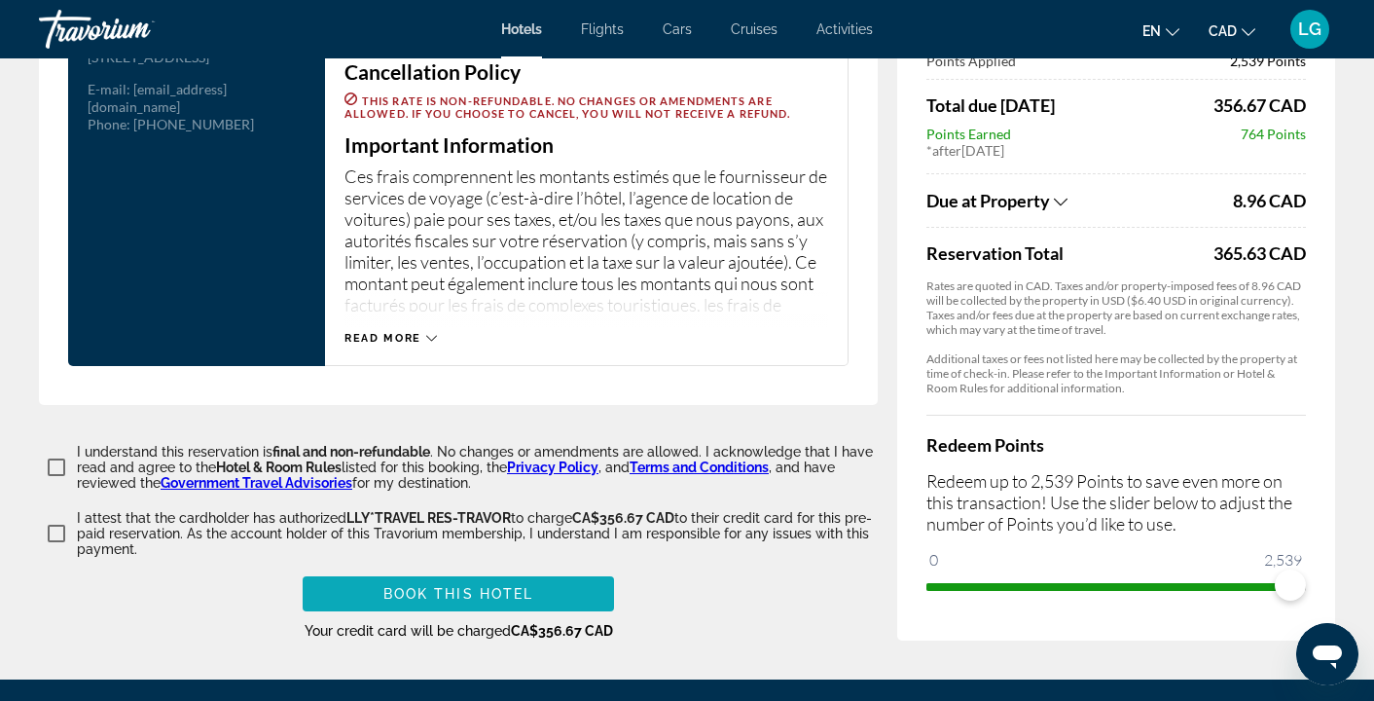
click at [490, 586] on span "Book this hotel" at bounding box center [458, 594] width 151 height 16
